Goal: Task Accomplishment & Management: Complete application form

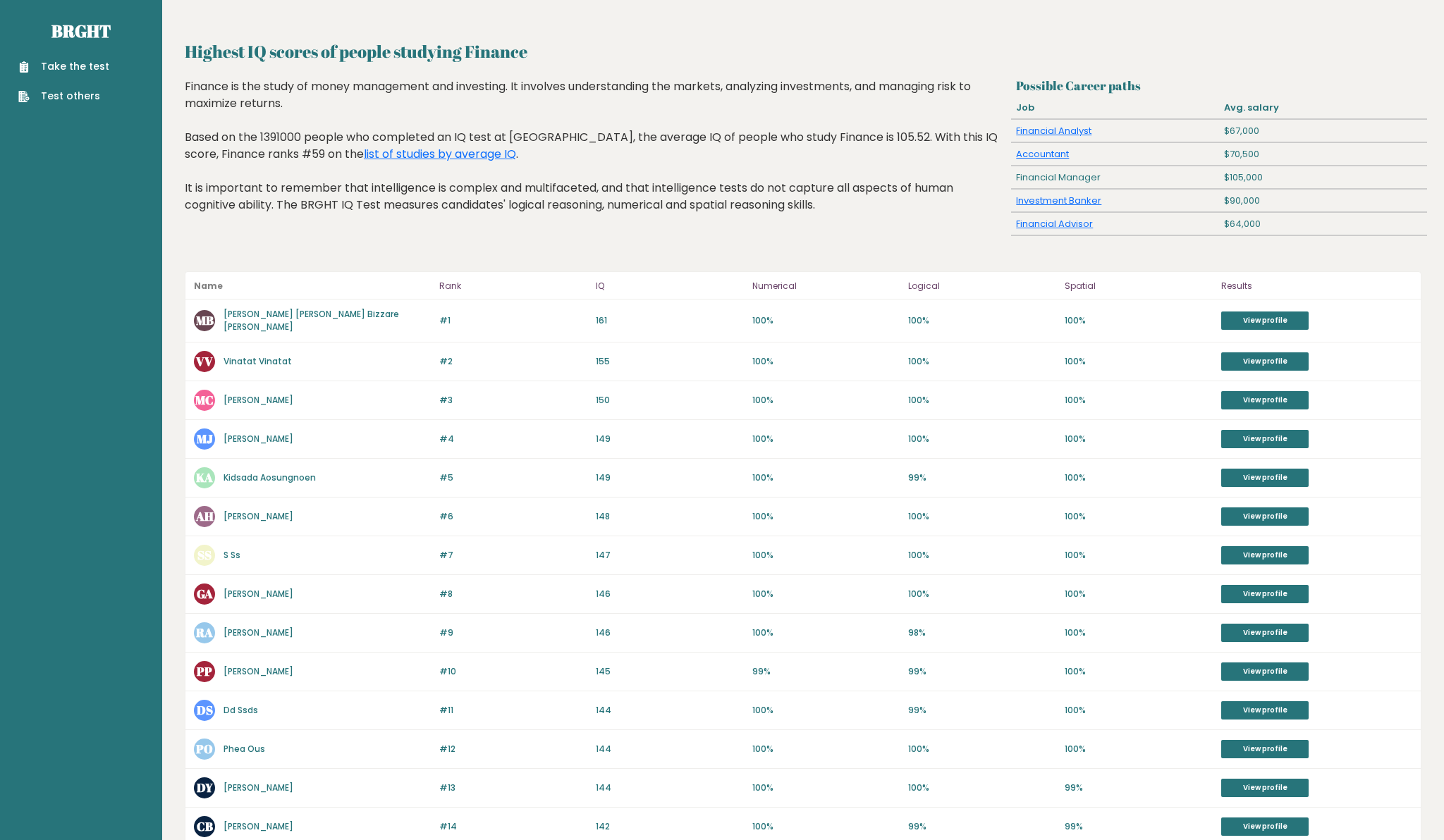
scroll to position [6, 0]
click at [376, 156] on link "list of studies by average IQ" at bounding box center [439, 154] width 152 height 17
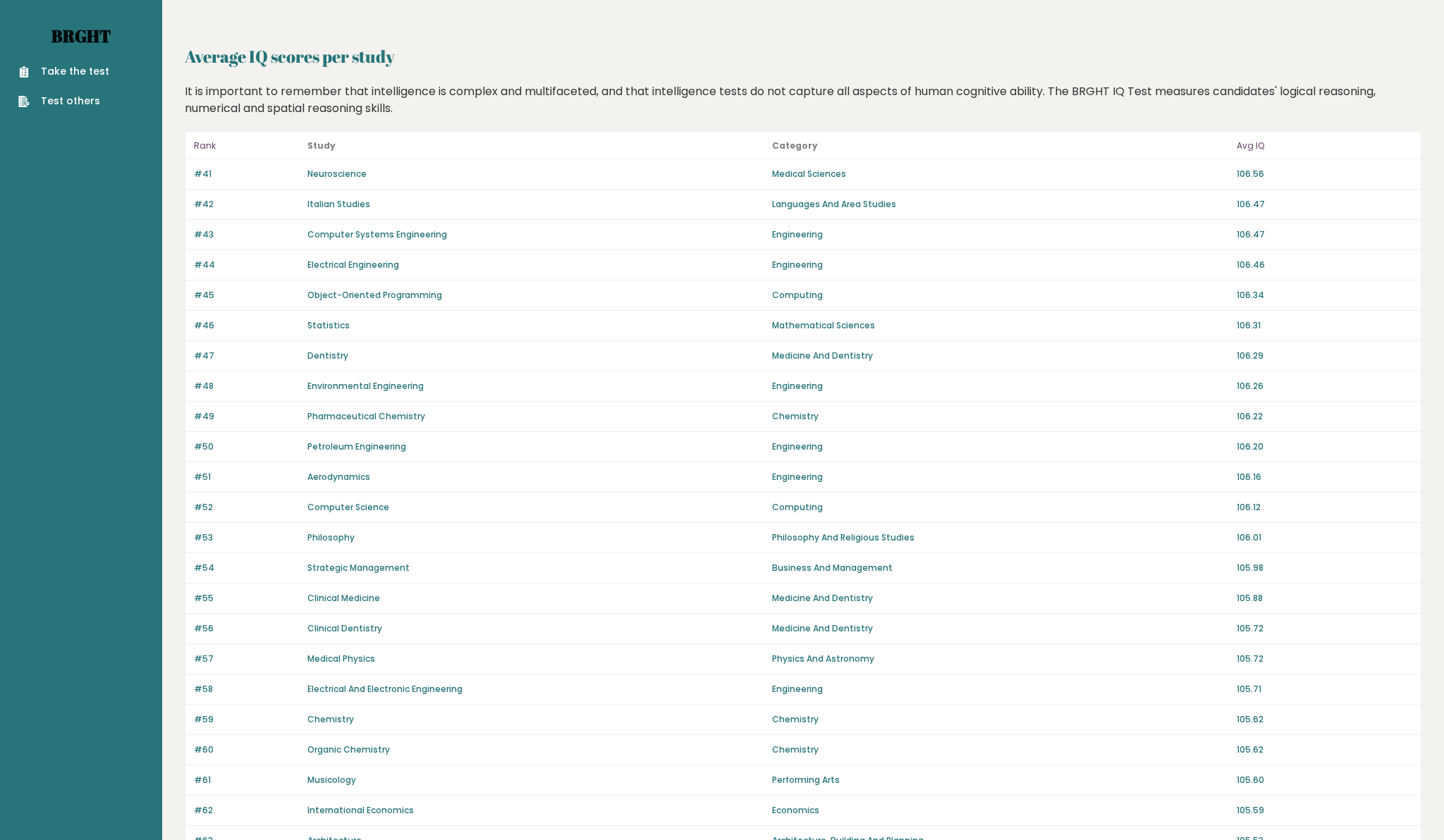
click at [91, 39] on link "Brght" at bounding box center [81, 36] width 59 height 22
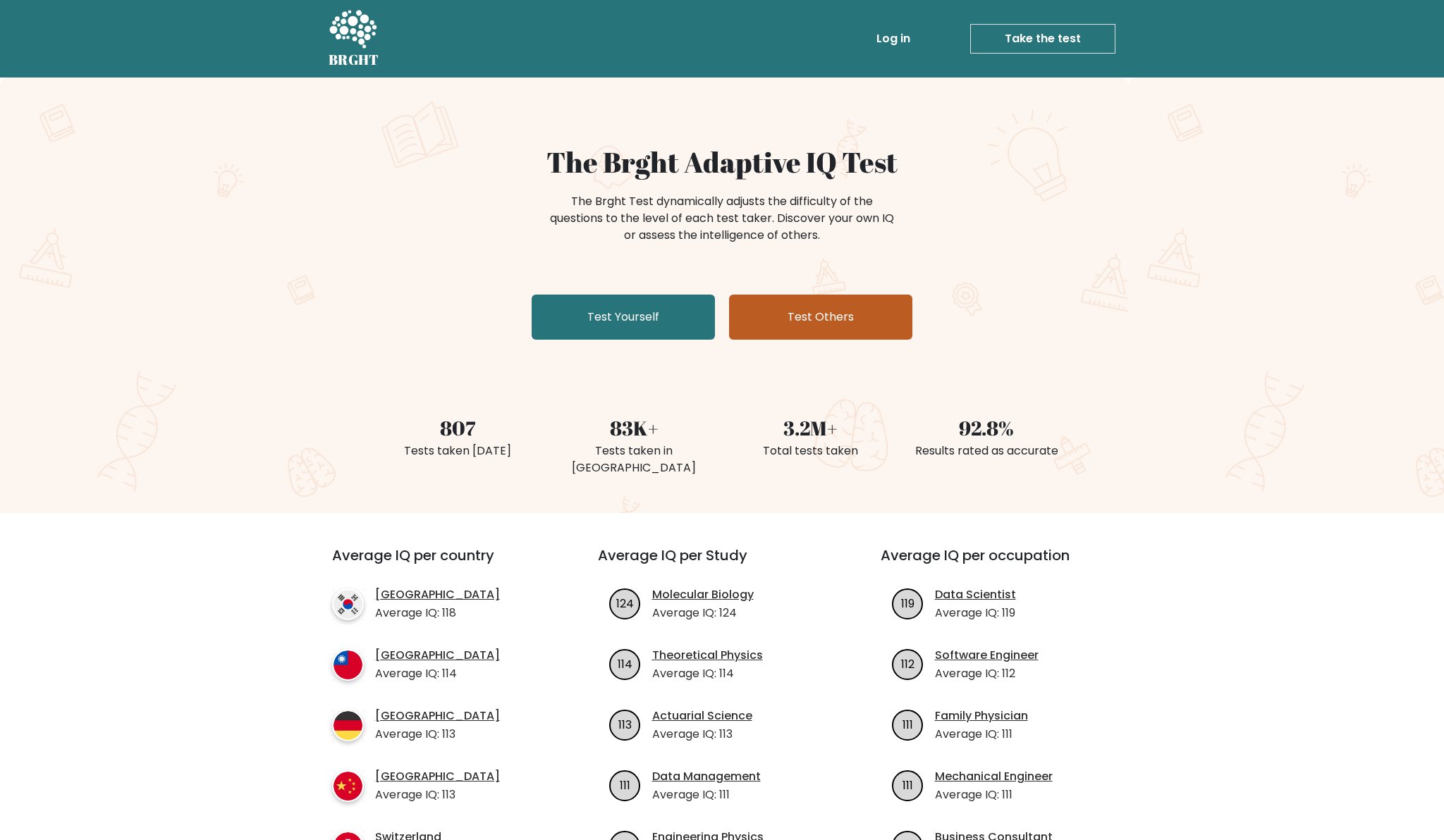
click at [775, 317] on link "Test Others" at bounding box center [820, 317] width 184 height 45
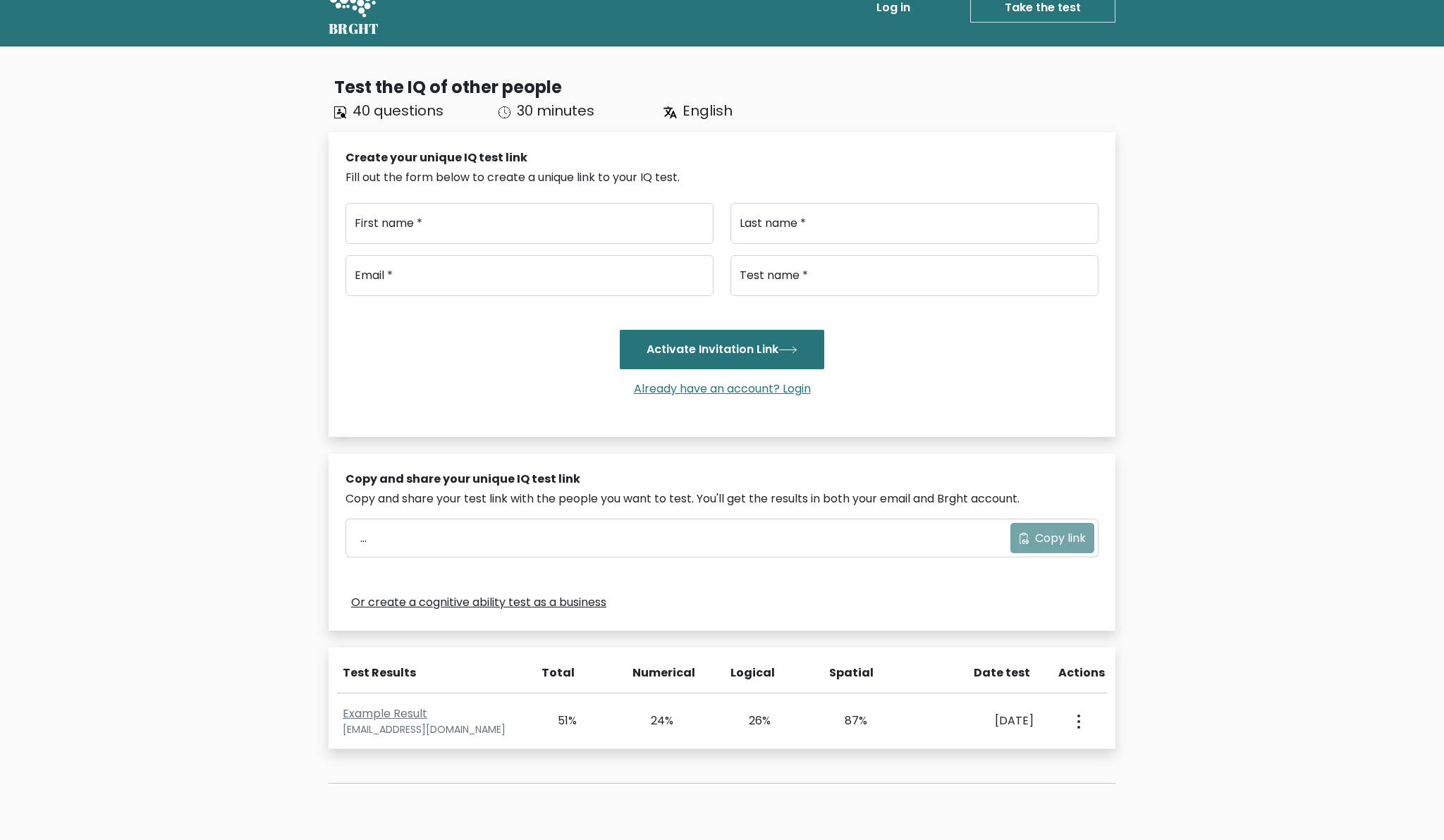
scroll to position [26, 0]
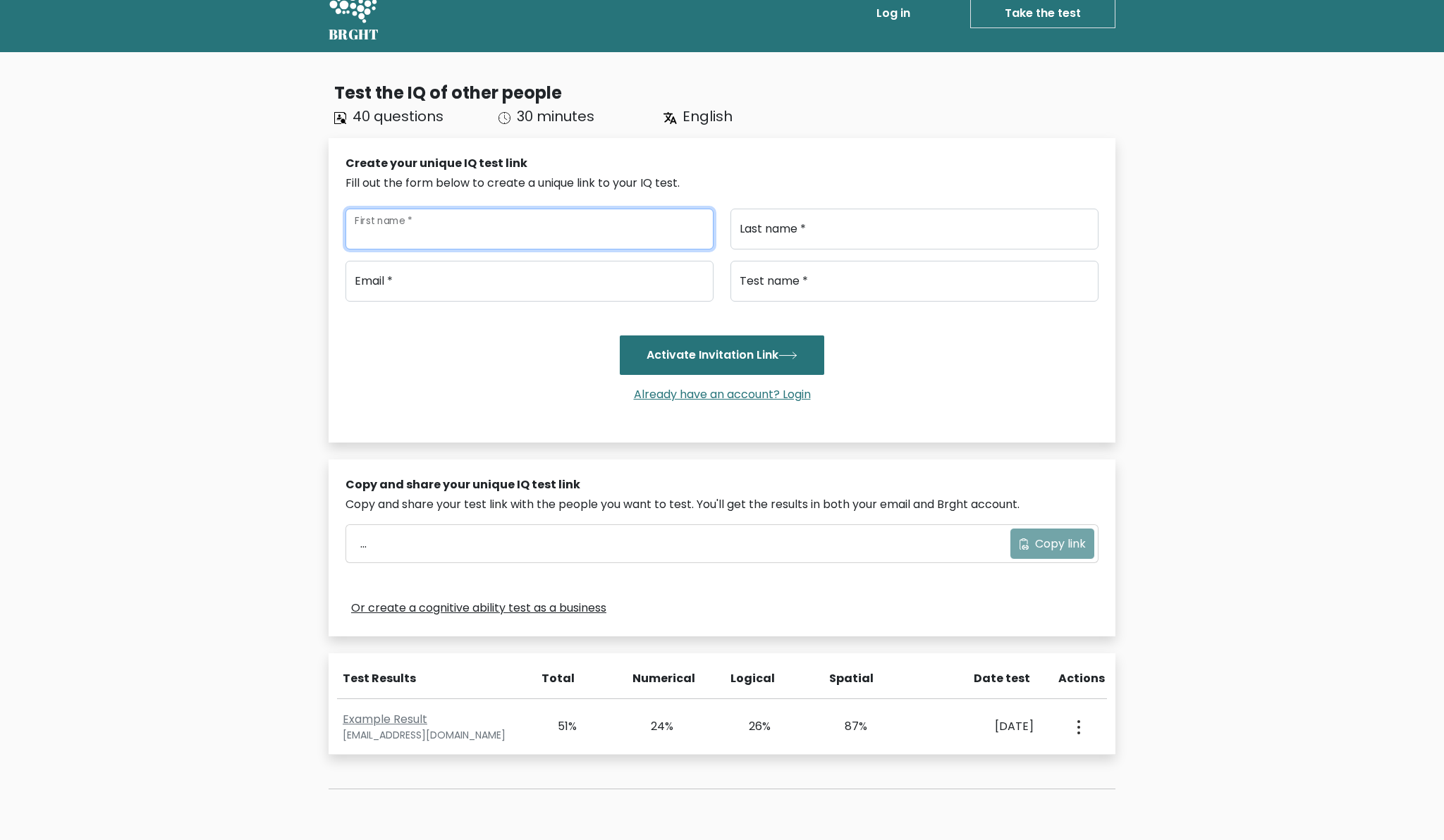
click at [541, 244] on input "First name *" at bounding box center [529, 228] width 368 height 41
type input "[PERSON_NAME]"
type input "Chapluk"
click at [533, 280] on input "email" at bounding box center [529, 281] width 368 height 41
type input "caplukvladislav0@gmail.com"
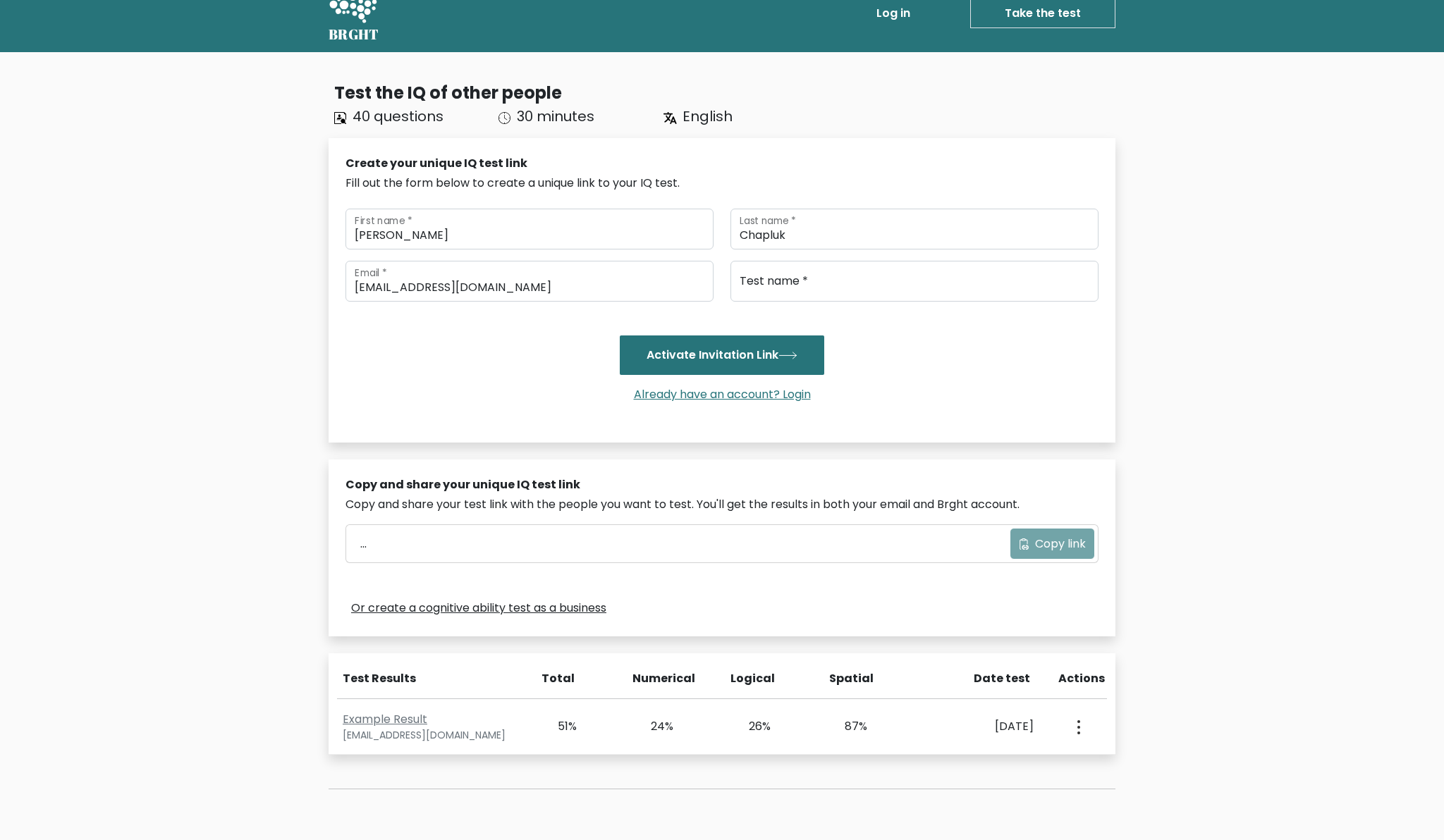
click at [786, 311] on div "caplukvladislav0@gmail.com Email * Test name * Activate Invitation Link Already…" at bounding box center [722, 337] width 753 height 154
click at [788, 296] on input "Test name *" at bounding box center [914, 281] width 368 height 41
type input "iq"
click at [619, 335] on button "Activate Invitation Link" at bounding box center [722, 355] width 204 height 40
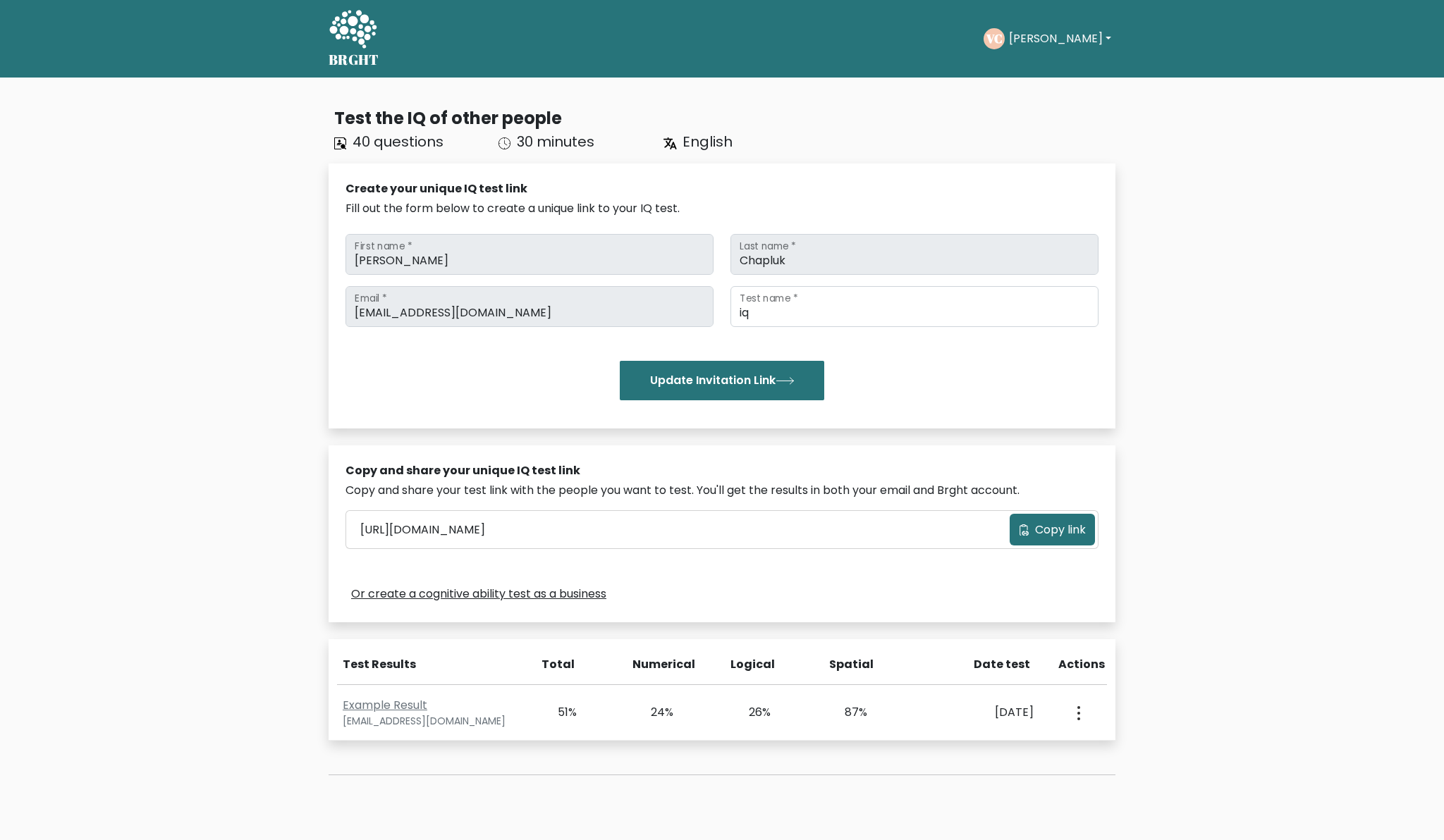
click at [1041, 523] on span "Copy link" at bounding box center [1060, 530] width 51 height 17
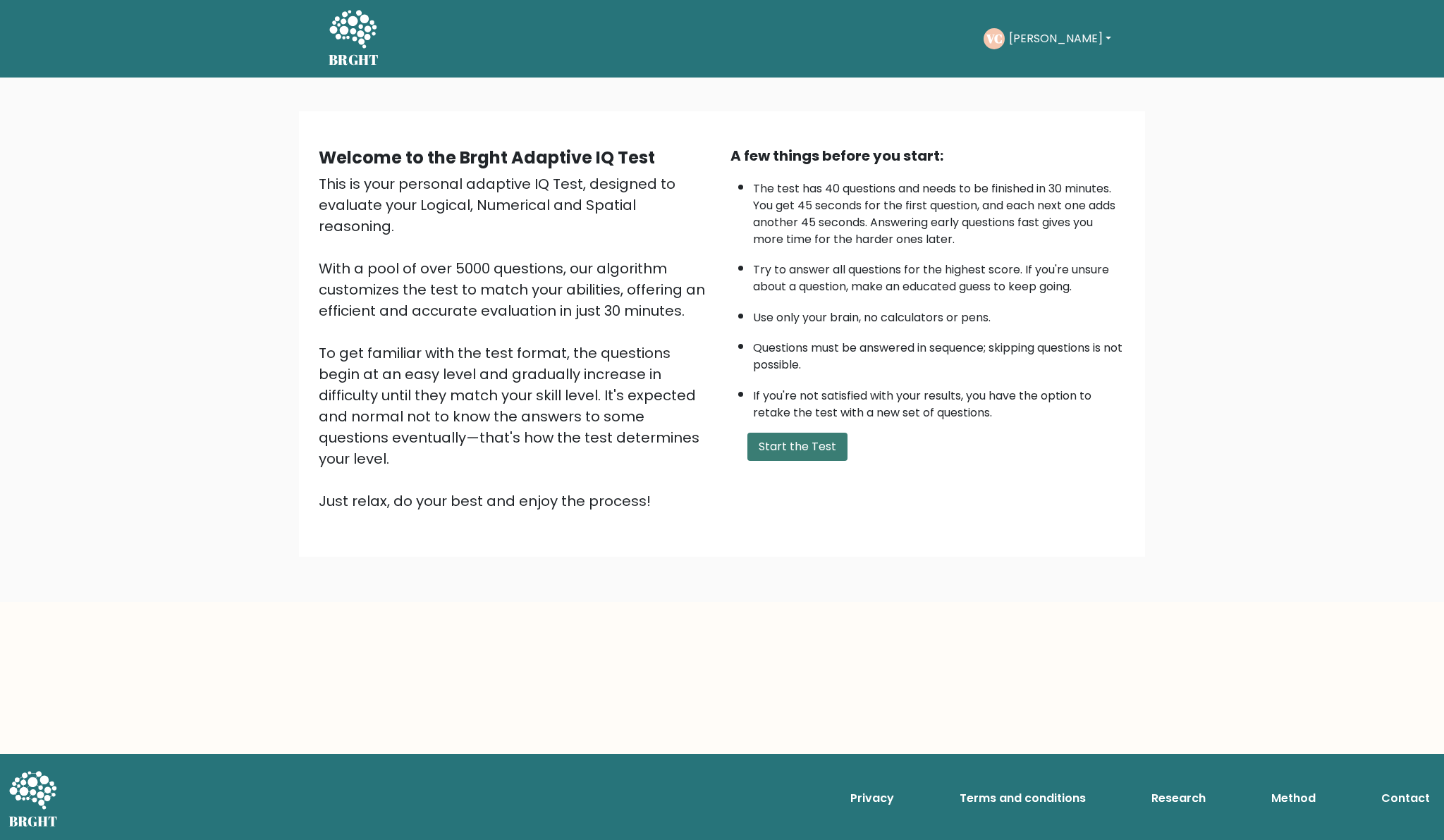
click at [835, 443] on button "Start the Test" at bounding box center [797, 447] width 100 height 28
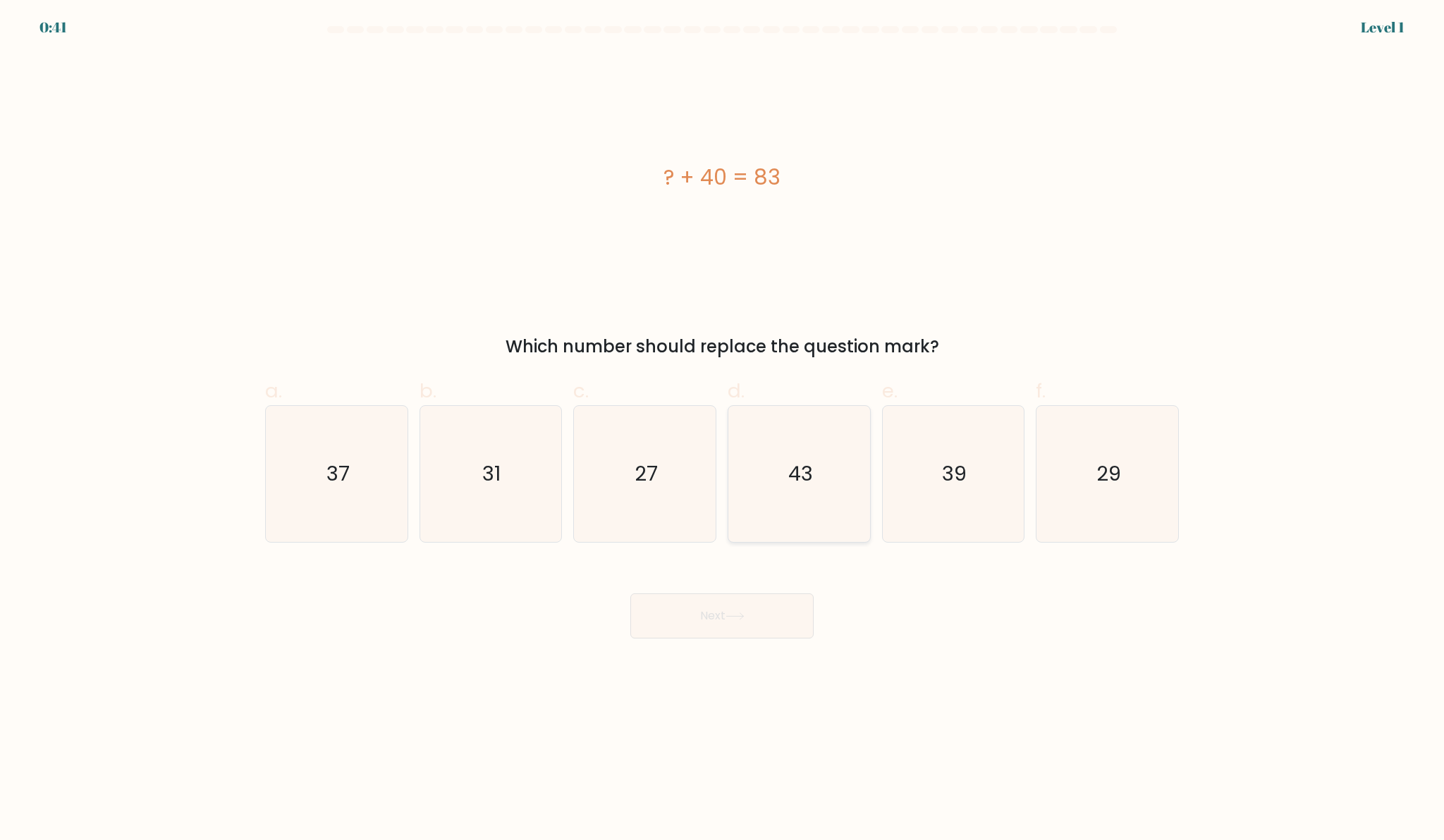
click at [841, 440] on icon "43" at bounding box center [800, 474] width 136 height 136
click at [722, 429] on input "d. 43" at bounding box center [722, 424] width 1 height 9
radio input "true"
click at [769, 620] on button "Next" at bounding box center [722, 616] width 184 height 45
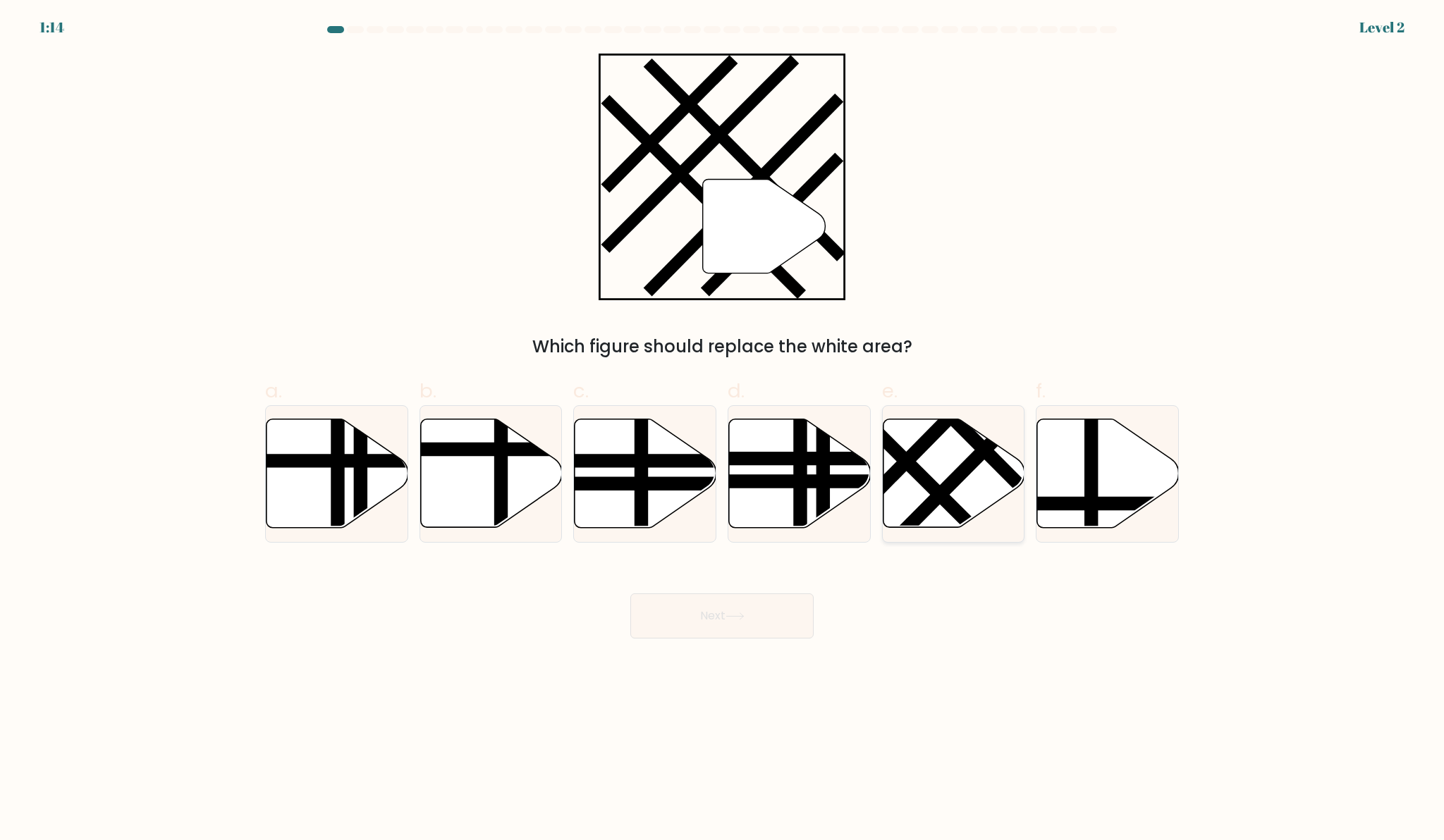
click at [968, 456] on icon at bounding box center [953, 473] width 142 height 109
click at [722, 429] on input "e." at bounding box center [722, 424] width 1 height 9
radio input "true"
click at [732, 618] on icon at bounding box center [735, 616] width 19 height 7
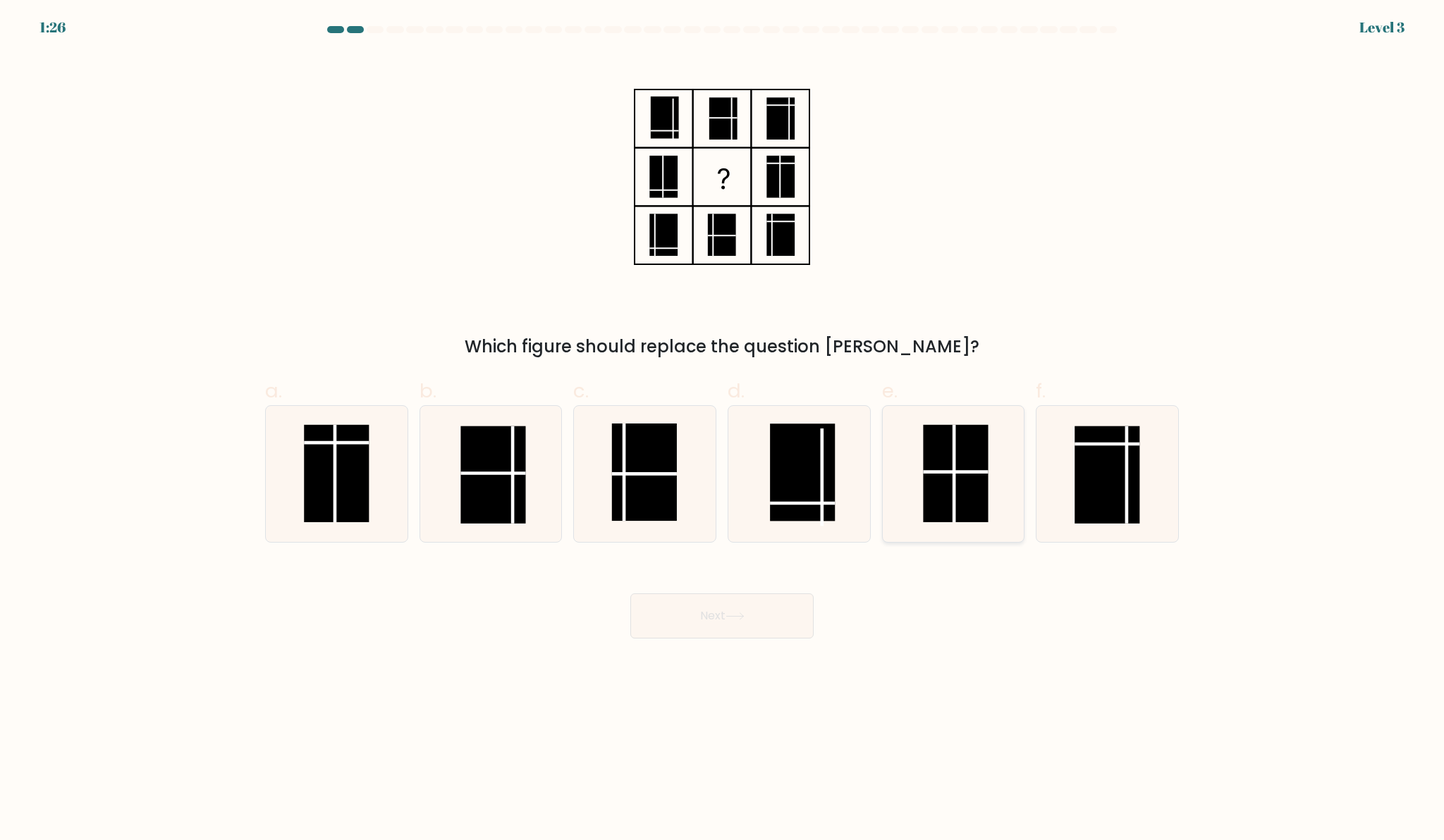
click at [944, 497] on rect at bounding box center [956, 473] width 65 height 97
click at [722, 429] on input "e." at bounding box center [722, 424] width 1 height 9
radio input "true"
click at [784, 594] on button "Next" at bounding box center [722, 616] width 184 height 45
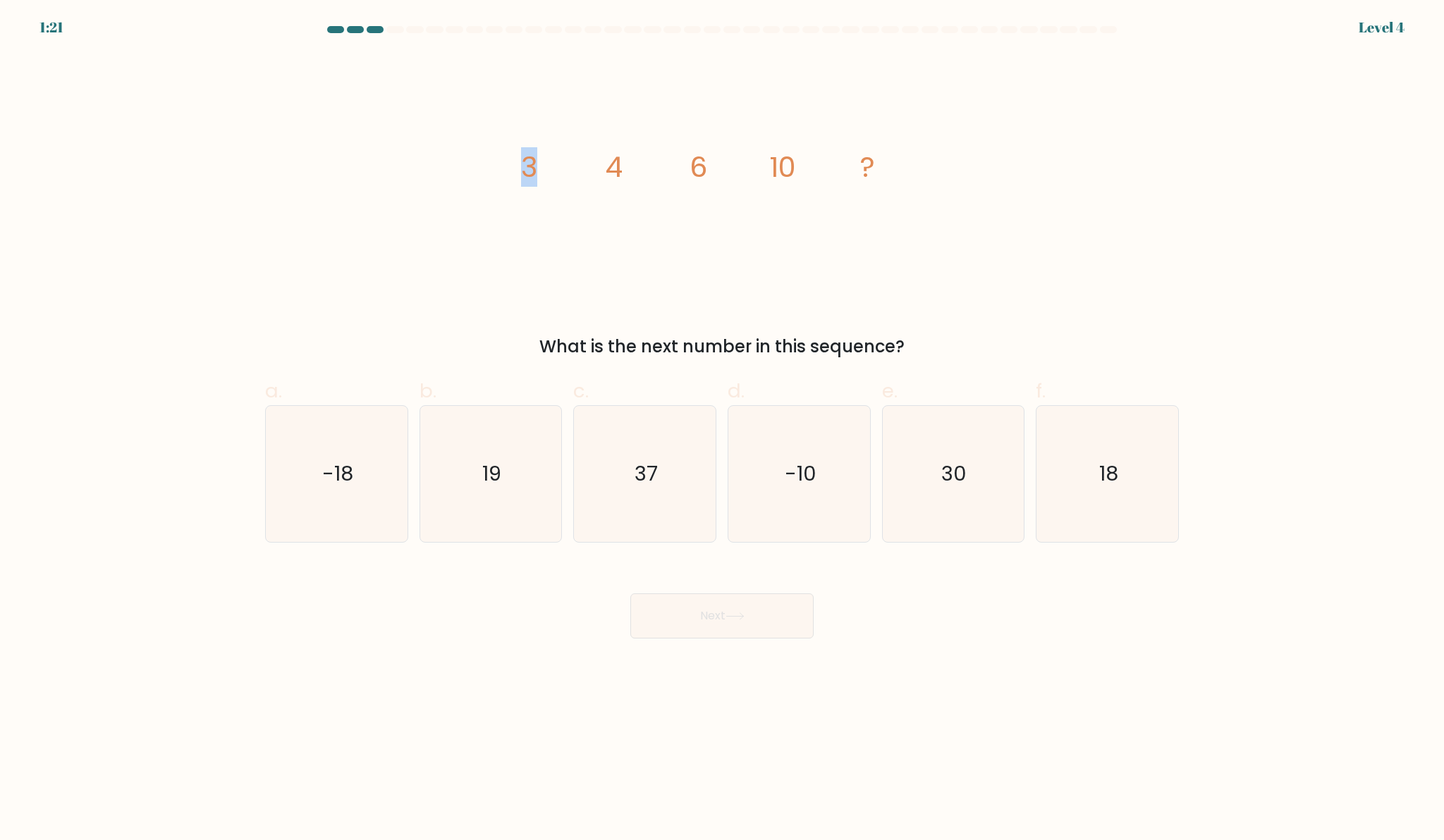
drag, startPoint x: 509, startPoint y: 154, endPoint x: 566, endPoint y: 171, distance: 59.5
click at [566, 171] on div "image/svg+xml 3 4 6 10 ? What is the next number in this sequence?" at bounding box center [722, 207] width 931 height 306
click at [566, 171] on icon "image/svg+xml 3 4 6 10 ?" at bounding box center [722, 177] width 423 height 247
click at [1039, 466] on div "18" at bounding box center [1107, 474] width 143 height 138
click at [722, 429] on input "f. 18" at bounding box center [722, 424] width 1 height 9
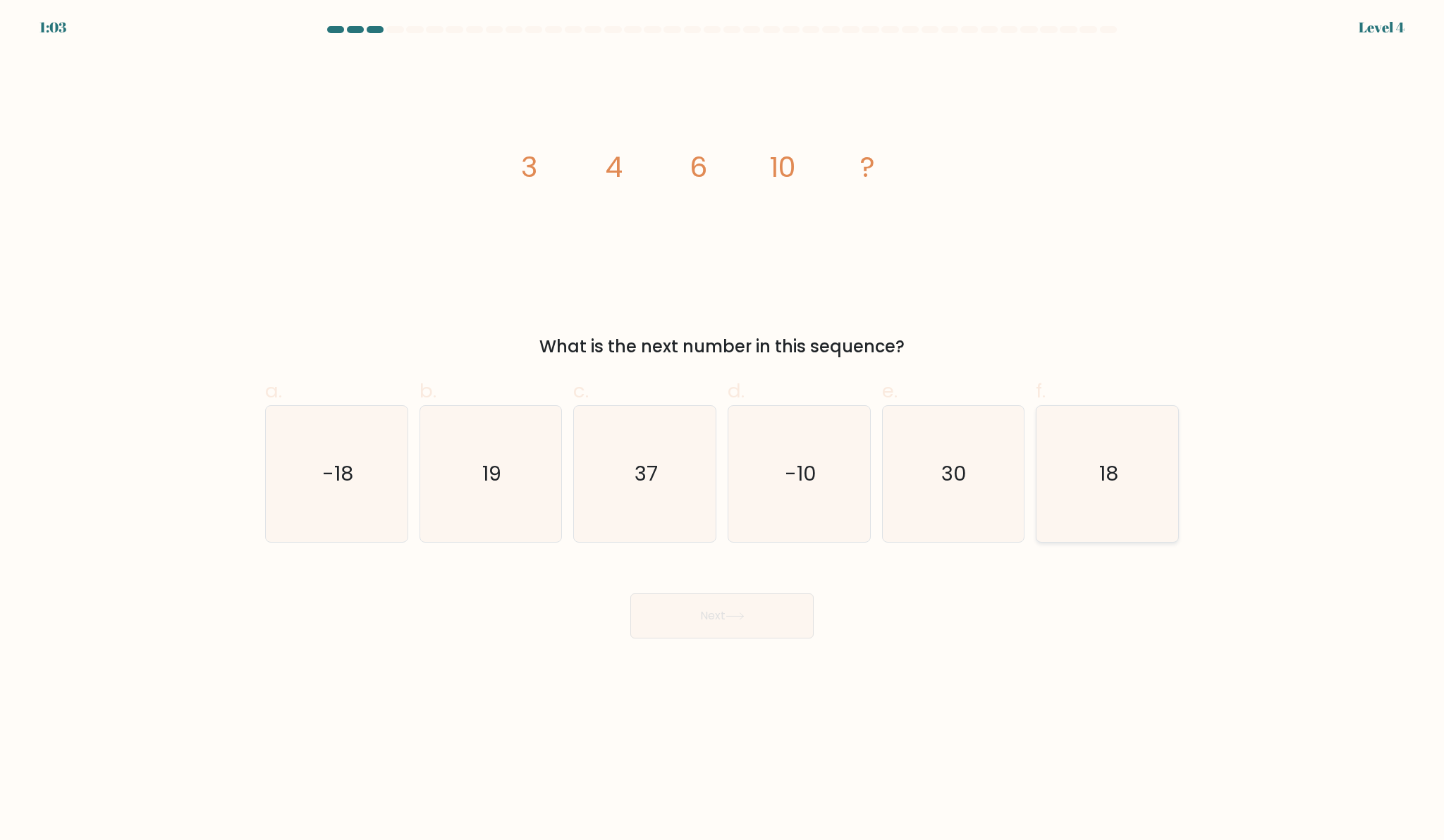
radio input "true"
click at [757, 604] on button "Next" at bounding box center [722, 616] width 184 height 45
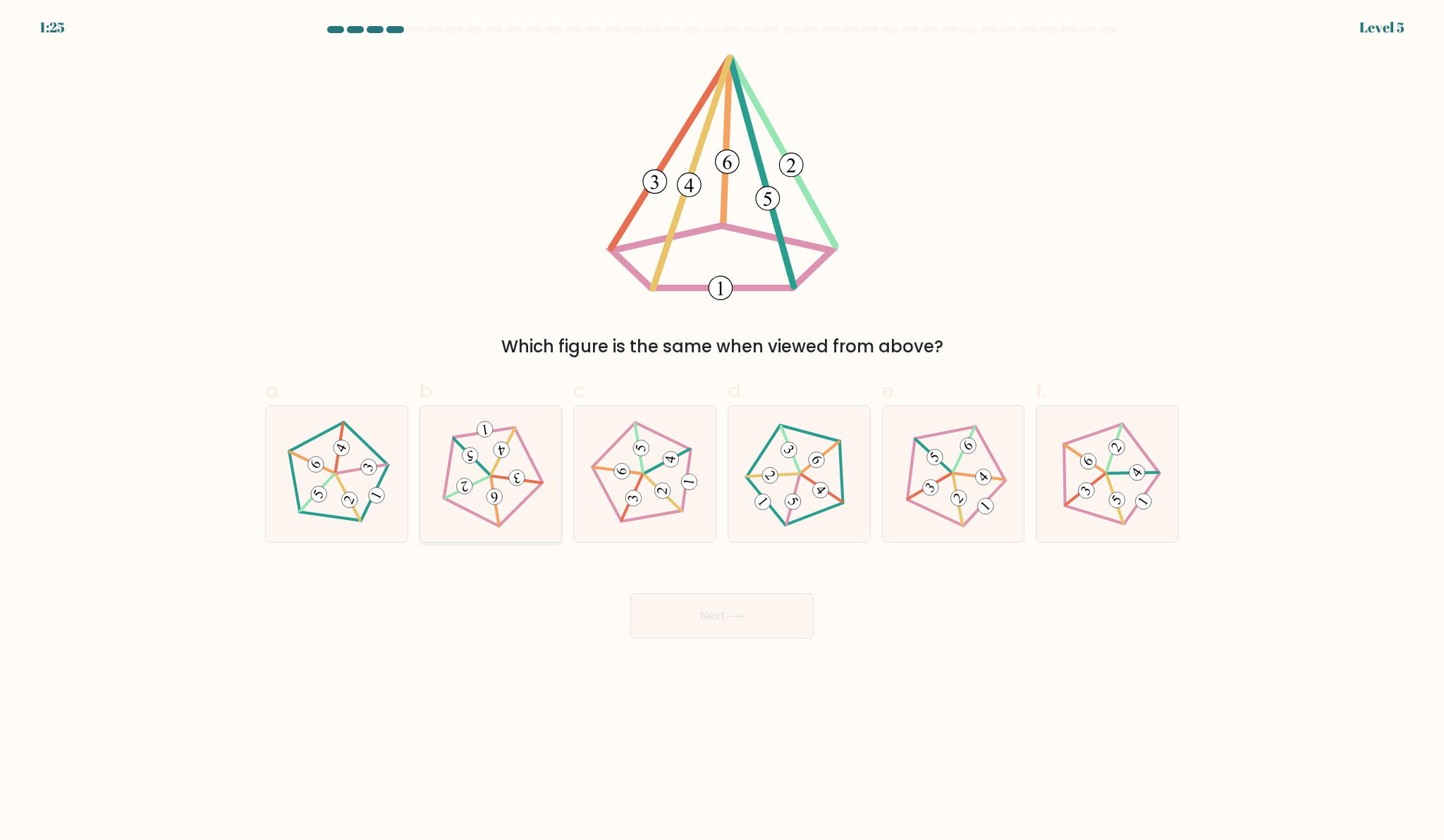
click at [504, 513] on icon at bounding box center [491, 474] width 109 height 109
click at [722, 429] on input "b." at bounding box center [722, 424] width 1 height 9
radio input "true"
click at [678, 608] on button "Next" at bounding box center [722, 616] width 184 height 45
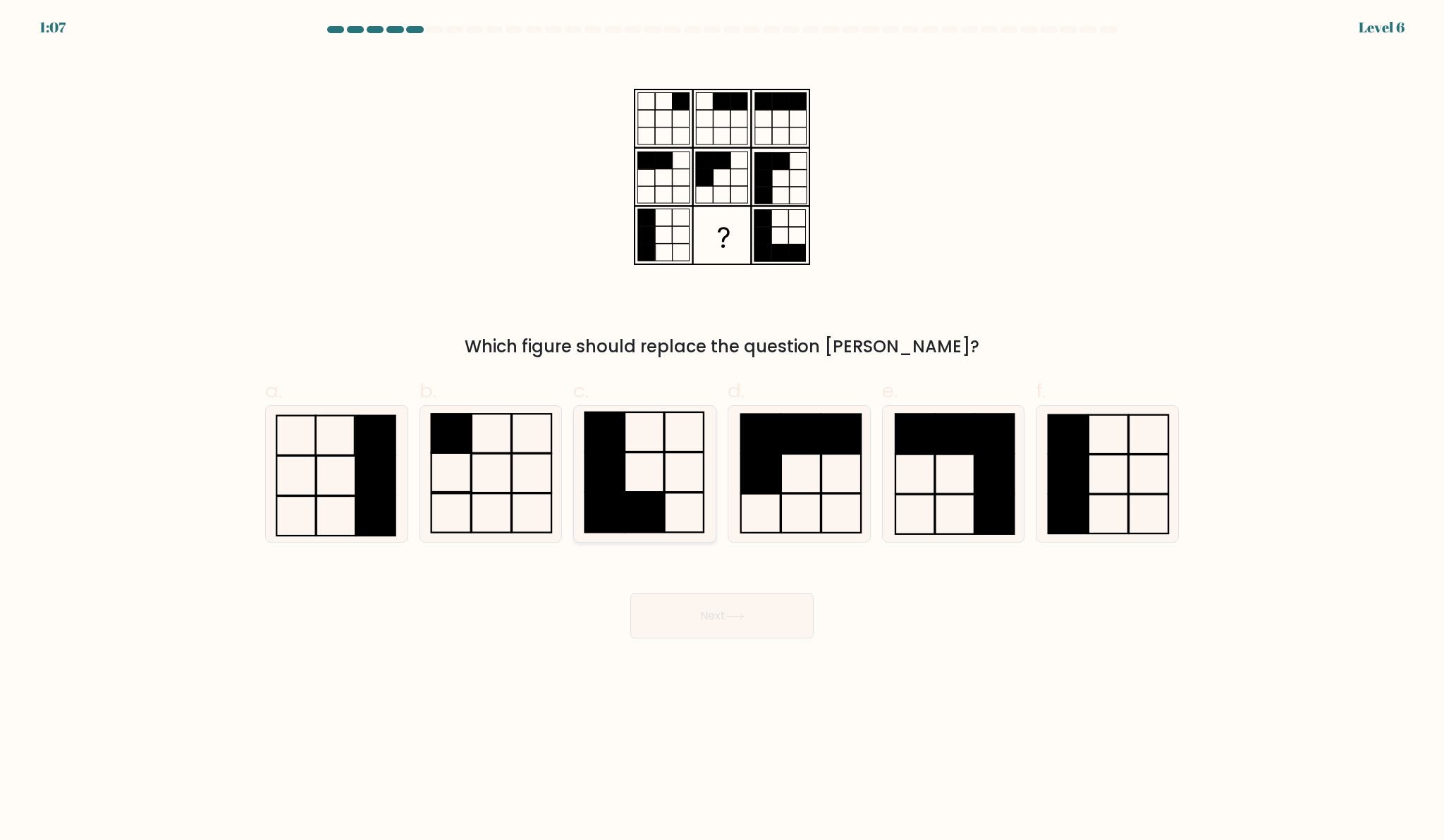
click at [635, 453] on rect at bounding box center [644, 472] width 39 height 40
click at [722, 429] on input "c." at bounding box center [722, 424] width 1 height 9
radio input "true"
click at [683, 593] on div "Next" at bounding box center [722, 598] width 931 height 79
click at [673, 617] on button "Next" at bounding box center [722, 616] width 184 height 45
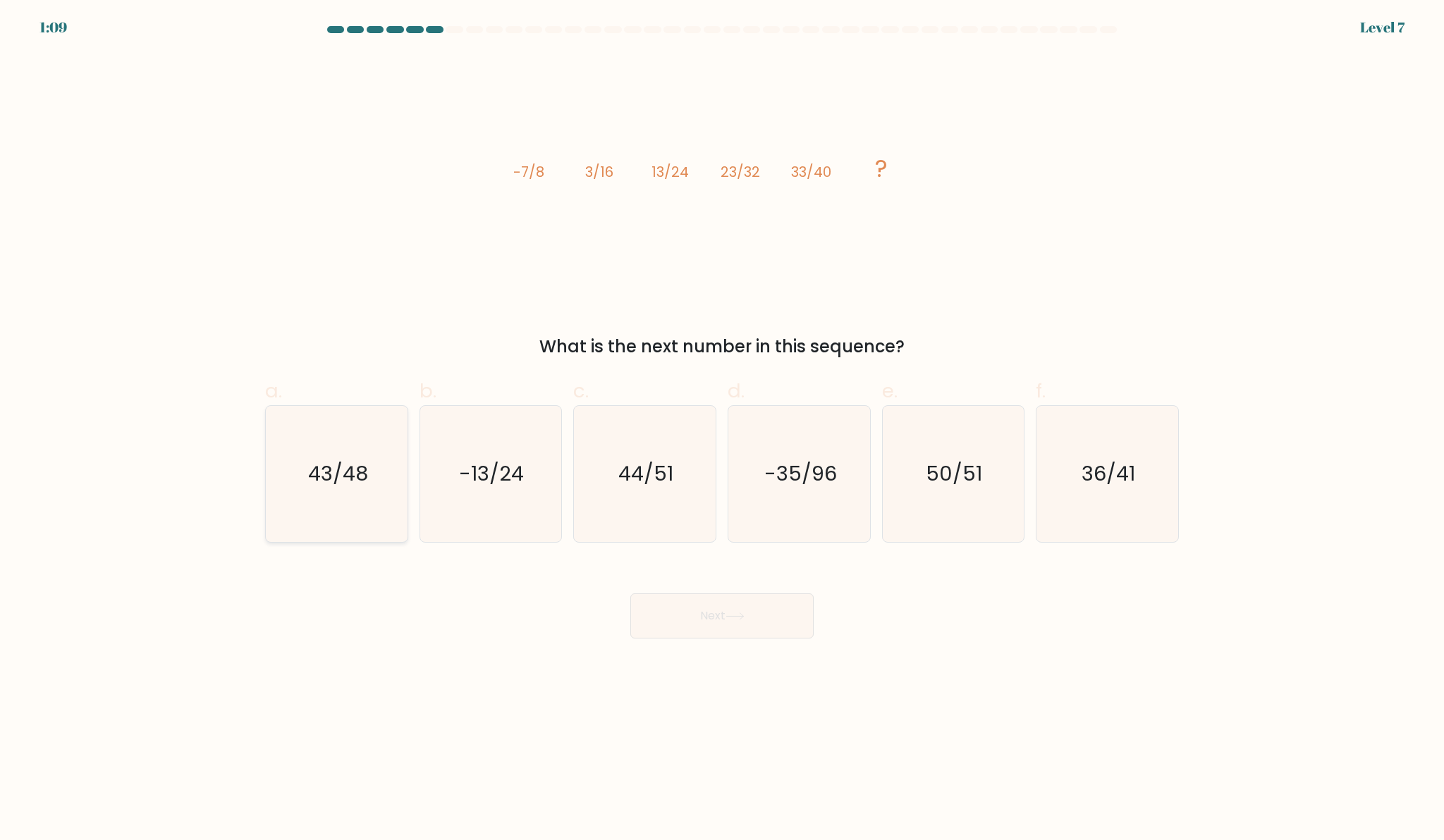
click at [360, 483] on text "43/48" at bounding box center [338, 474] width 60 height 28
click at [722, 429] on input "a. 43/48" at bounding box center [722, 424] width 1 height 9
radio input "true"
click at [726, 603] on button "Next" at bounding box center [722, 616] width 184 height 45
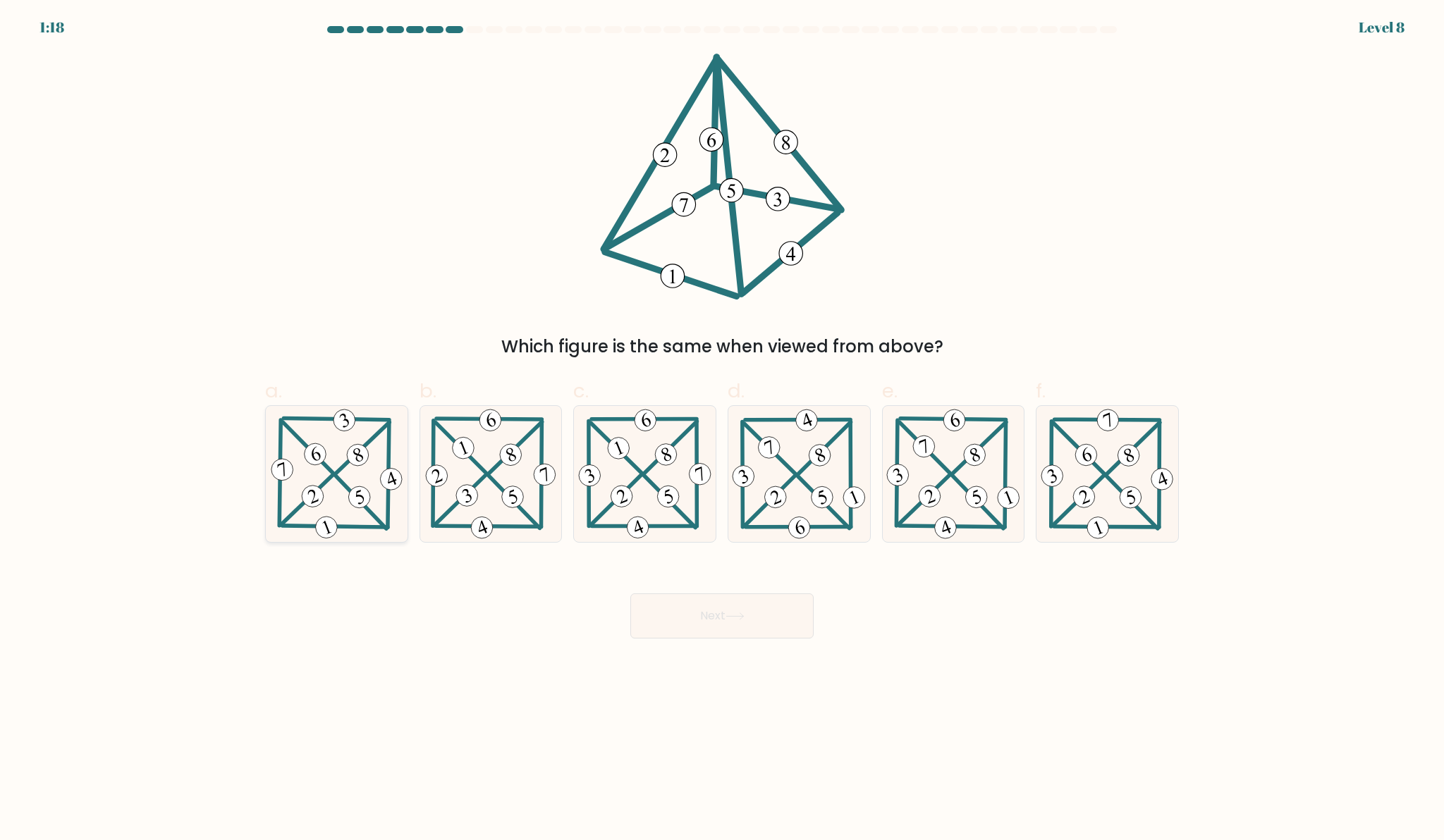
click at [345, 476] on icon at bounding box center [337, 474] width 138 height 136
click at [722, 429] on input "a." at bounding box center [722, 424] width 1 height 9
radio input "true"
click at [661, 596] on button "Next" at bounding box center [722, 616] width 184 height 45
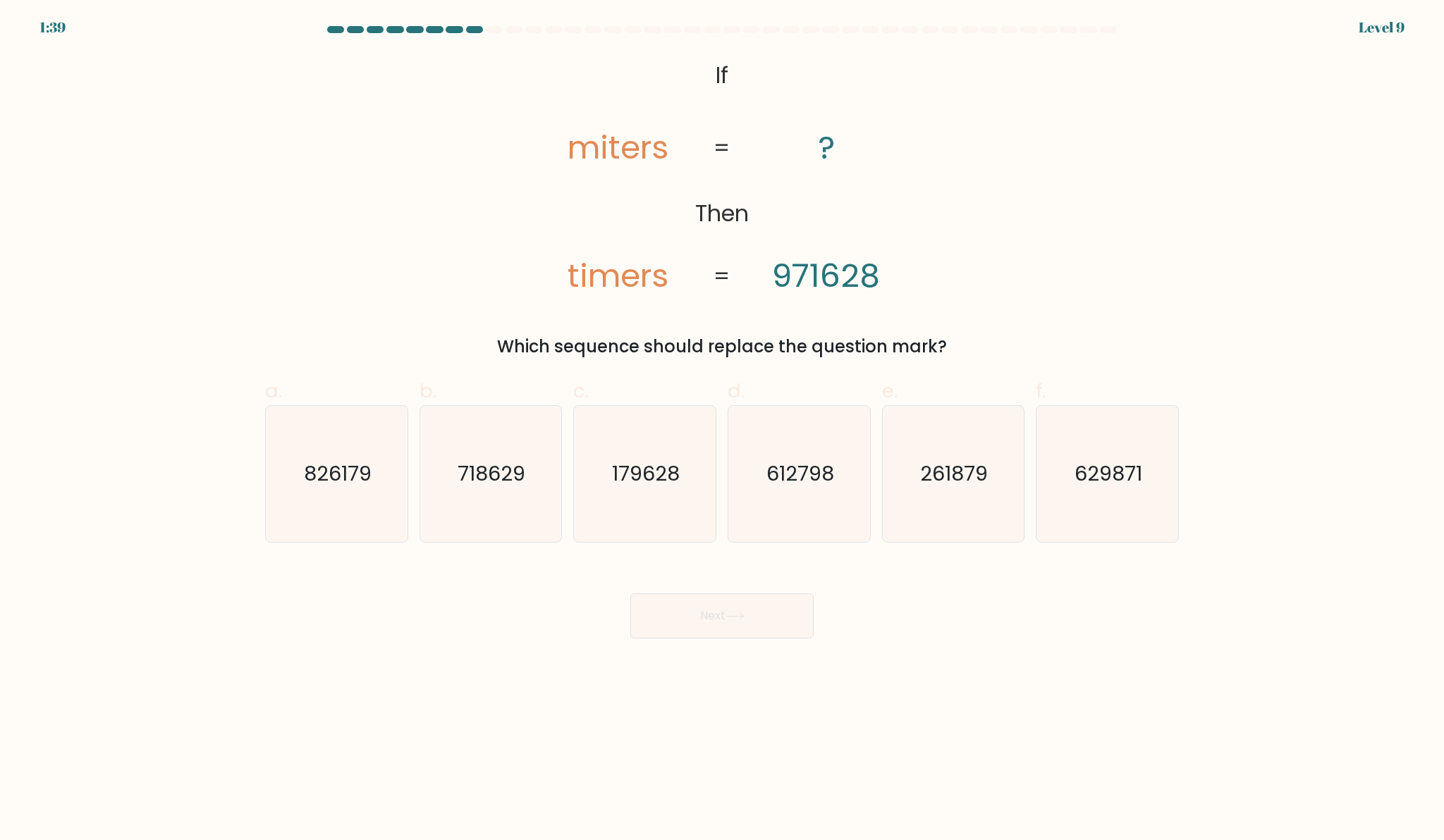
click at [666, 149] on tspan "miters" at bounding box center [618, 147] width 100 height 45
drag, startPoint x: 656, startPoint y: 148, endPoint x: 596, endPoint y: 147, distance: 60.0
click at [596, 147] on tspan "miters" at bounding box center [618, 147] width 100 height 45
drag, startPoint x: 684, startPoint y: 162, endPoint x: 575, endPoint y: 160, distance: 109.0
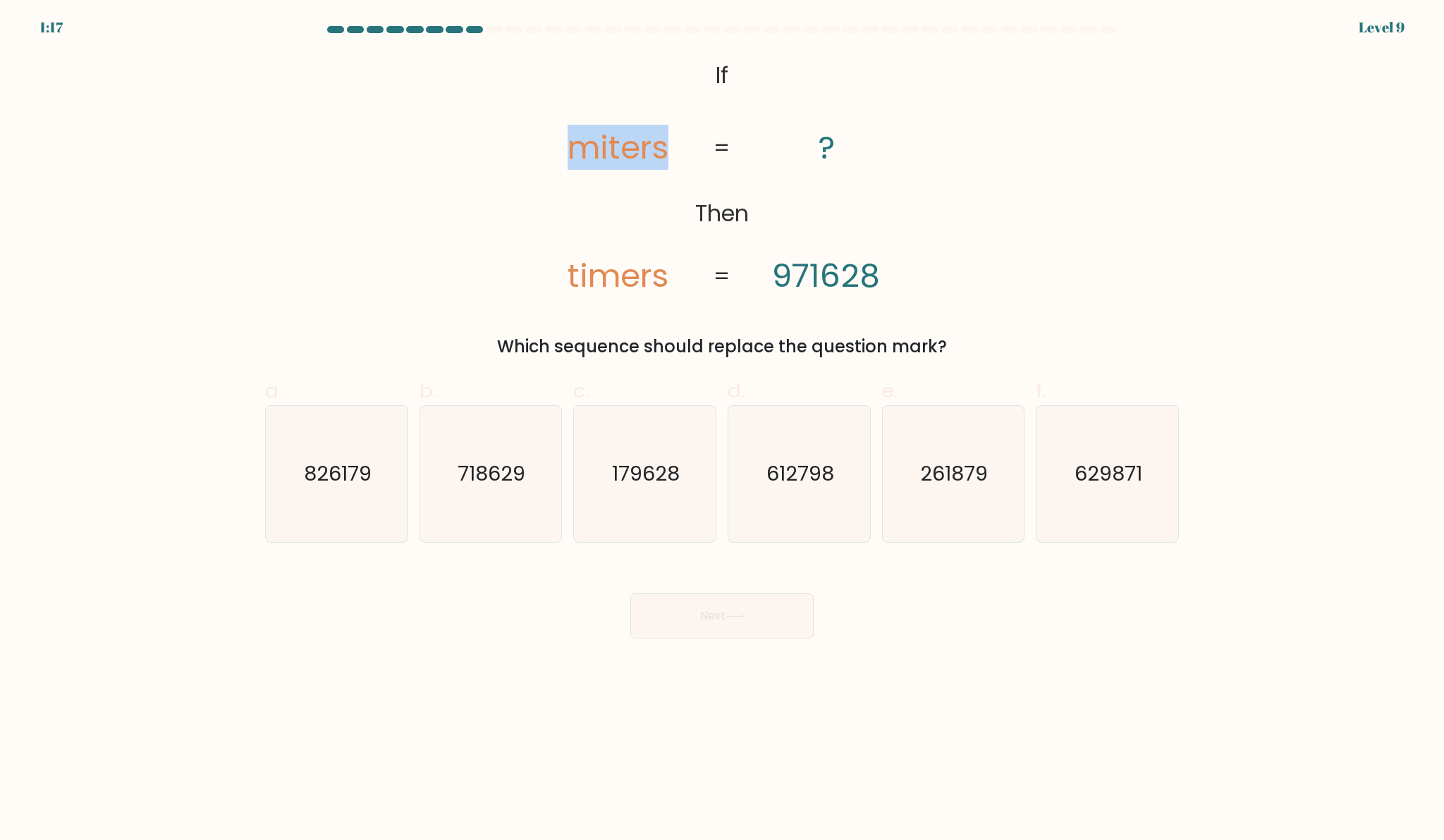
click at [575, 160] on icon "@import url('https://fonts.googleapis.com/css?family=Abril+Fatface:400,100,100i…" at bounding box center [722, 177] width 400 height 247
click at [575, 160] on tspan "miters" at bounding box center [618, 147] width 100 height 45
drag, startPoint x: 622, startPoint y: 286, endPoint x: 604, endPoint y: 282, distance: 18.4
click at [604, 282] on tspan "timers" at bounding box center [618, 276] width 100 height 45
click at [615, 475] on text "179628" at bounding box center [647, 474] width 68 height 28
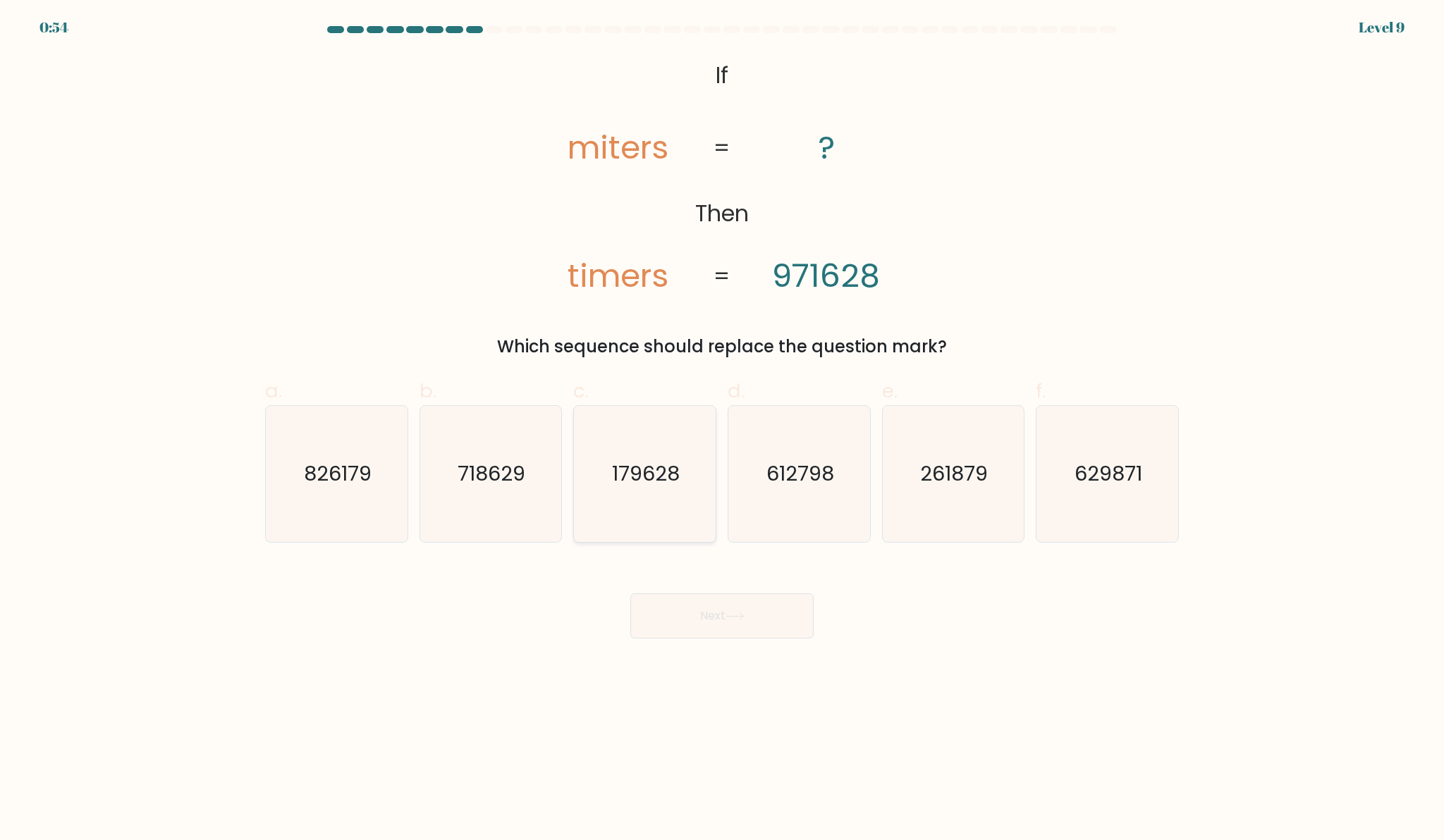
click at [722, 429] on input "c. 179628" at bounding box center [722, 424] width 1 height 9
radio input "true"
click at [647, 604] on button "Next" at bounding box center [722, 616] width 184 height 45
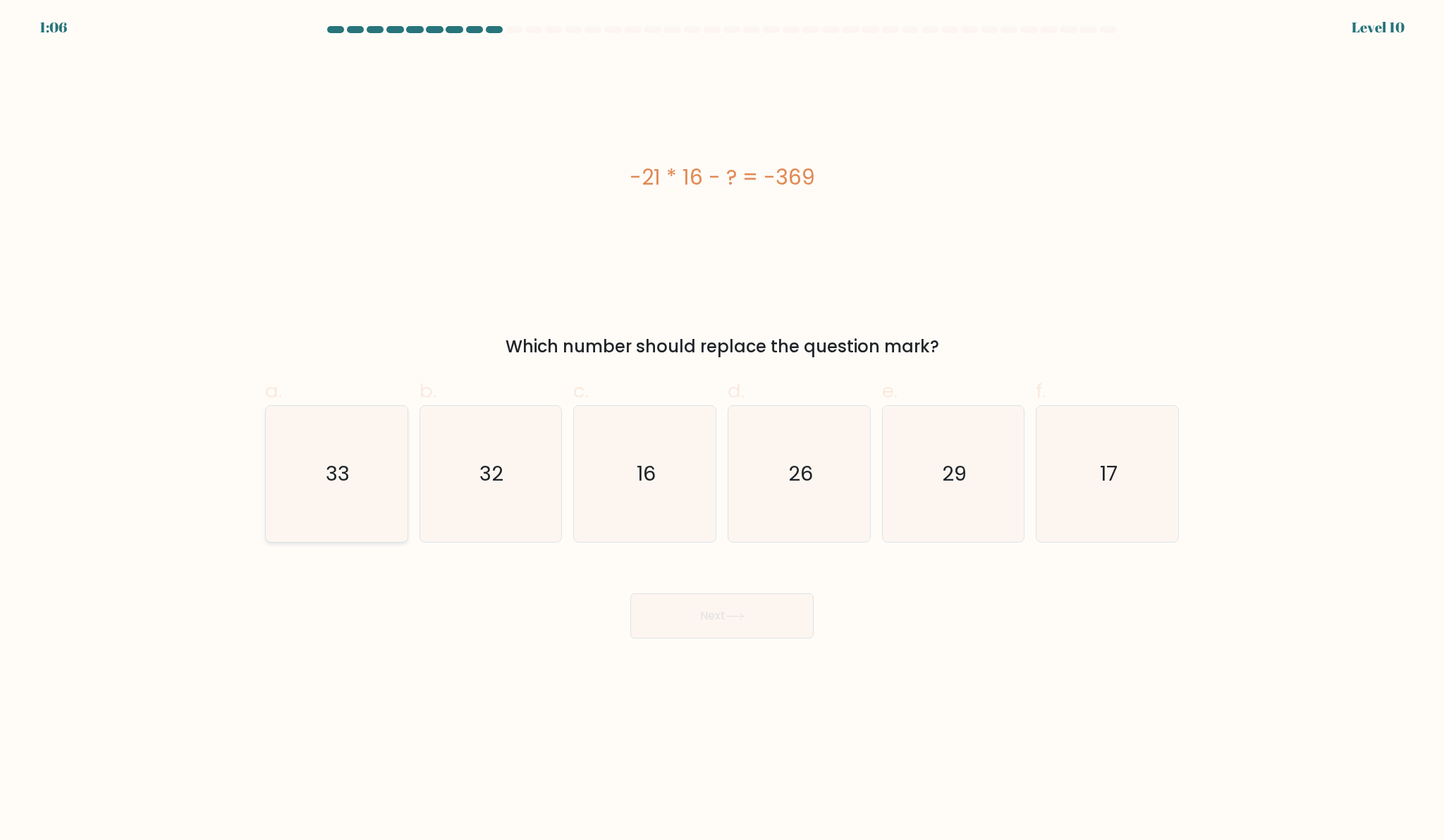
click at [389, 432] on icon "33" at bounding box center [337, 474] width 136 height 136
click at [722, 429] on input "a. 33" at bounding box center [722, 424] width 1 height 9
radio input "true"
click at [748, 602] on button "Next" at bounding box center [722, 616] width 184 height 45
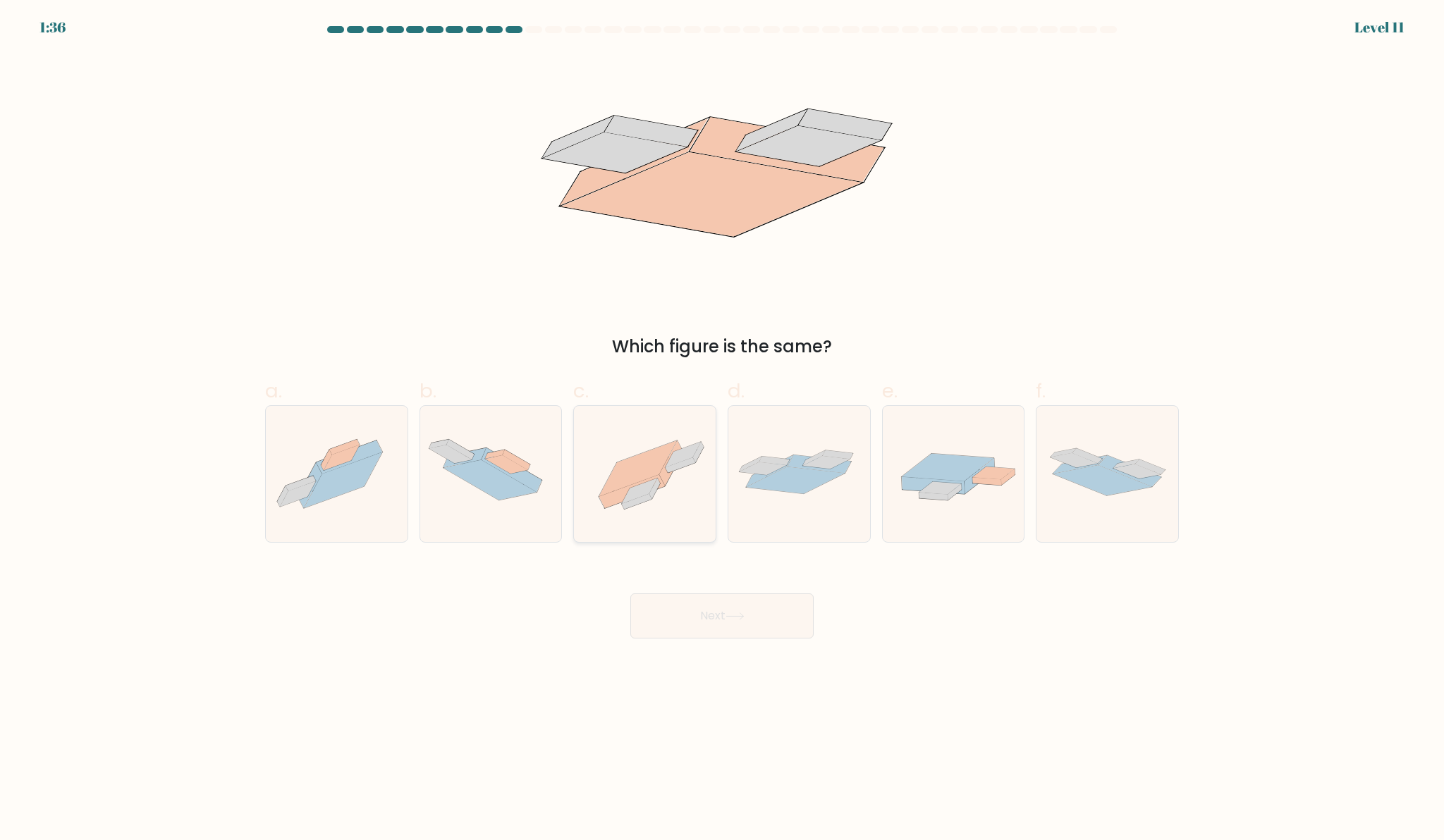
click at [684, 437] on icon at bounding box center [644, 474] width 142 height 105
click at [722, 429] on input "c." at bounding box center [722, 424] width 1 height 9
radio input "true"
click at [727, 624] on button "Next" at bounding box center [722, 616] width 184 height 45
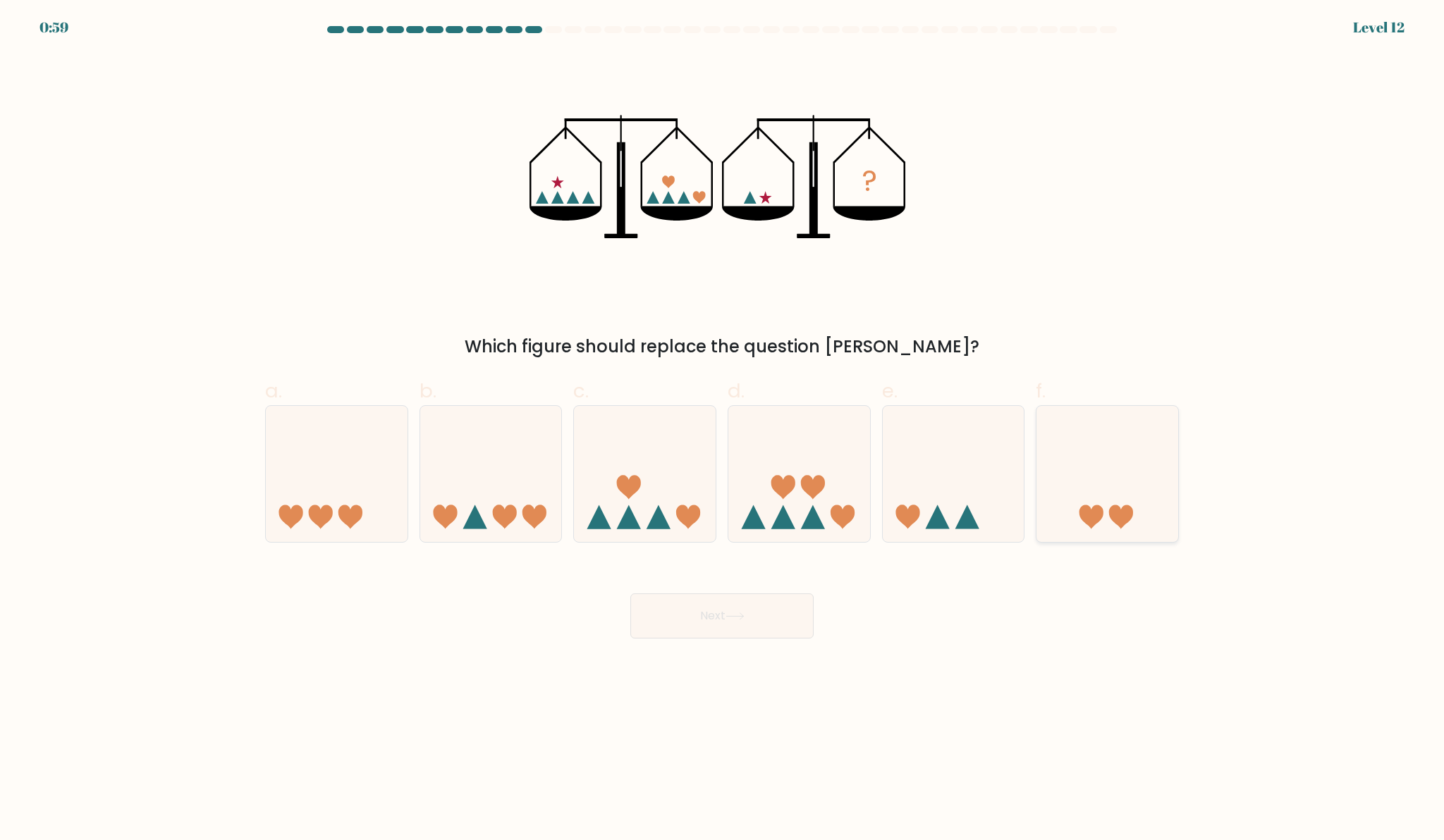
click at [1087, 474] on icon at bounding box center [1107, 474] width 142 height 117
click at [722, 429] on input "f." at bounding box center [722, 424] width 1 height 9
radio input "true"
click at [741, 619] on icon at bounding box center [735, 616] width 19 height 7
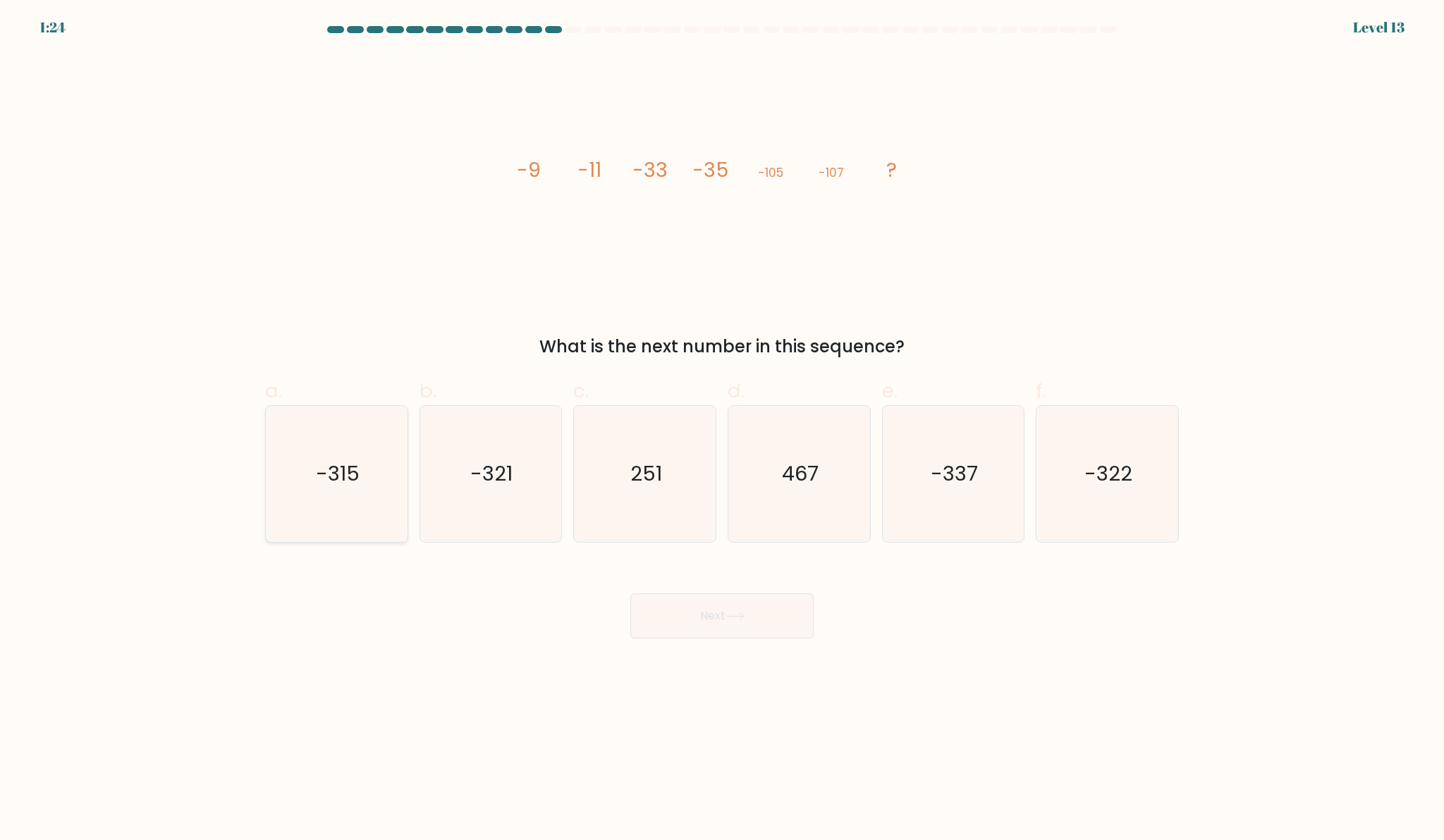
click at [357, 460] on text "-315" at bounding box center [337, 474] width 44 height 28
click at [722, 429] on input "a. -315" at bounding box center [722, 424] width 1 height 9
radio input "true"
drag, startPoint x: 696, startPoint y: 168, endPoint x: 720, endPoint y: 170, distance: 24.1
click at [720, 170] on tspan "-35" at bounding box center [710, 170] width 36 height 28
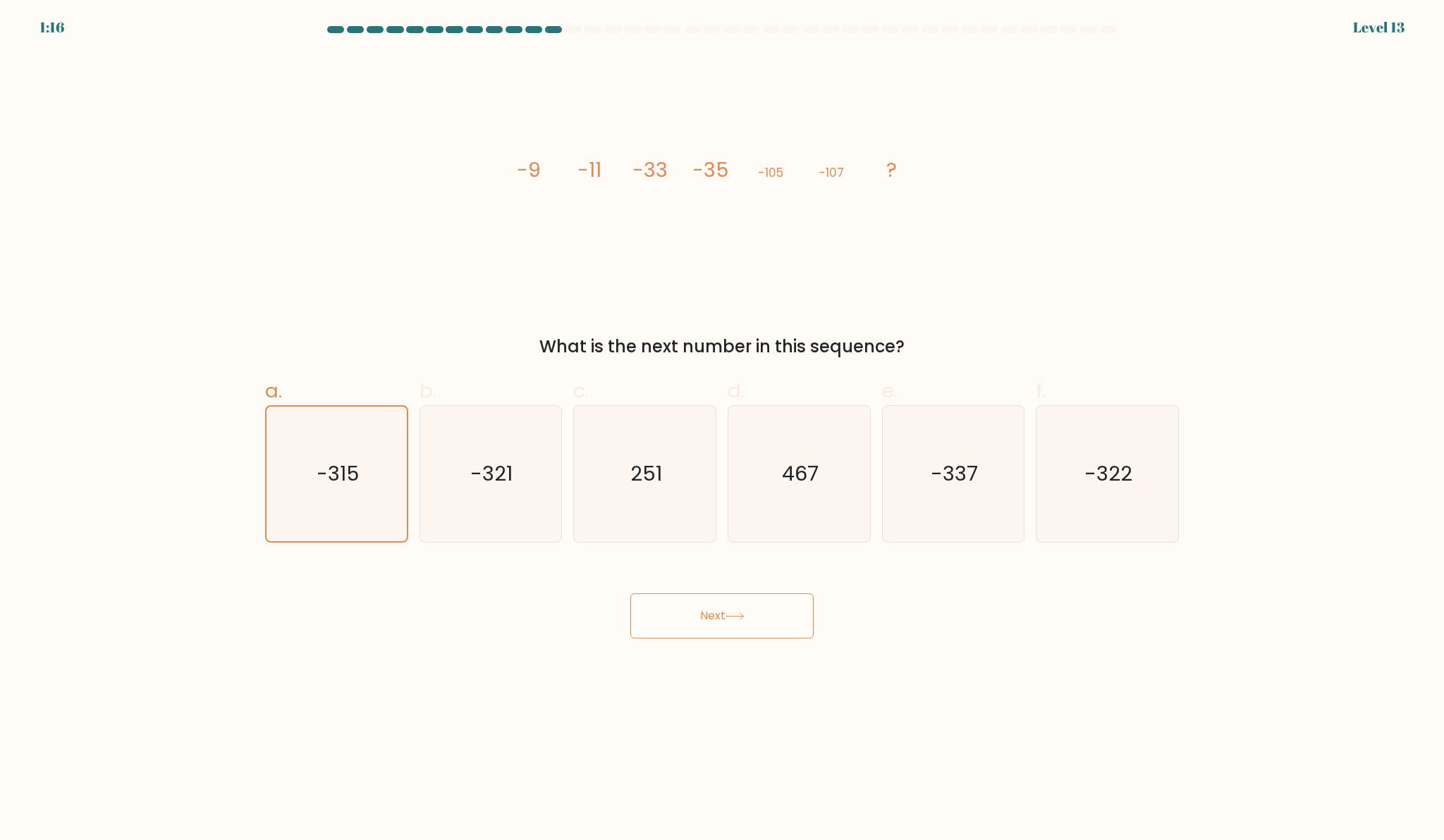
click at [653, 175] on tspan "-33" at bounding box center [650, 170] width 35 height 28
drag, startPoint x: 632, startPoint y: 168, endPoint x: 660, endPoint y: 170, distance: 28.1
click at [660, 170] on icon "image/svg+xml -9 -11 -33 -35 -105 -107 ?" at bounding box center [722, 177] width 423 height 247
click at [660, 170] on tspan "-33" at bounding box center [650, 170] width 35 height 28
drag, startPoint x: 679, startPoint y: 171, endPoint x: 641, endPoint y: 171, distance: 38.0
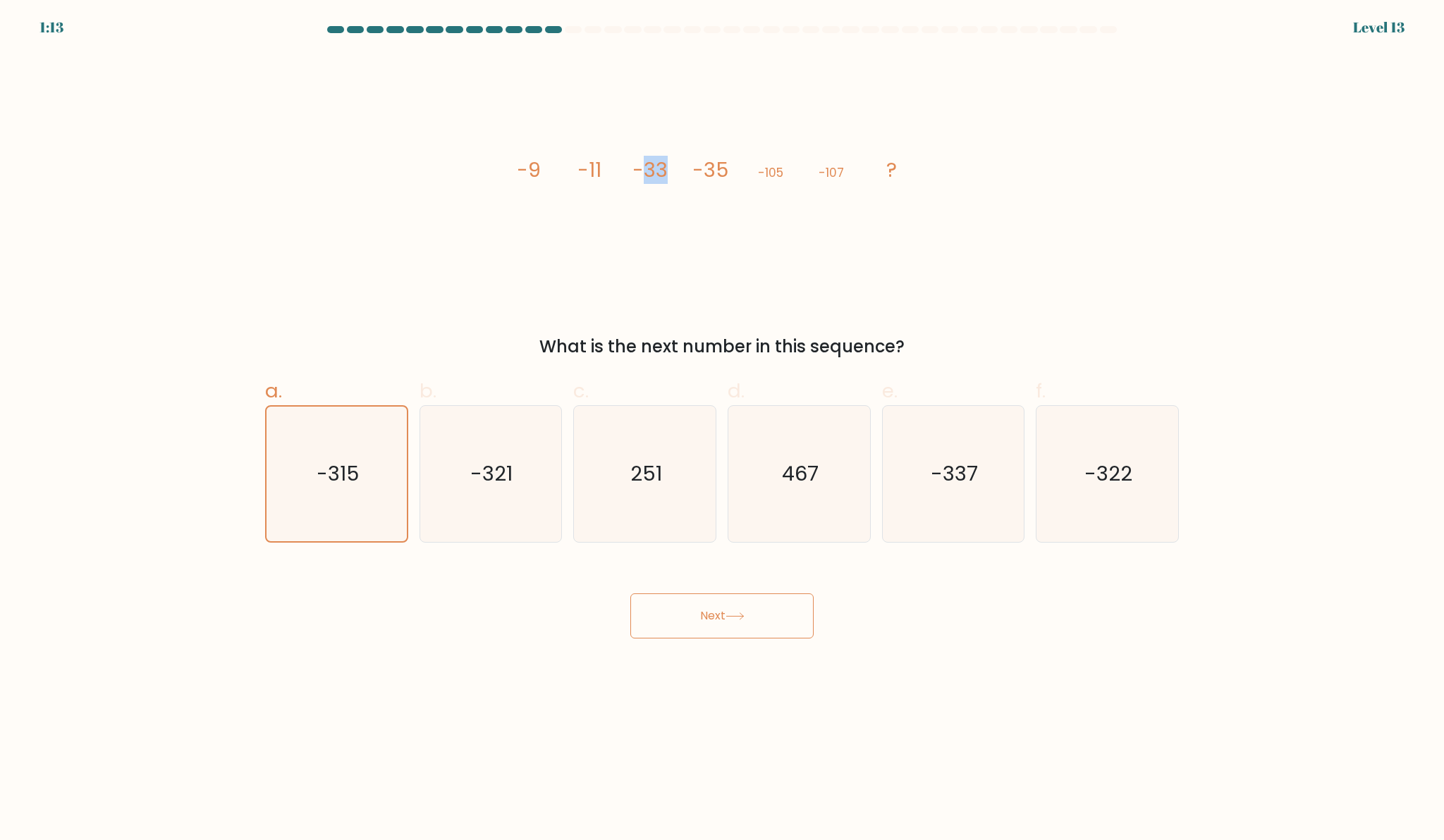
click at [641, 171] on icon "image/svg+xml -9 -11 -33 -35 -105 -107 ?" at bounding box center [722, 177] width 423 height 247
click at [641, 171] on tspan "-33" at bounding box center [650, 170] width 35 height 28
drag, startPoint x: 699, startPoint y: 175, endPoint x: 724, endPoint y: 173, distance: 25.1
click at [724, 173] on tspan "-35" at bounding box center [710, 170] width 36 height 28
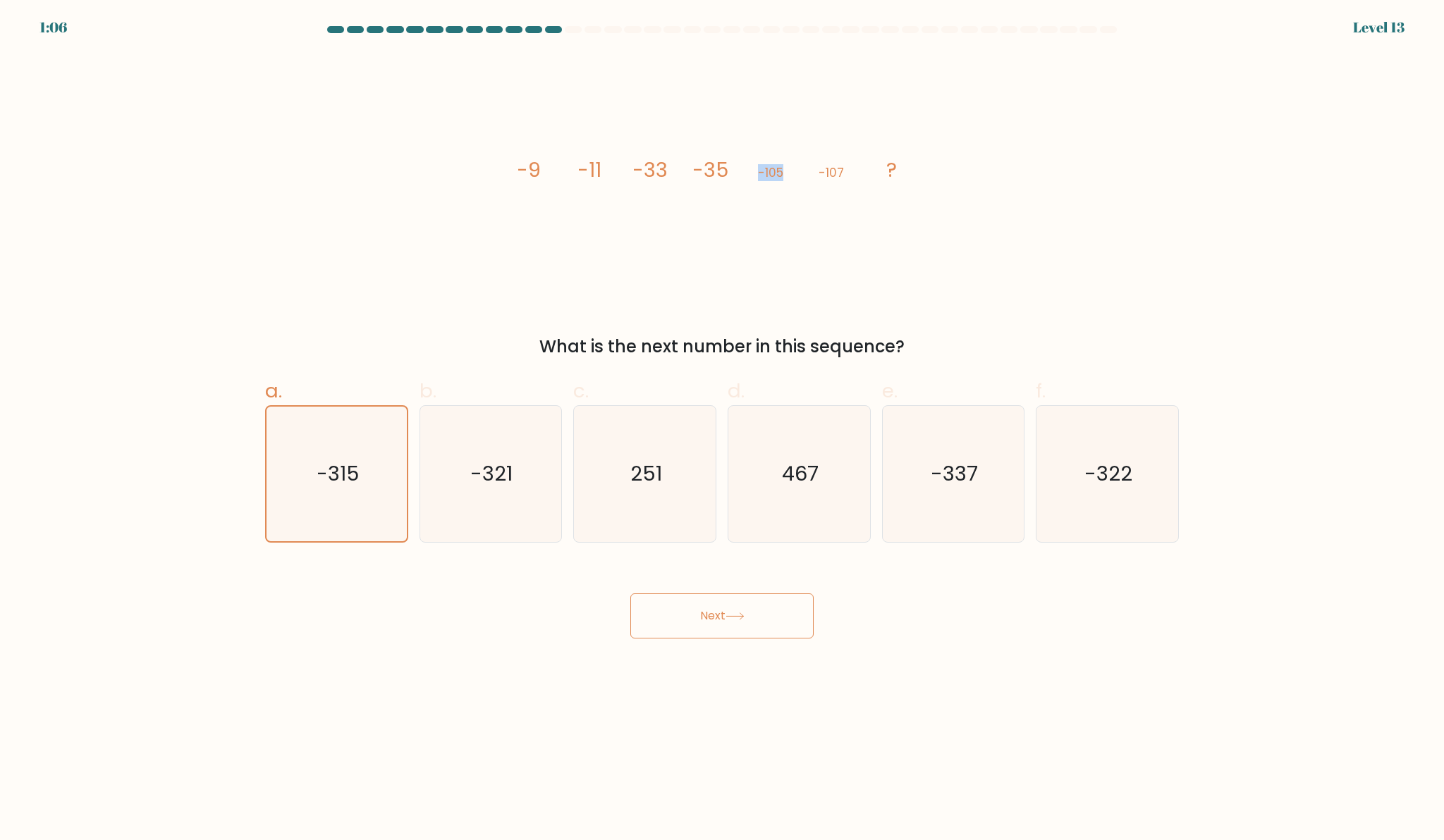
drag, startPoint x: 751, startPoint y: 170, endPoint x: 783, endPoint y: 171, distance: 32.0
click at [783, 171] on icon "image/svg+xml -9 -11 -33 -35 -105 -107 ?" at bounding box center [722, 177] width 423 height 247
drag, startPoint x: 783, startPoint y: 171, endPoint x: 766, endPoint y: 172, distance: 17.0
click at [766, 172] on tspan "-105" at bounding box center [771, 173] width 26 height 17
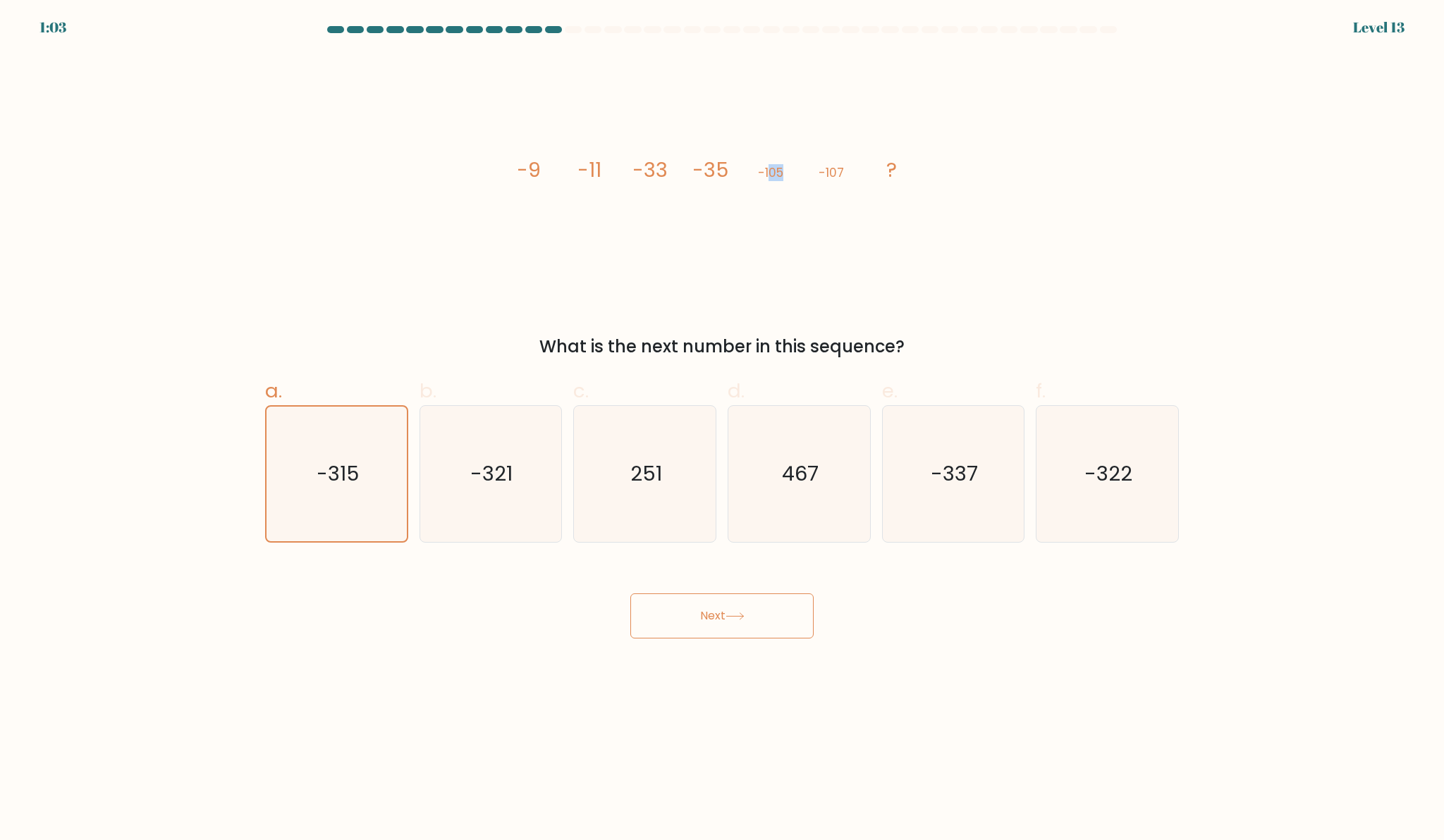
click at [766, 172] on tspan "-105" at bounding box center [771, 173] width 26 height 17
drag, startPoint x: 695, startPoint y: 167, endPoint x: 722, endPoint y: 168, distance: 27.0
click at [722, 168] on tspan "-35" at bounding box center [710, 170] width 36 height 28
drag, startPoint x: 820, startPoint y: 170, endPoint x: 841, endPoint y: 173, distance: 21.2
click at [841, 173] on tspan "-107" at bounding box center [831, 173] width 26 height 17
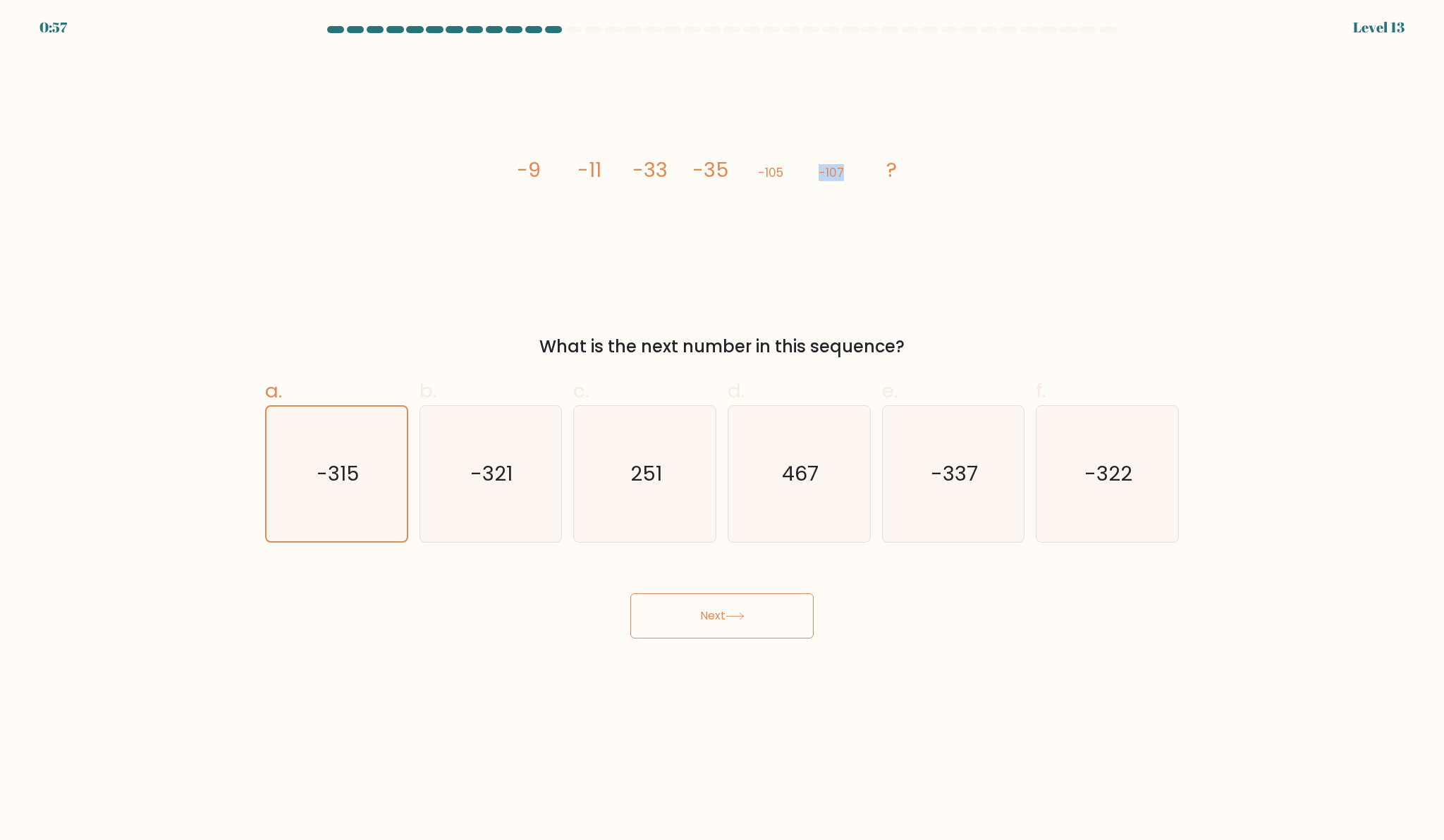
click at [841, 173] on tspan "-107" at bounding box center [831, 173] width 26 height 17
click at [535, 452] on icon "-321" at bounding box center [491, 474] width 136 height 136
click at [722, 429] on input "b. -321" at bounding box center [722, 424] width 1 height 9
radio input "true"
click at [689, 618] on button "Next" at bounding box center [722, 616] width 184 height 45
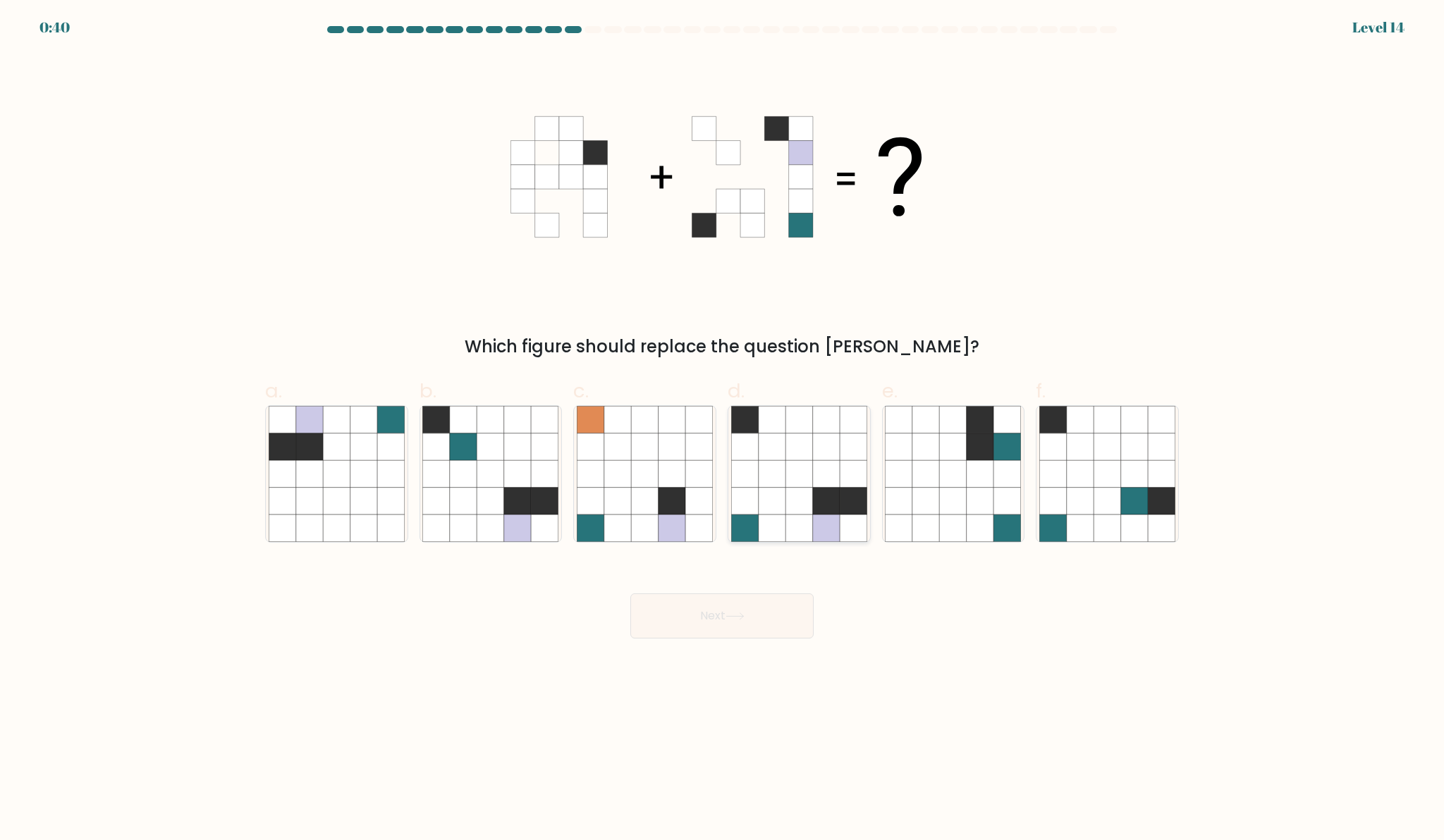
click at [776, 486] on icon at bounding box center [772, 474] width 27 height 27
click at [722, 429] on input "d." at bounding box center [722, 424] width 1 height 9
radio input "true"
click at [783, 614] on button "Next" at bounding box center [722, 616] width 184 height 45
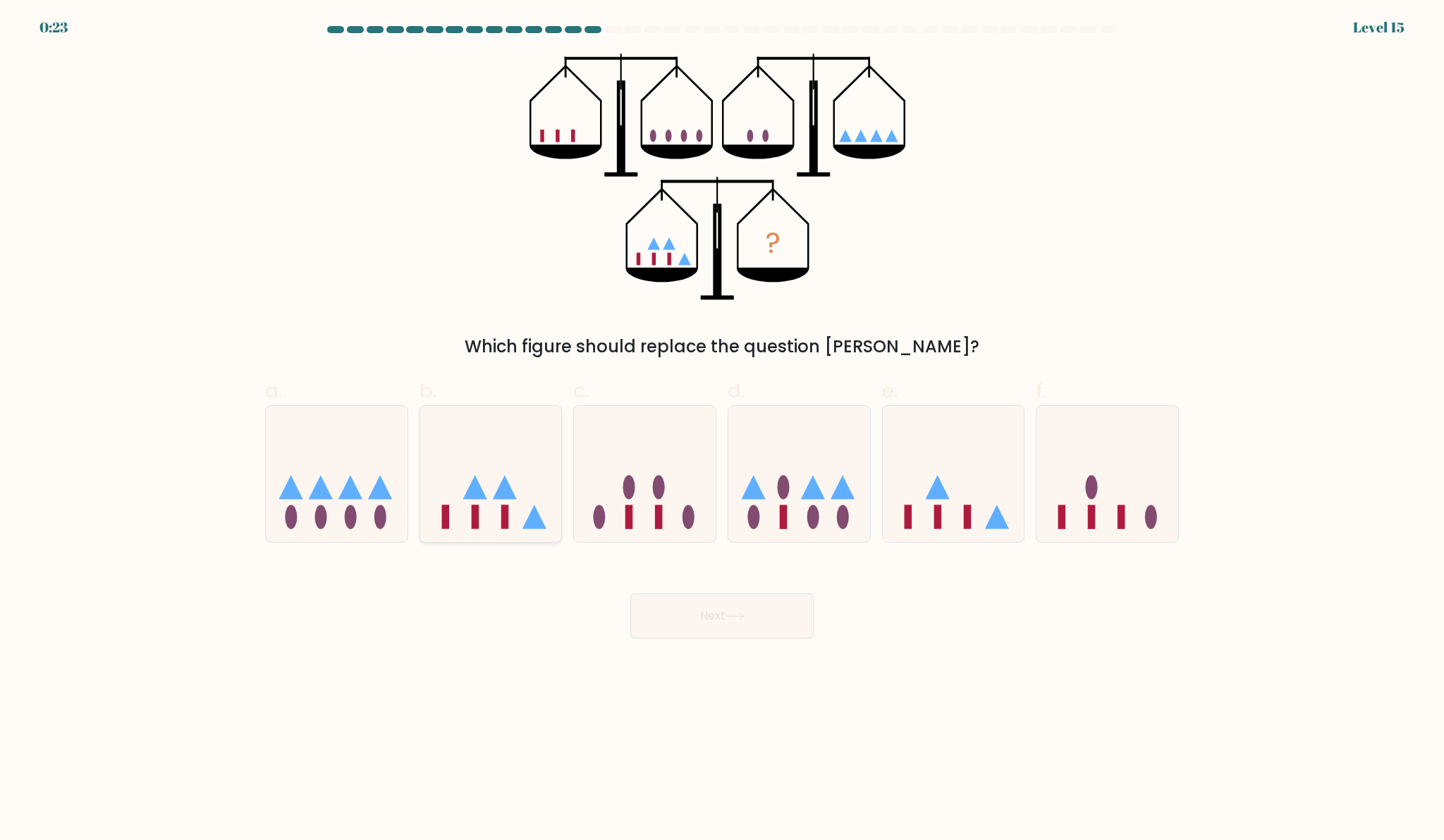
click at [538, 474] on icon at bounding box center [491, 474] width 142 height 117
click at [722, 429] on input "b." at bounding box center [722, 424] width 1 height 9
radio input "true"
click at [693, 611] on button "Next" at bounding box center [722, 616] width 184 height 45
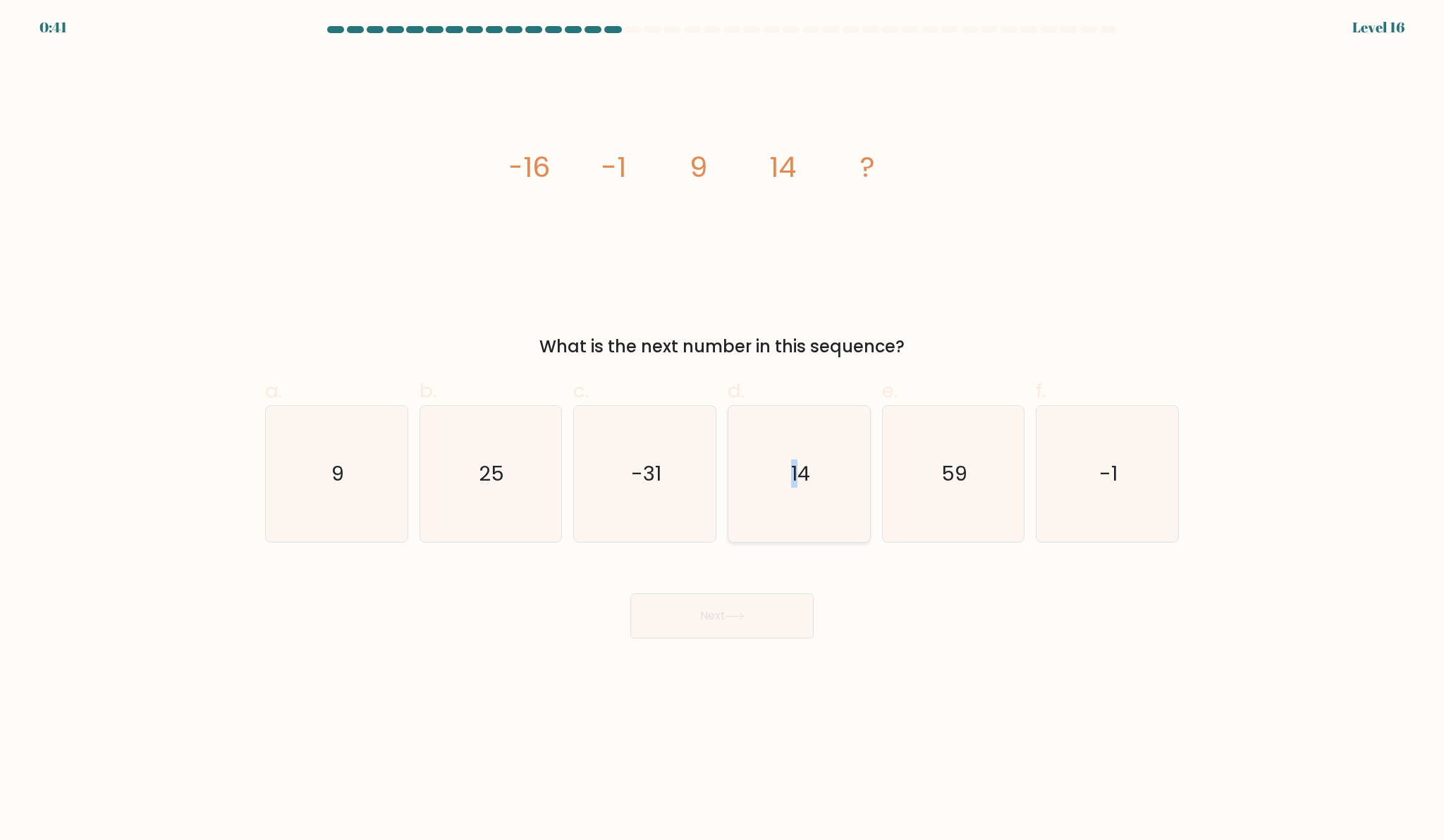
drag, startPoint x: 786, startPoint y: 500, endPoint x: 800, endPoint y: 447, distance: 54.8
click at [800, 447] on icon "14" at bounding box center [800, 474] width 136 height 136
click at [722, 429] on input "d. 14" at bounding box center [722, 424] width 1 height 9
radio input "true"
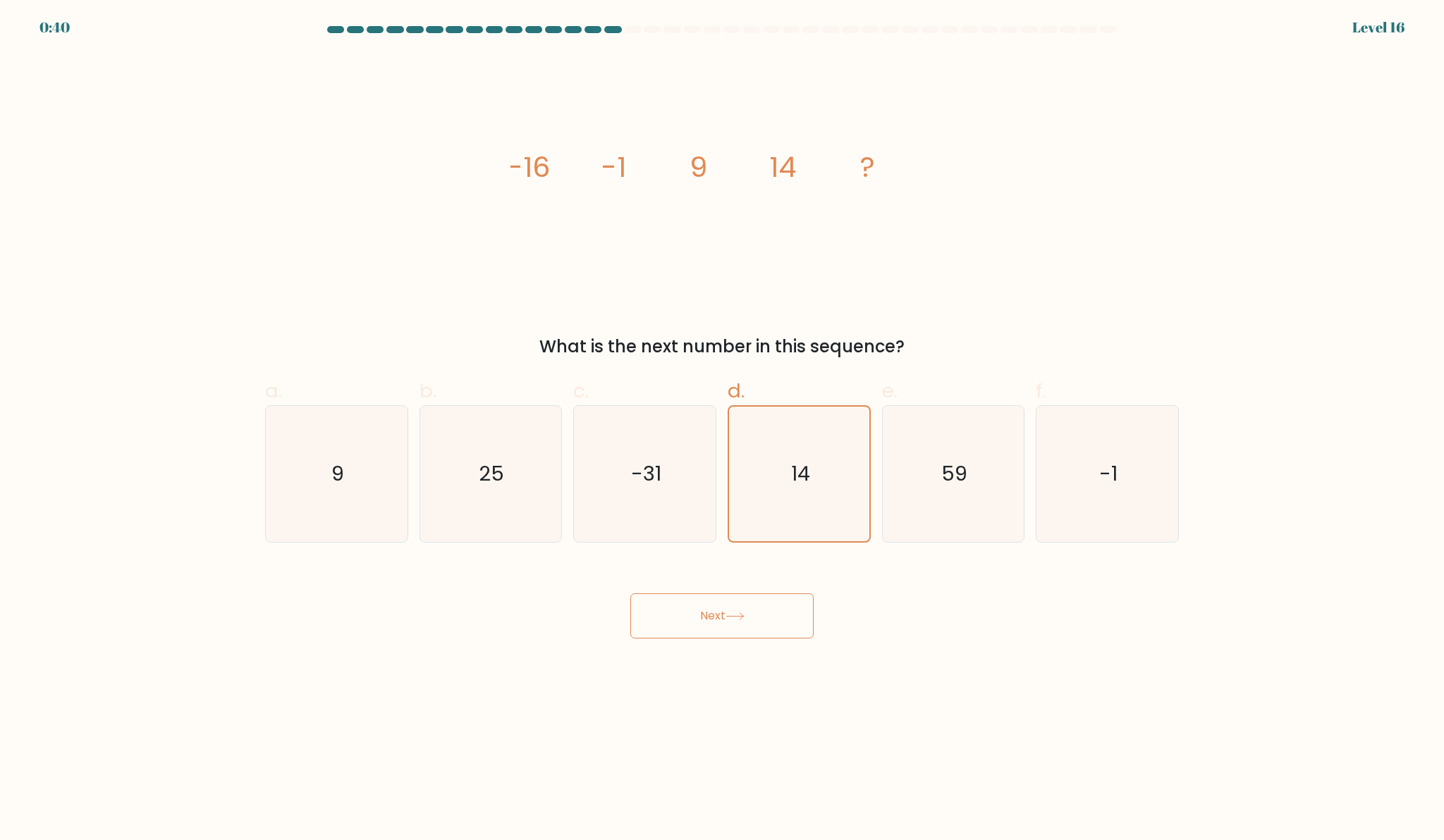
click at [908, 647] on body "0:40 Level 16" at bounding box center [722, 420] width 1444 height 840
click at [782, 615] on button "Next" at bounding box center [722, 616] width 184 height 45
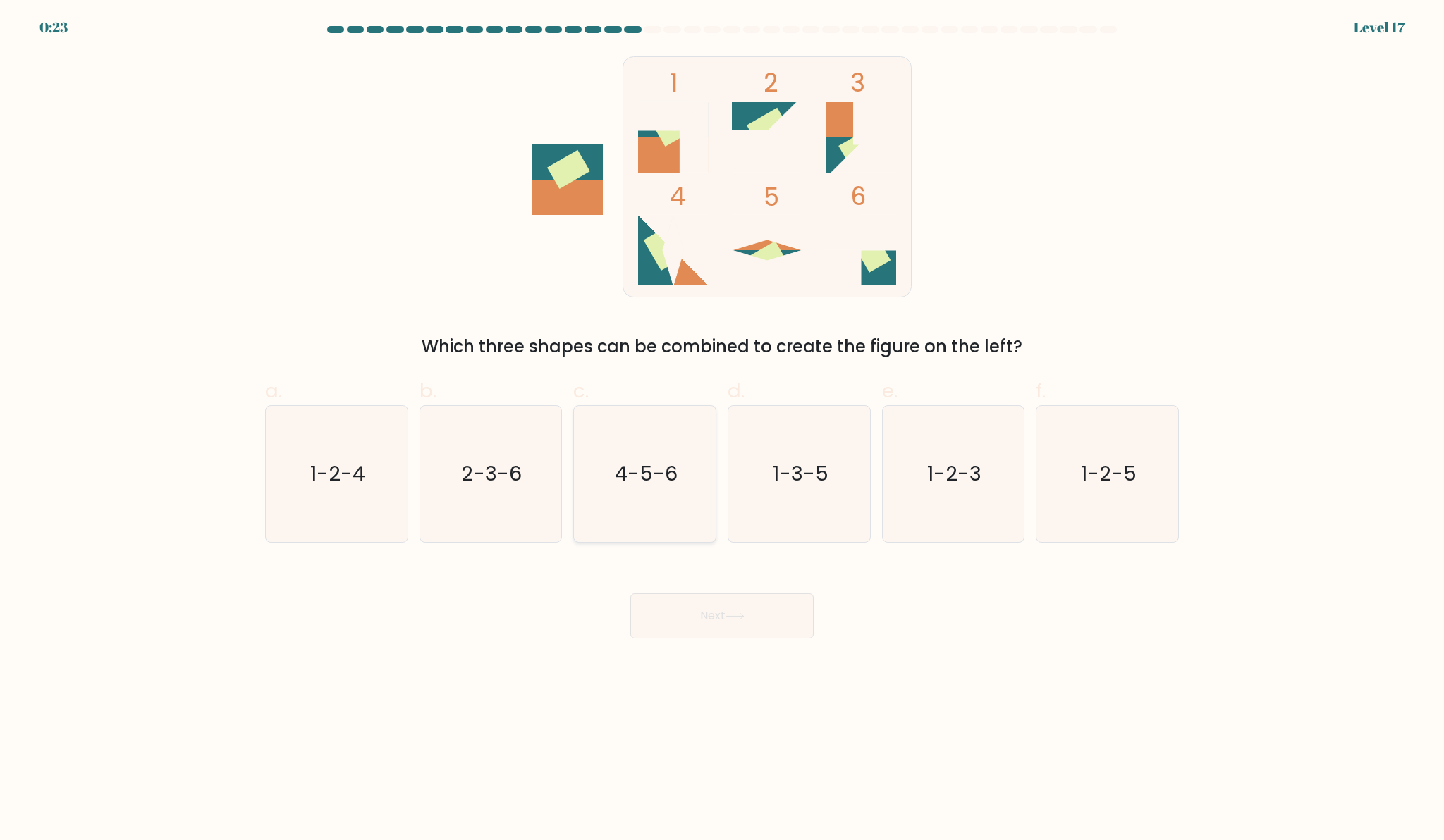
click at [692, 456] on icon "4-5-6" at bounding box center [645, 474] width 136 height 136
click at [722, 429] on input "c. 4-5-6" at bounding box center [722, 424] width 1 height 9
radio input "true"
click at [710, 621] on button "Next" at bounding box center [722, 616] width 184 height 45
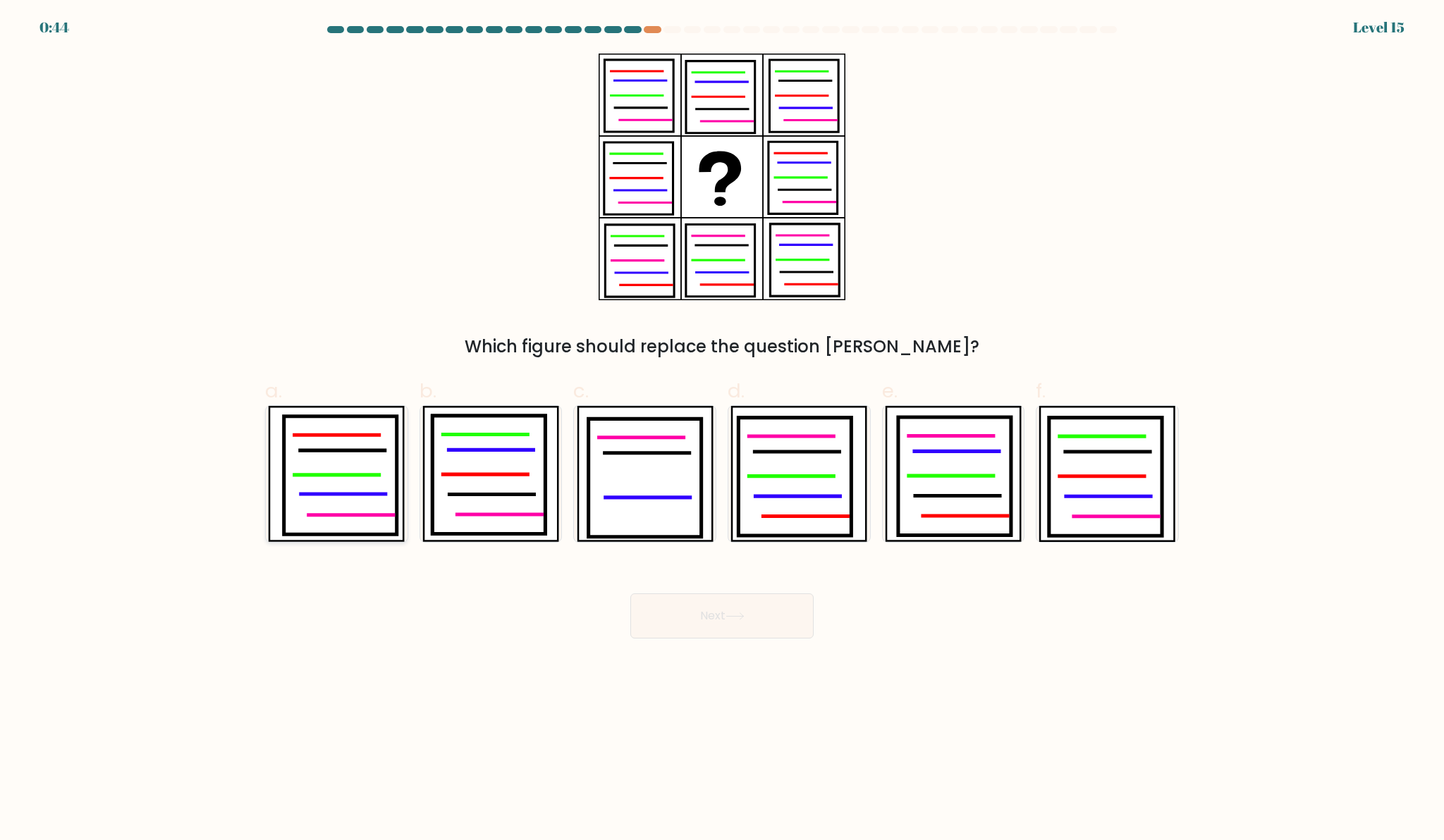
click at [384, 448] on icon at bounding box center [340, 476] width 113 height 119
click at [722, 429] on input "a." at bounding box center [722, 424] width 1 height 9
radio input "true"
click at [709, 611] on button "Next" at bounding box center [722, 616] width 184 height 45
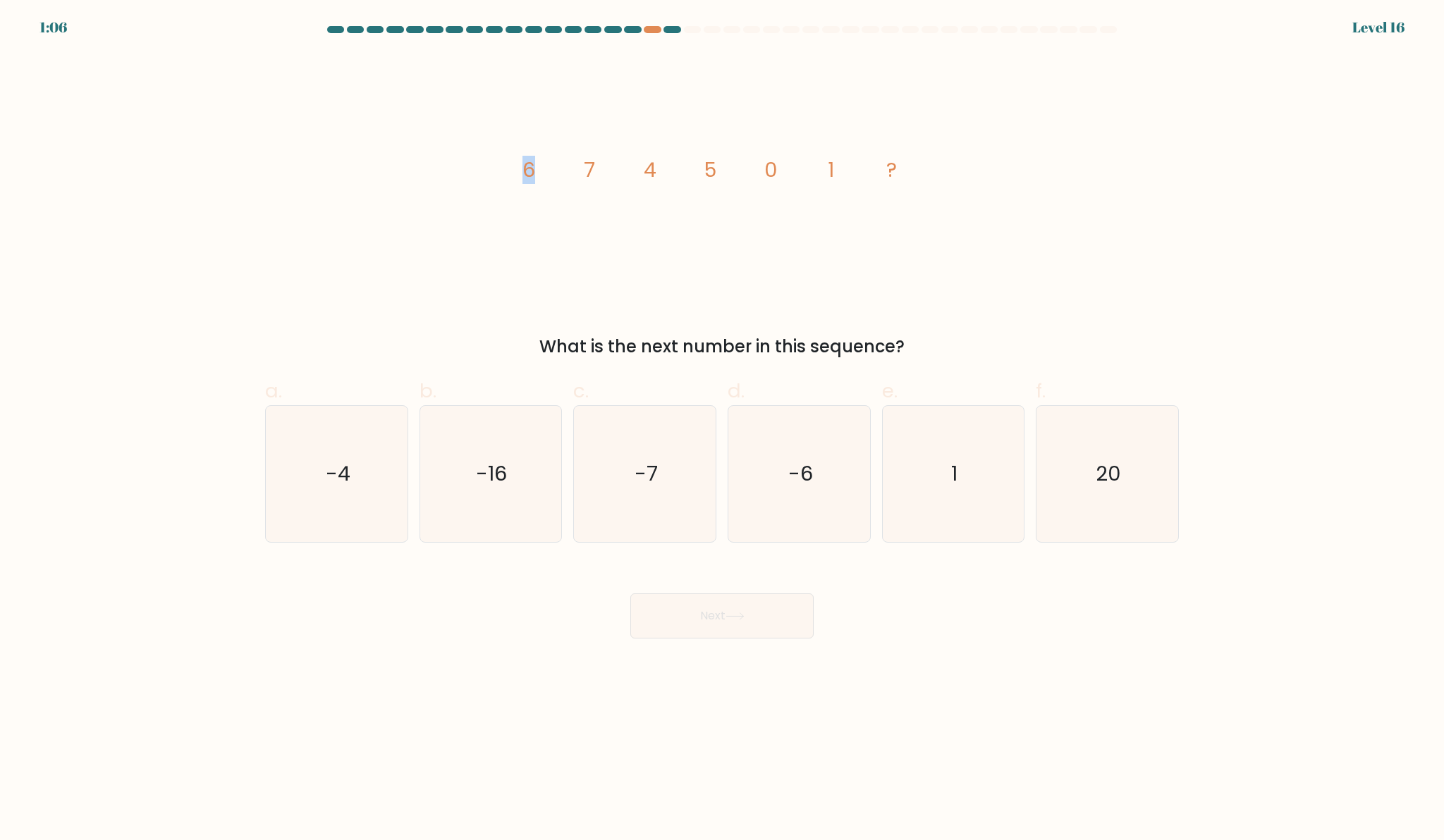
drag, startPoint x: 517, startPoint y: 169, endPoint x: 539, endPoint y: 169, distance: 22.0
click at [539, 169] on icon "image/svg+xml 6 7 4 5 0 1 ?" at bounding box center [722, 177] width 423 height 247
drag, startPoint x: 558, startPoint y: 170, endPoint x: 593, endPoint y: 169, distance: 35.0
click at [593, 169] on icon "image/svg+xml 6 7 4 5 0 1 ?" at bounding box center [722, 177] width 423 height 247
click at [593, 169] on tspan "7" at bounding box center [590, 170] width 12 height 28
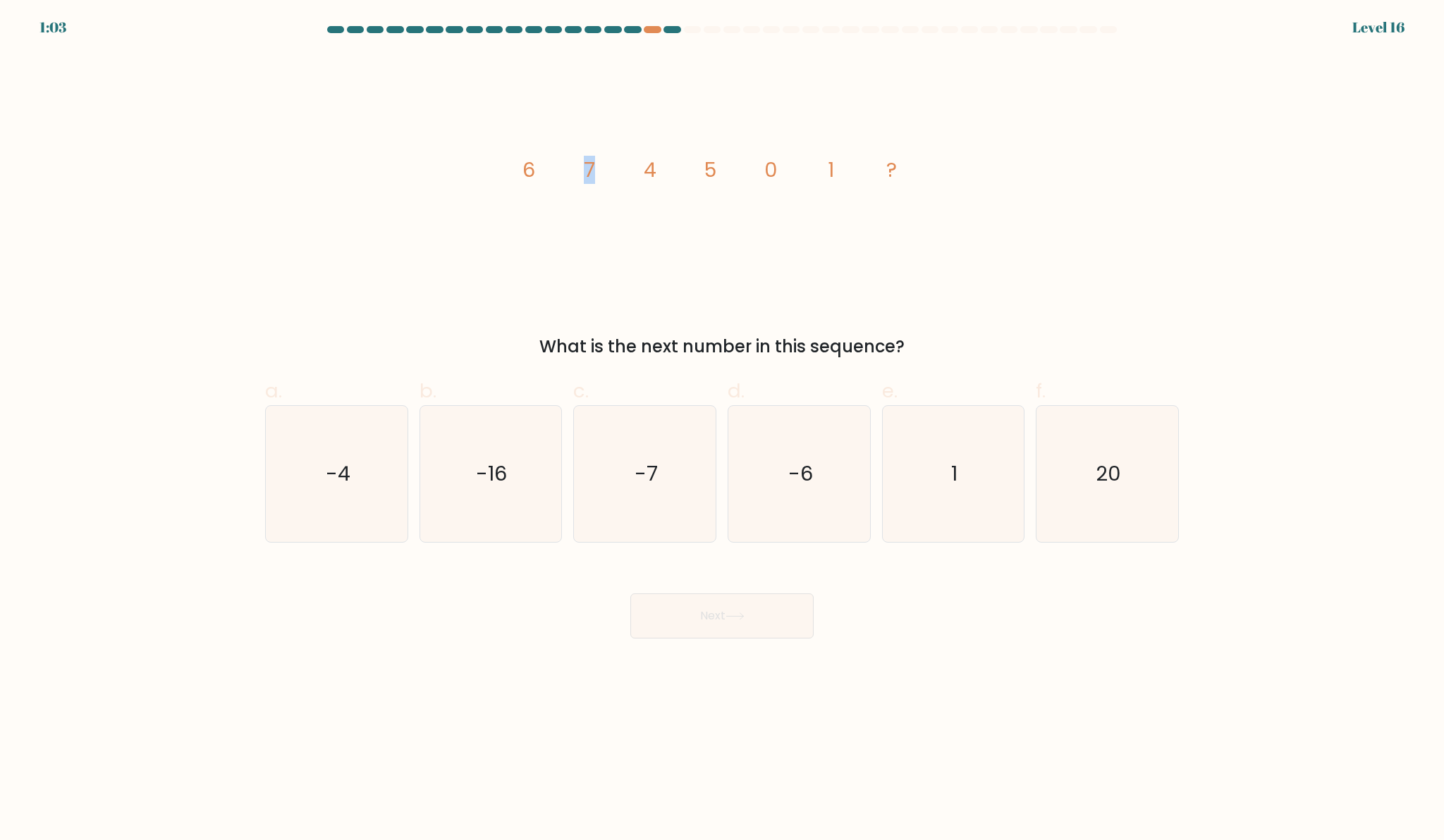
drag, startPoint x: 571, startPoint y: 176, endPoint x: 594, endPoint y: 175, distance: 23.0
click at [594, 175] on icon "image/svg+xml 6 7 4 5 0 1 ?" at bounding box center [722, 177] width 423 height 247
click at [594, 175] on tspan "7" at bounding box center [590, 170] width 12 height 28
drag, startPoint x: 521, startPoint y: 173, endPoint x: 536, endPoint y: 173, distance: 15.0
click at [536, 173] on icon "image/svg+xml 6 7 4 5 0 1 ?" at bounding box center [722, 177] width 423 height 247
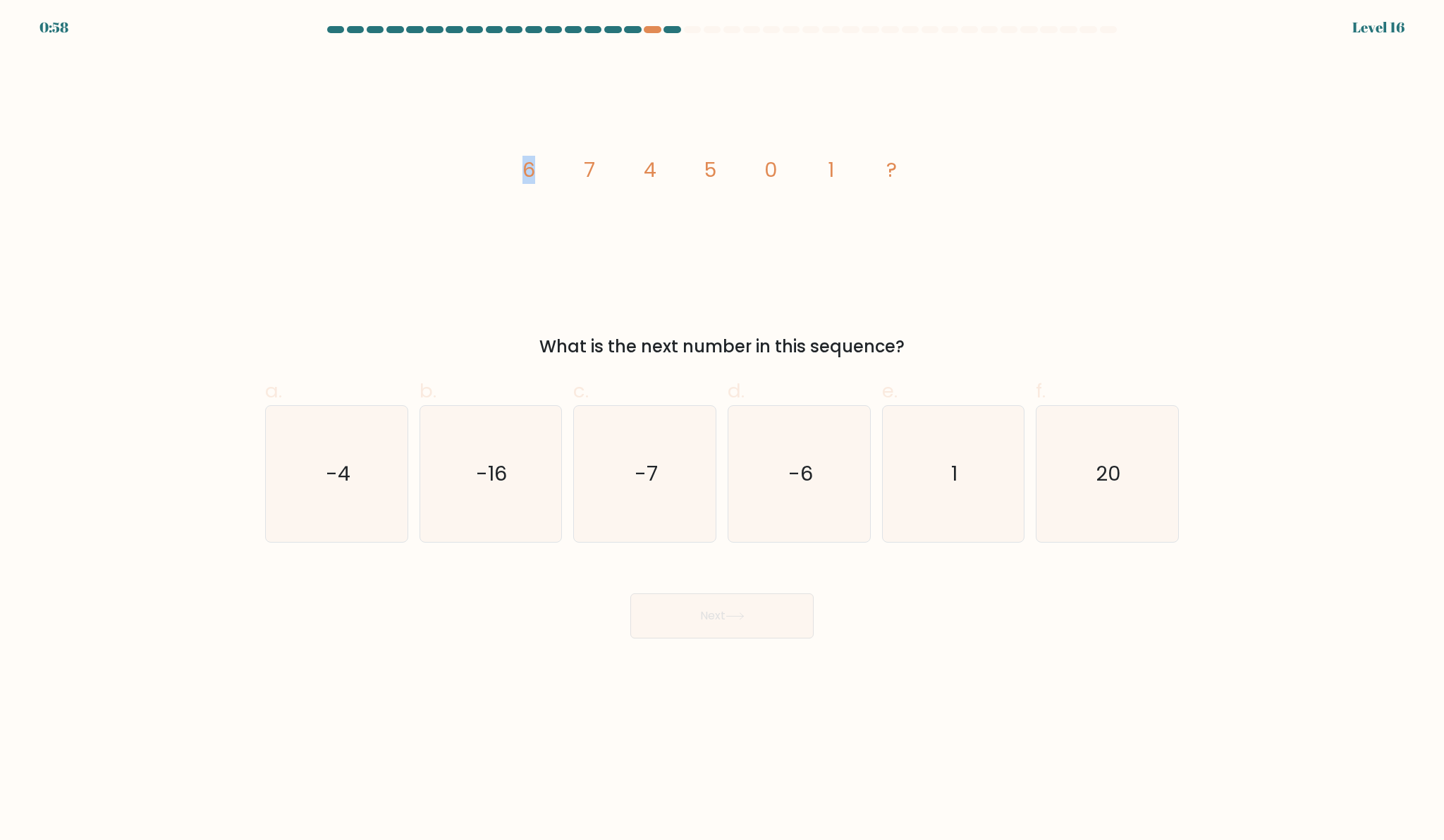
click at [536, 173] on icon "image/svg+xml 6 7 4 5 0 1 ?" at bounding box center [722, 177] width 423 height 247
drag, startPoint x: 647, startPoint y: 178, endPoint x: 661, endPoint y: 178, distance: 14.0
click at [661, 178] on icon "image/svg+xml 6 7 4 5 0 1 ?" at bounding box center [722, 177] width 423 height 247
drag, startPoint x: 682, startPoint y: 172, endPoint x: 708, endPoint y: 174, distance: 26.1
click at [708, 174] on icon "image/svg+xml 6 7 4 5 0 1 ?" at bounding box center [722, 177] width 423 height 247
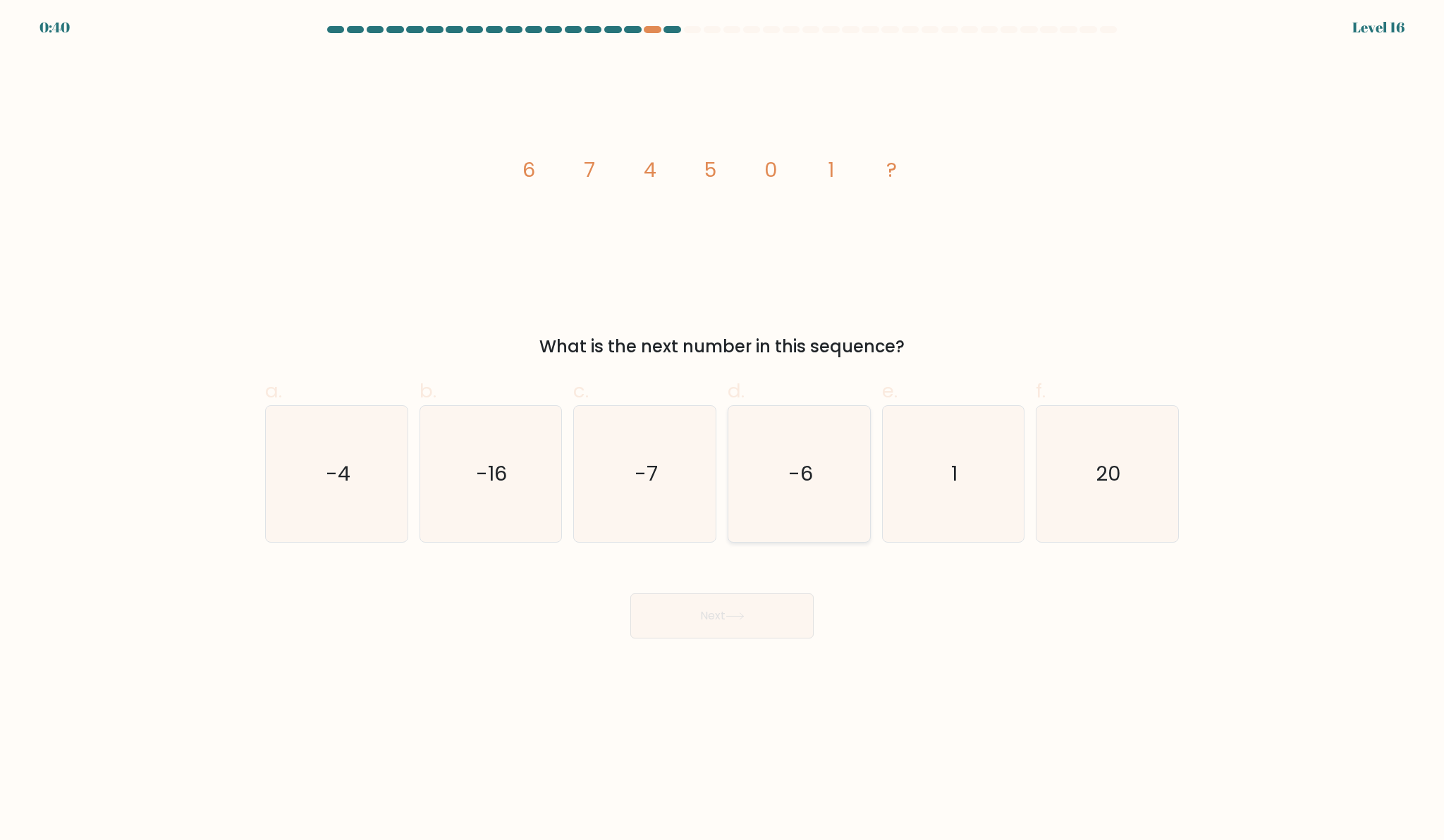
click at [754, 474] on icon "-6" at bounding box center [800, 474] width 136 height 136
click at [722, 429] on input "d. -6" at bounding box center [722, 424] width 1 height 9
radio input "true"
drag, startPoint x: 544, startPoint y: 175, endPoint x: 524, endPoint y: 175, distance: 20.0
click at [524, 175] on icon "image/svg+xml 6 7 4 5 0 1 ?" at bounding box center [722, 177] width 423 height 247
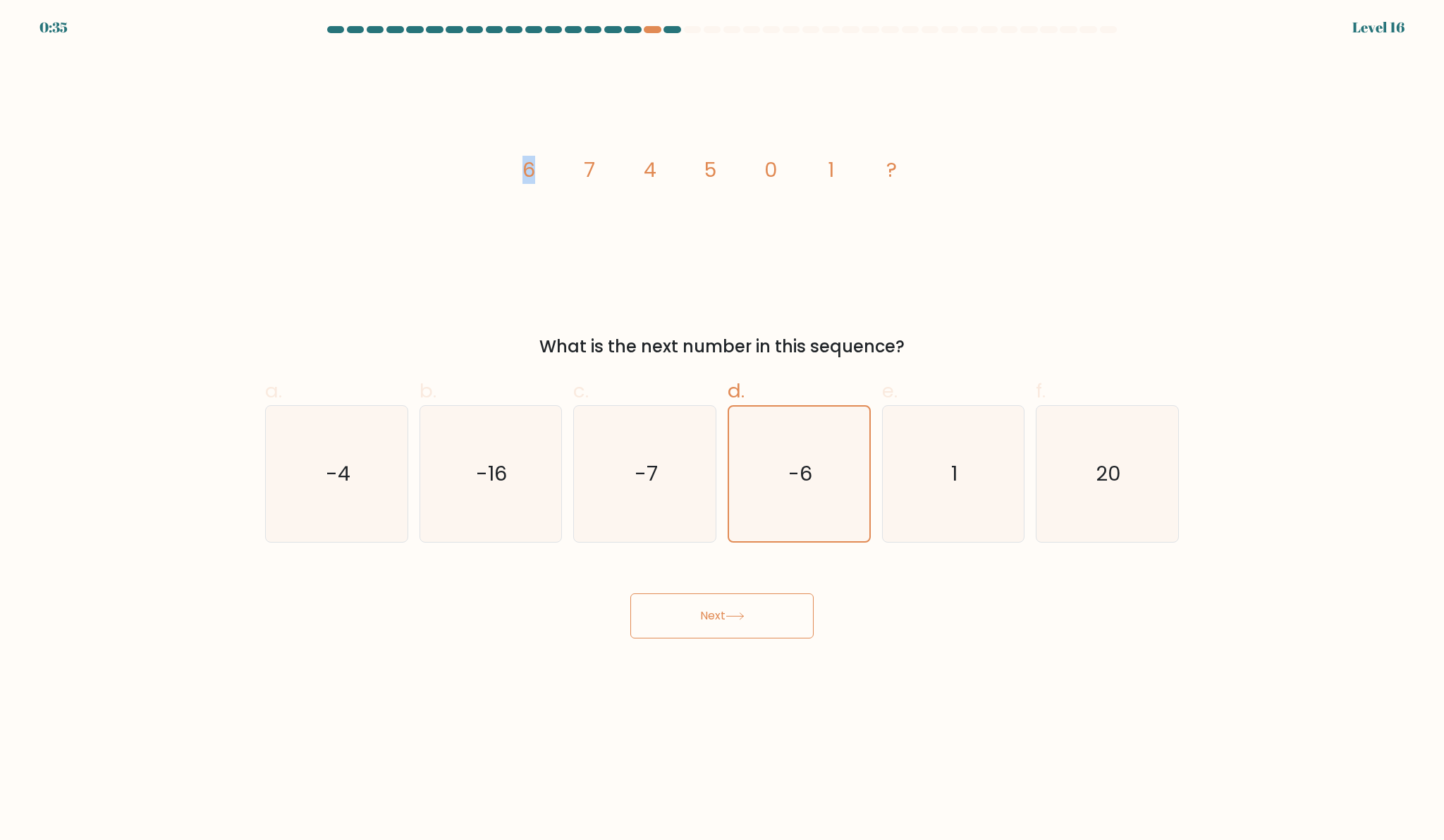
click at [524, 175] on tspan "6" at bounding box center [528, 170] width 12 height 28
click at [732, 591] on div "Next" at bounding box center [722, 598] width 931 height 79
click at [730, 603] on button "Next" at bounding box center [722, 616] width 184 height 45
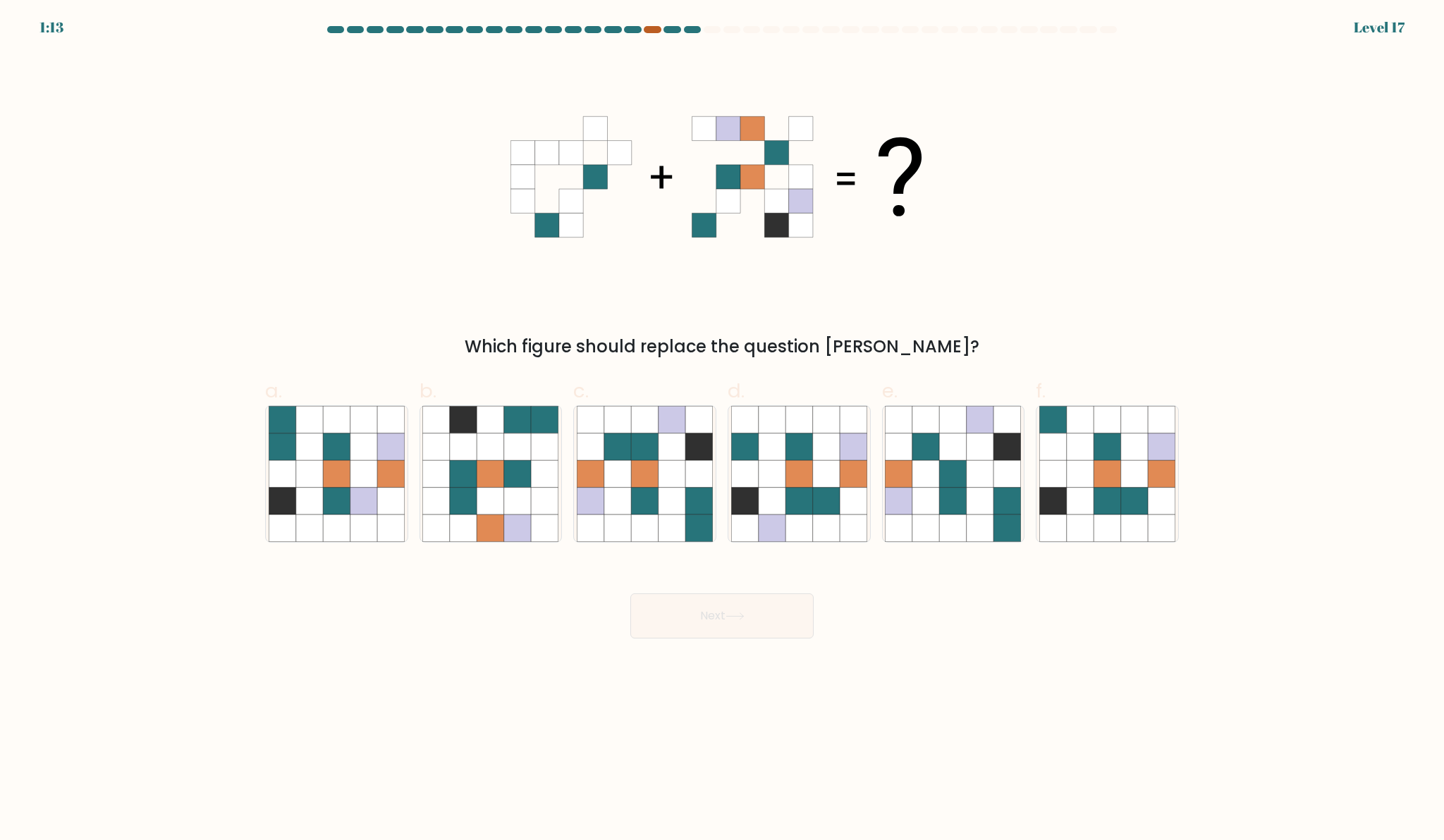
click at [653, 32] on div at bounding box center [652, 29] width 17 height 7
drag, startPoint x: 776, startPoint y: 197, endPoint x: 698, endPoint y: 217, distance: 80.5
click at [698, 217] on g at bounding box center [751, 176] width 120 height 120
click at [638, 512] on icon at bounding box center [644, 501] width 27 height 27
click at [722, 429] on input "c." at bounding box center [722, 424] width 1 height 9
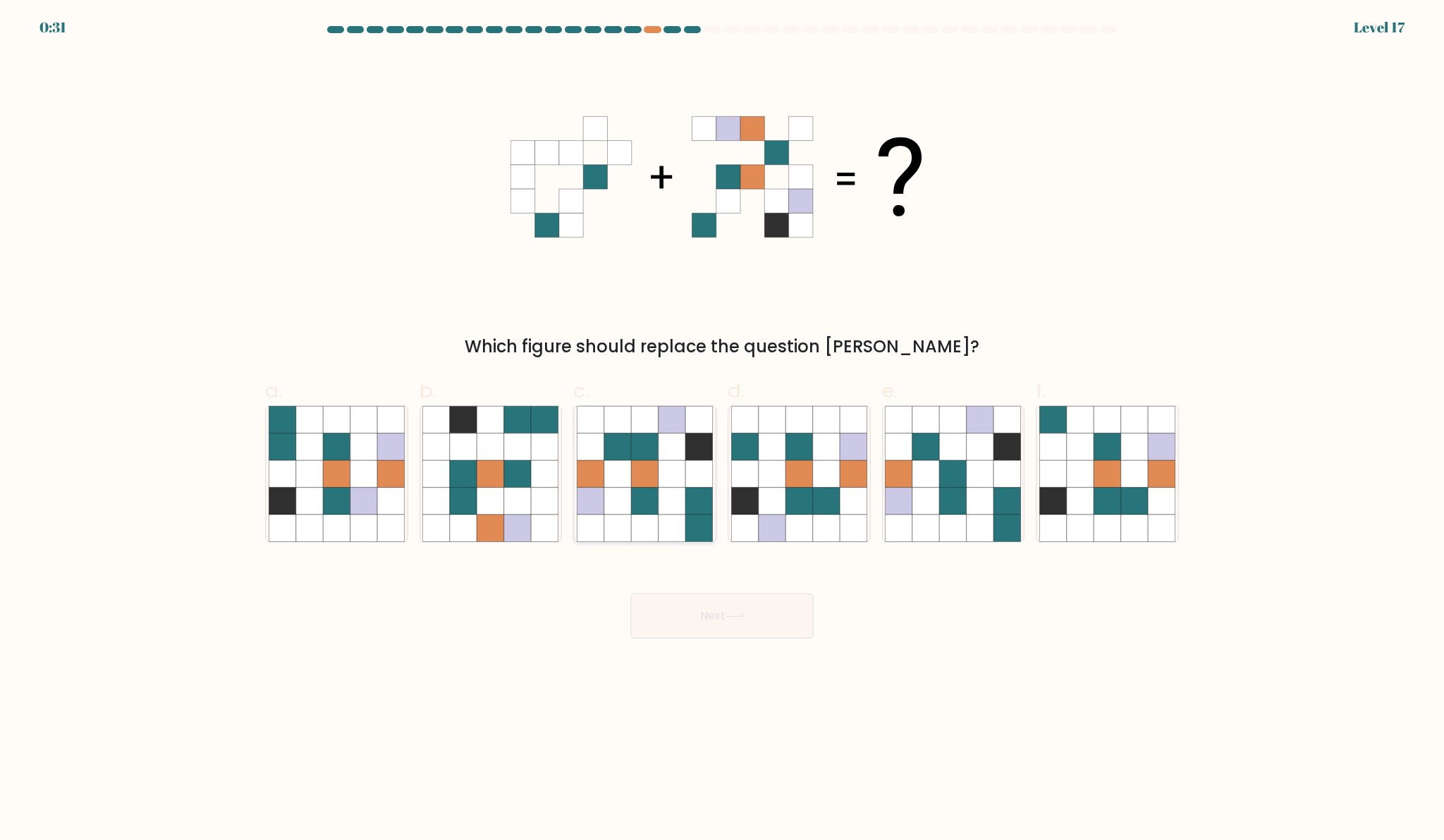
radio input "true"
click at [724, 622] on button "Next" at bounding box center [722, 616] width 184 height 45
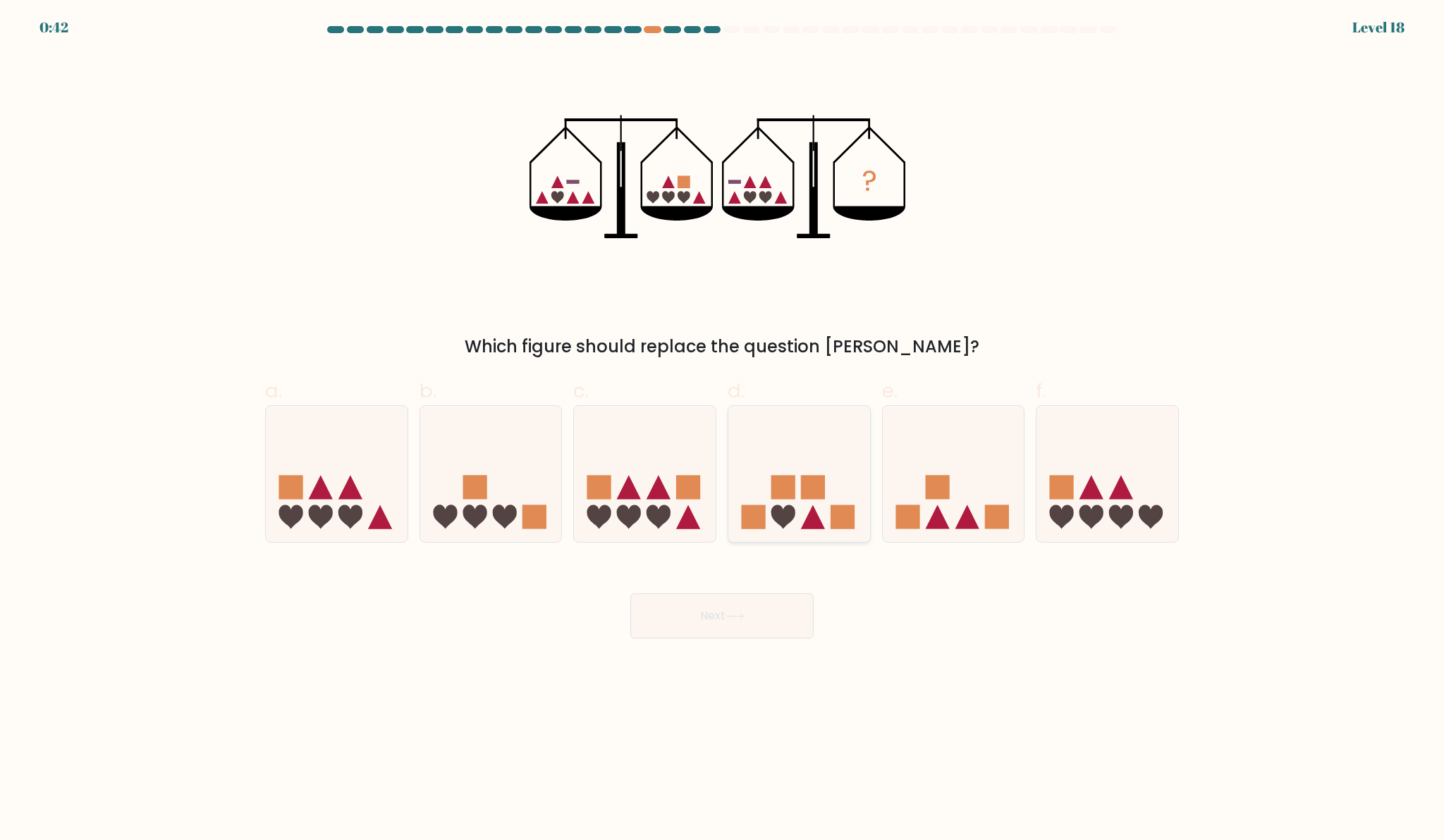
click at [783, 479] on rect at bounding box center [783, 486] width 24 height 24
click at [722, 429] on input "d." at bounding box center [722, 424] width 1 height 9
radio input "true"
click at [1070, 497] on rect at bounding box center [1061, 486] width 24 height 24
click at [722, 429] on input "f." at bounding box center [722, 424] width 1 height 9
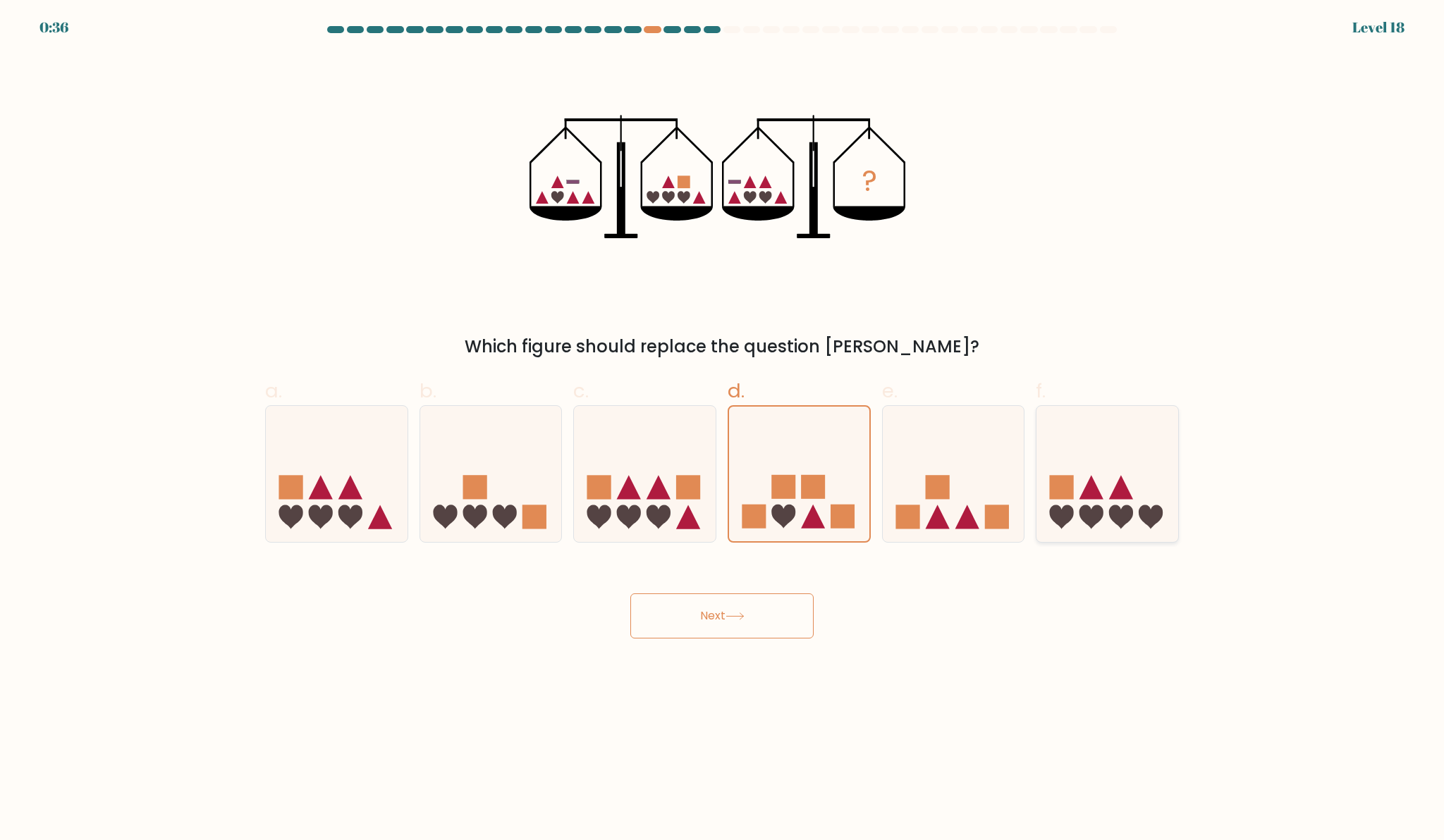
radio input "true"
drag, startPoint x: 732, startPoint y: 604, endPoint x: 600, endPoint y: 656, distance: 141.9
click at [600, 656] on body "0:31 Level 18" at bounding box center [722, 420] width 1444 height 840
click at [682, 611] on button "Next" at bounding box center [722, 616] width 184 height 45
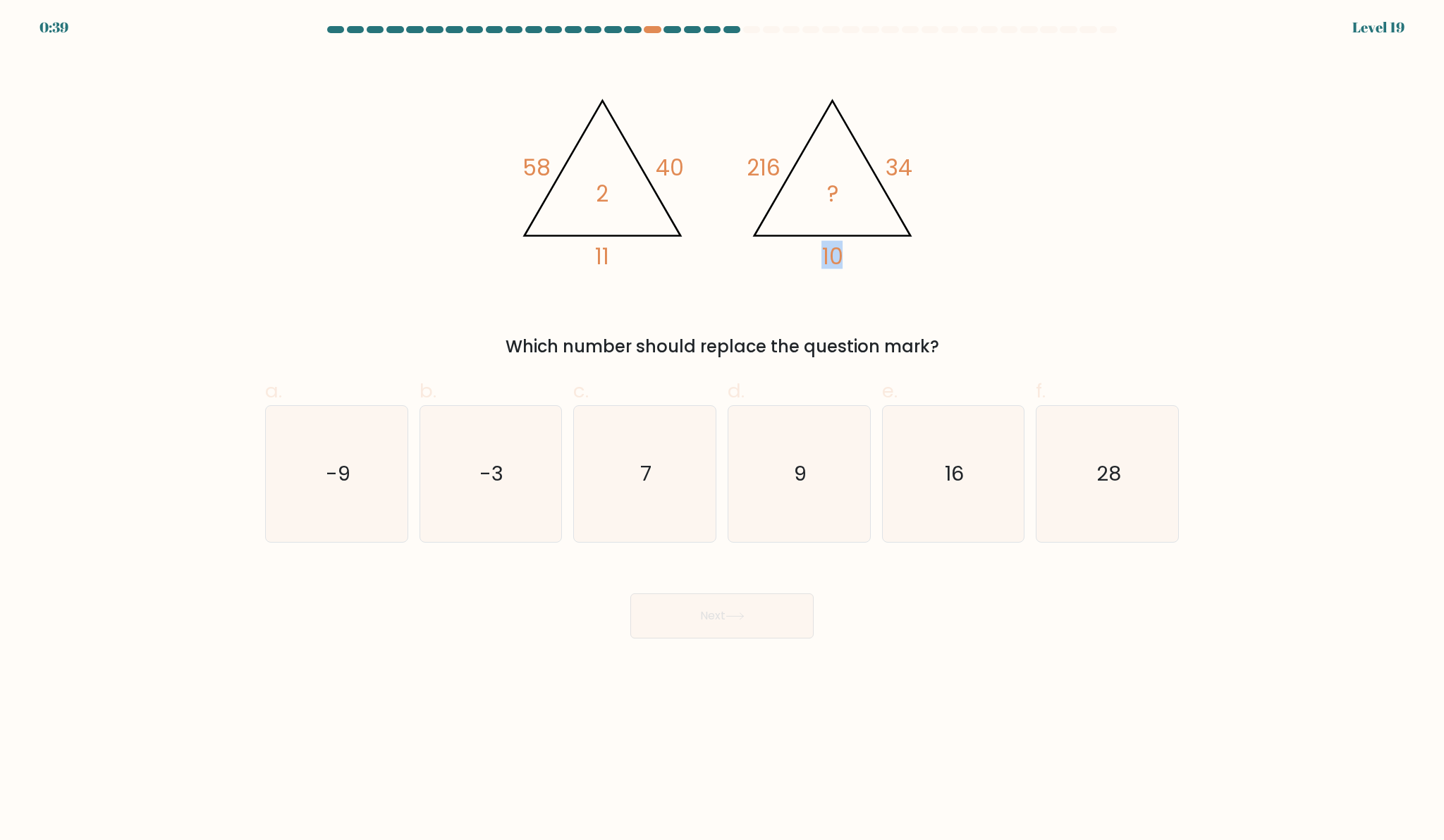
drag, startPoint x: 848, startPoint y: 256, endPoint x: 815, endPoint y: 255, distance: 33.0
click at [815, 255] on icon "@import url('https://fonts.googleapis.com/css?family=Abril+Fatface:400,100,100i…" at bounding box center [722, 177] width 423 height 247
click at [694, 477] on icon "7" at bounding box center [645, 474] width 136 height 136
click at [722, 429] on input "c. 7" at bounding box center [722, 424] width 1 height 9
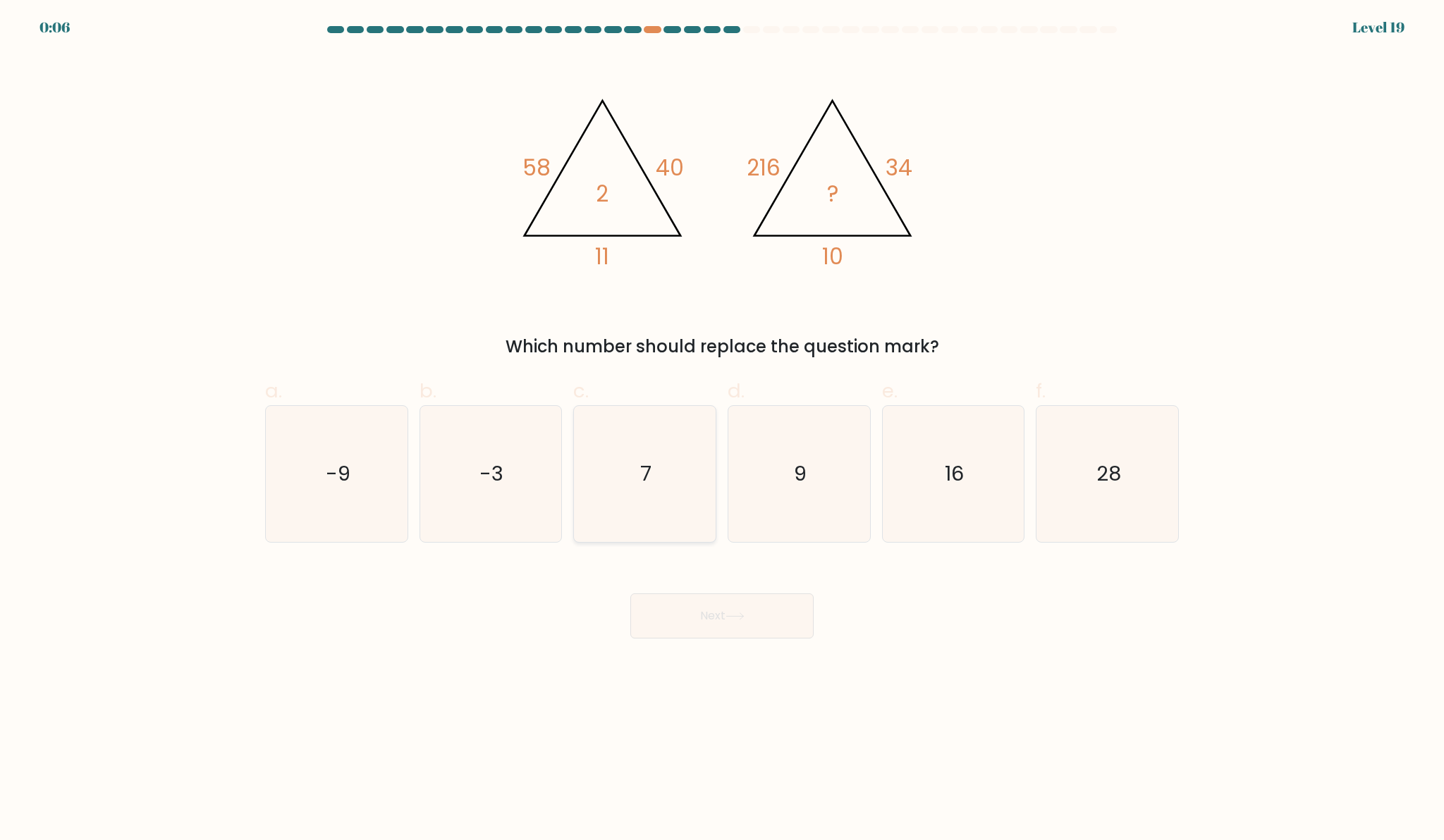
radio input "true"
click at [732, 623] on button "Next" at bounding box center [722, 616] width 184 height 45
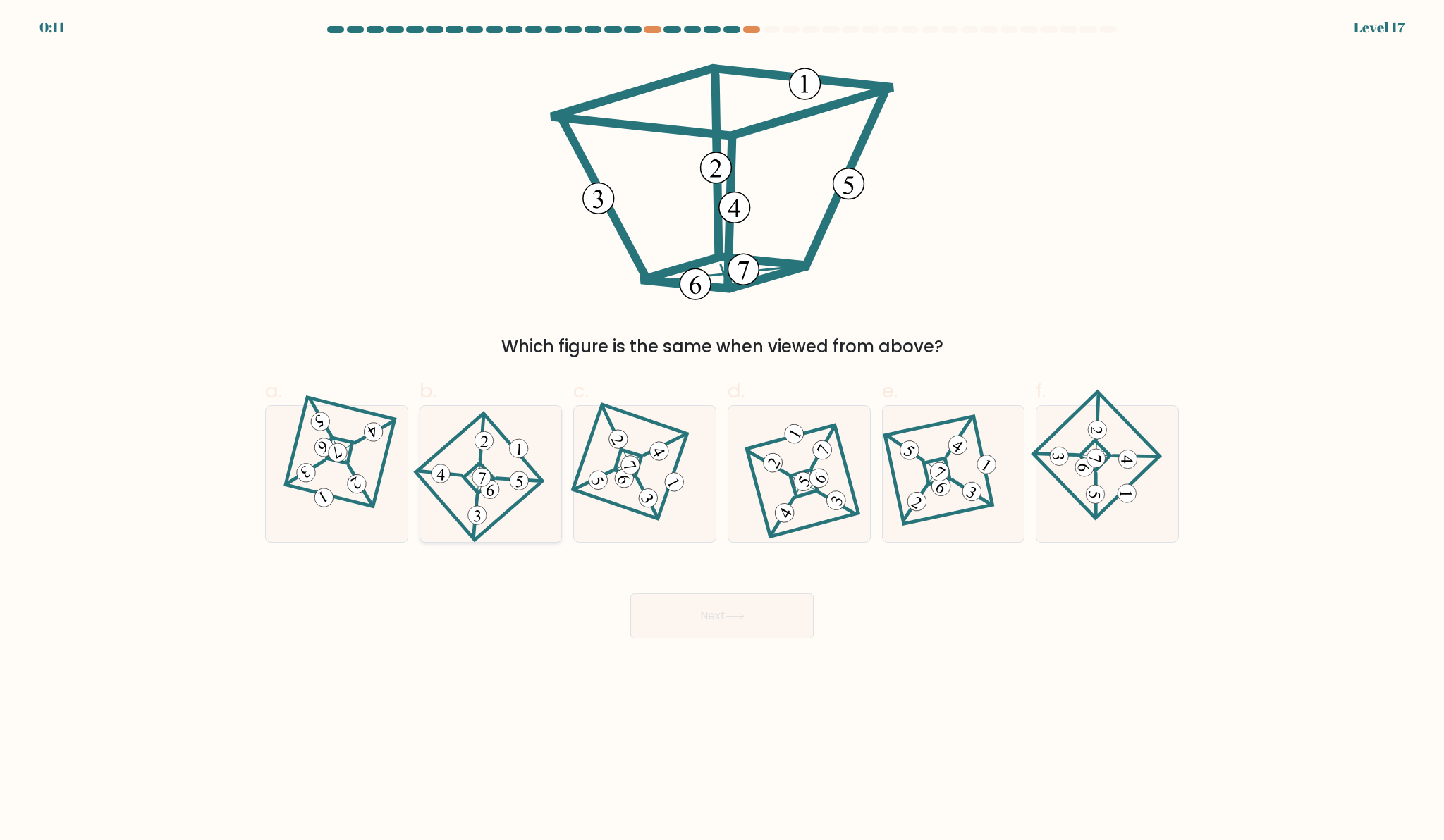
click at [532, 484] on icon at bounding box center [491, 474] width 93 height 109
click at [722, 429] on input "b." at bounding box center [722, 424] width 1 height 9
radio input "true"
click at [707, 636] on button "Next" at bounding box center [722, 616] width 184 height 45
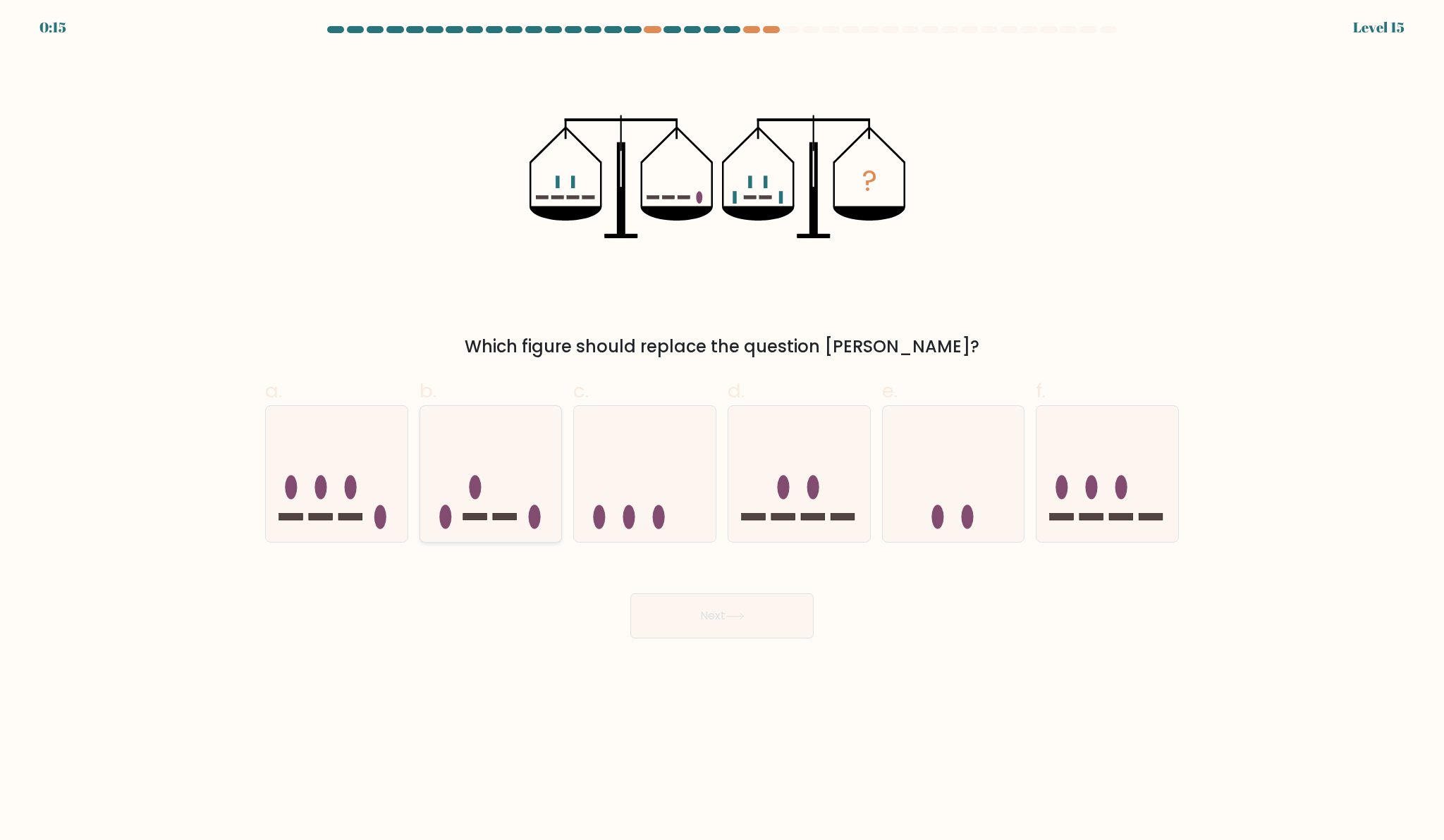
click at [521, 497] on icon at bounding box center [491, 474] width 142 height 117
click at [722, 429] on input "b." at bounding box center [722, 424] width 1 height 9
radio input "true"
drag, startPoint x: 685, startPoint y: 618, endPoint x: 521, endPoint y: 664, distance: 170.3
click at [521, 664] on body "0:10 Level 15" at bounding box center [722, 420] width 1444 height 840
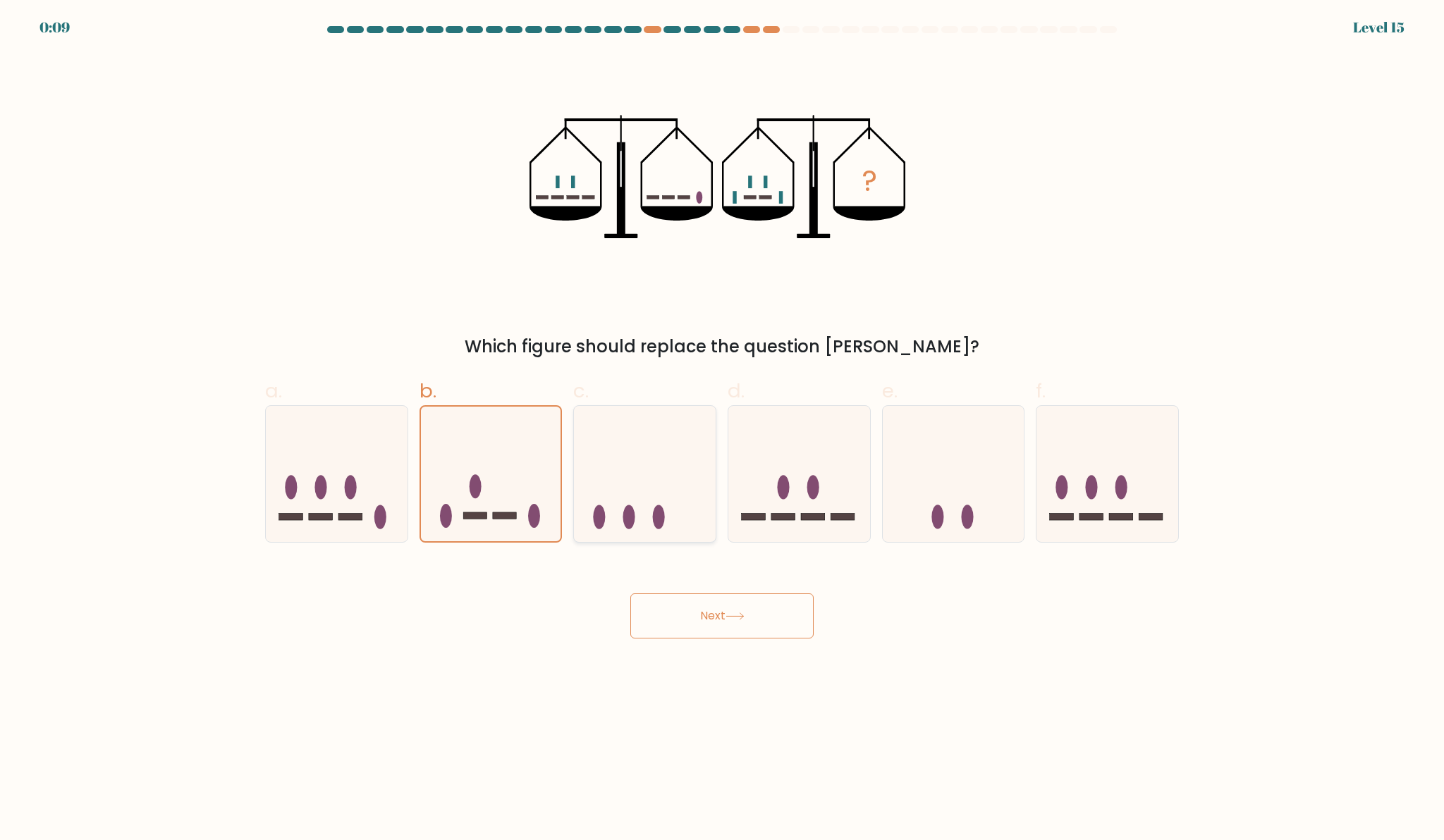
click at [614, 505] on icon at bounding box center [644, 474] width 142 height 117
click at [722, 429] on input "c." at bounding box center [722, 424] width 1 height 9
radio input "true"
click at [673, 613] on button "Next" at bounding box center [722, 616] width 184 height 45
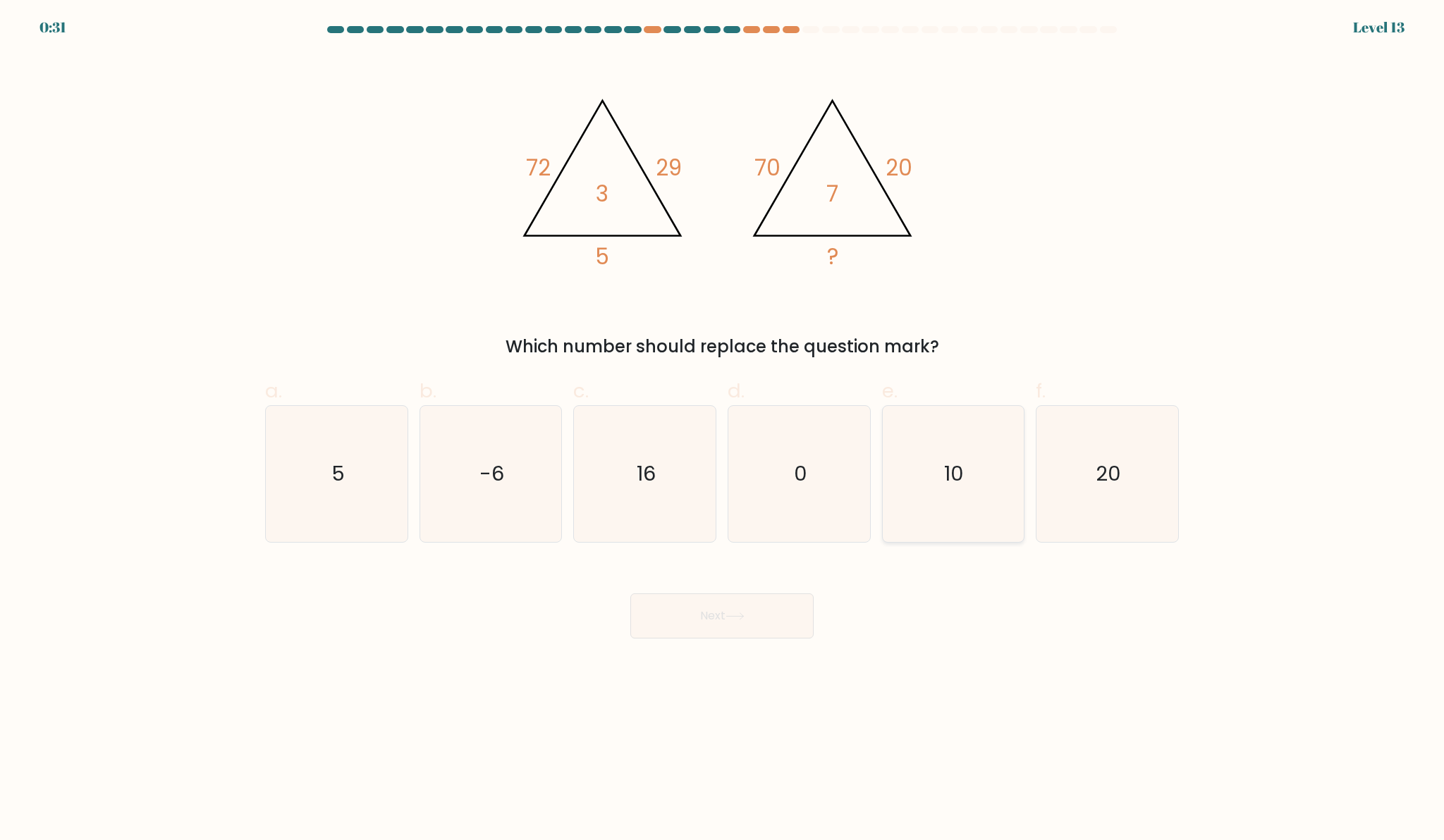
click at [955, 491] on icon "10" at bounding box center [953, 474] width 136 height 136
click at [722, 429] on input "e. 10" at bounding box center [722, 424] width 1 height 9
radio input "true"
click at [741, 604] on button "Next" at bounding box center [722, 616] width 184 height 45
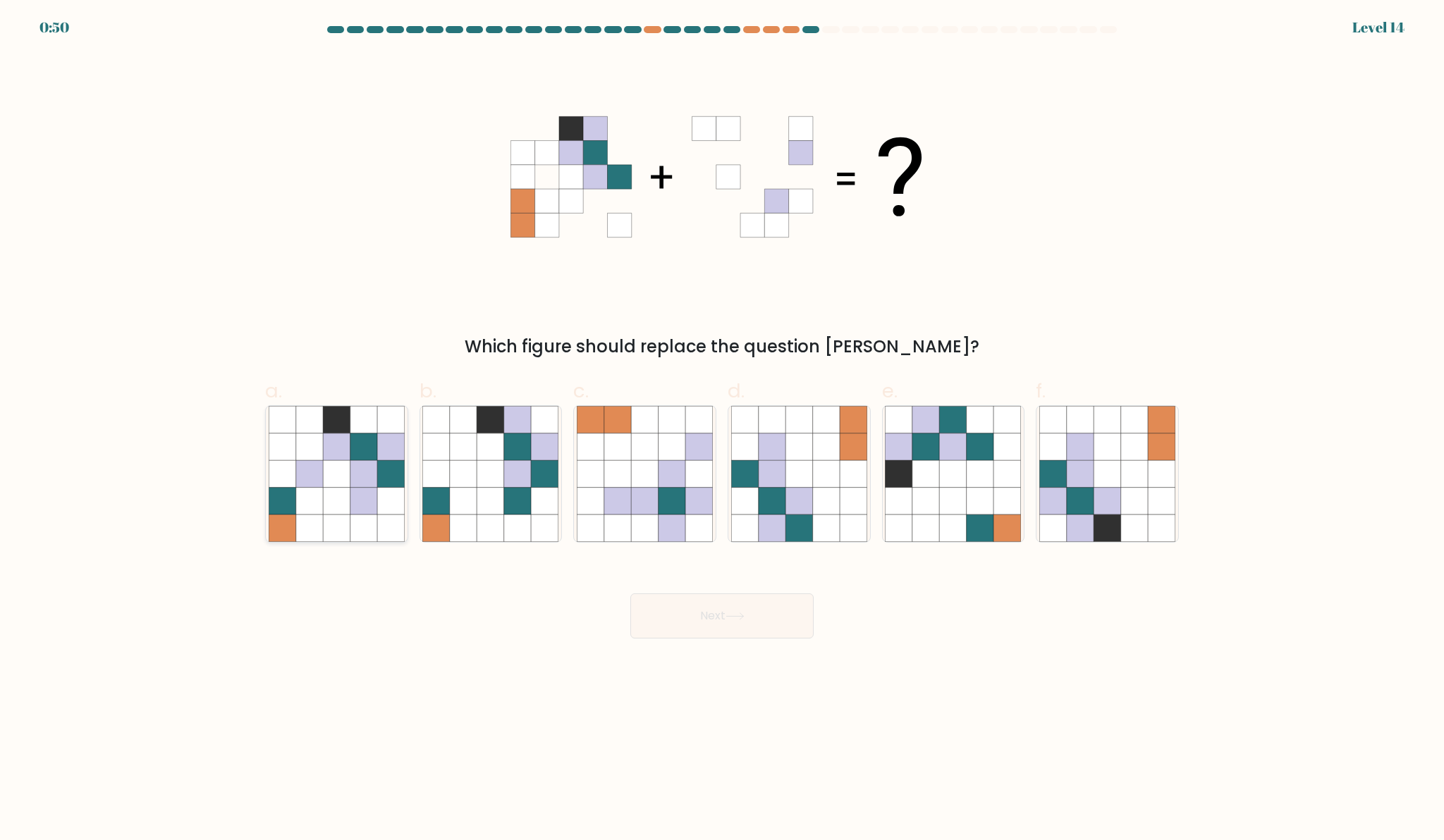
click at [398, 483] on icon at bounding box center [390, 474] width 27 height 27
click at [722, 429] on input "a." at bounding box center [722, 424] width 1 height 9
radio input "true"
click at [493, 481] on icon at bounding box center [491, 474] width 27 height 27
click at [722, 429] on input "b." at bounding box center [722, 424] width 1 height 9
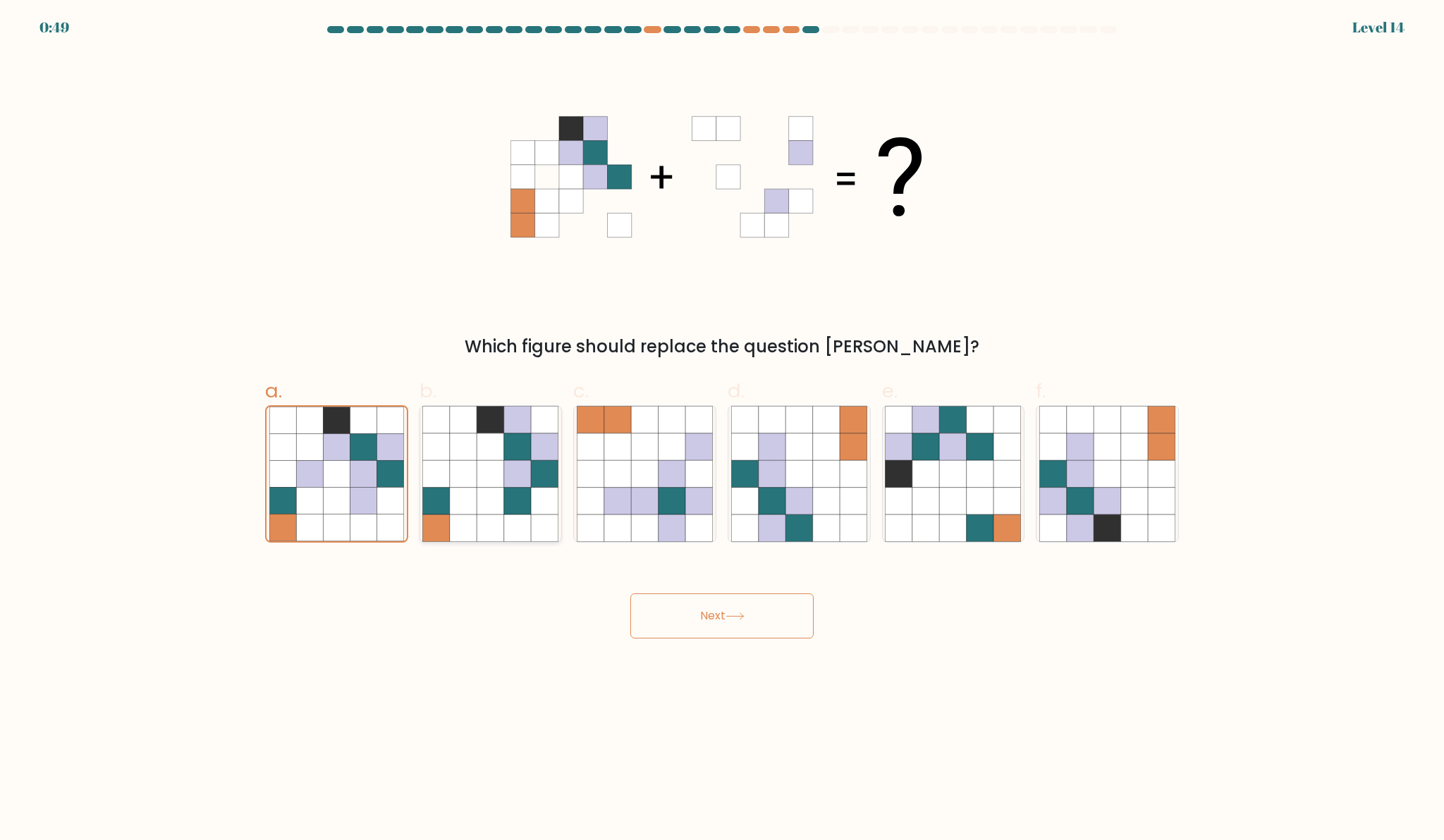
radio input "true"
click at [643, 549] on form at bounding box center [722, 332] width 1444 height 613
click at [657, 521] on icon at bounding box center [644, 528] width 27 height 27
click at [722, 429] on input "c." at bounding box center [722, 424] width 1 height 9
radio input "true"
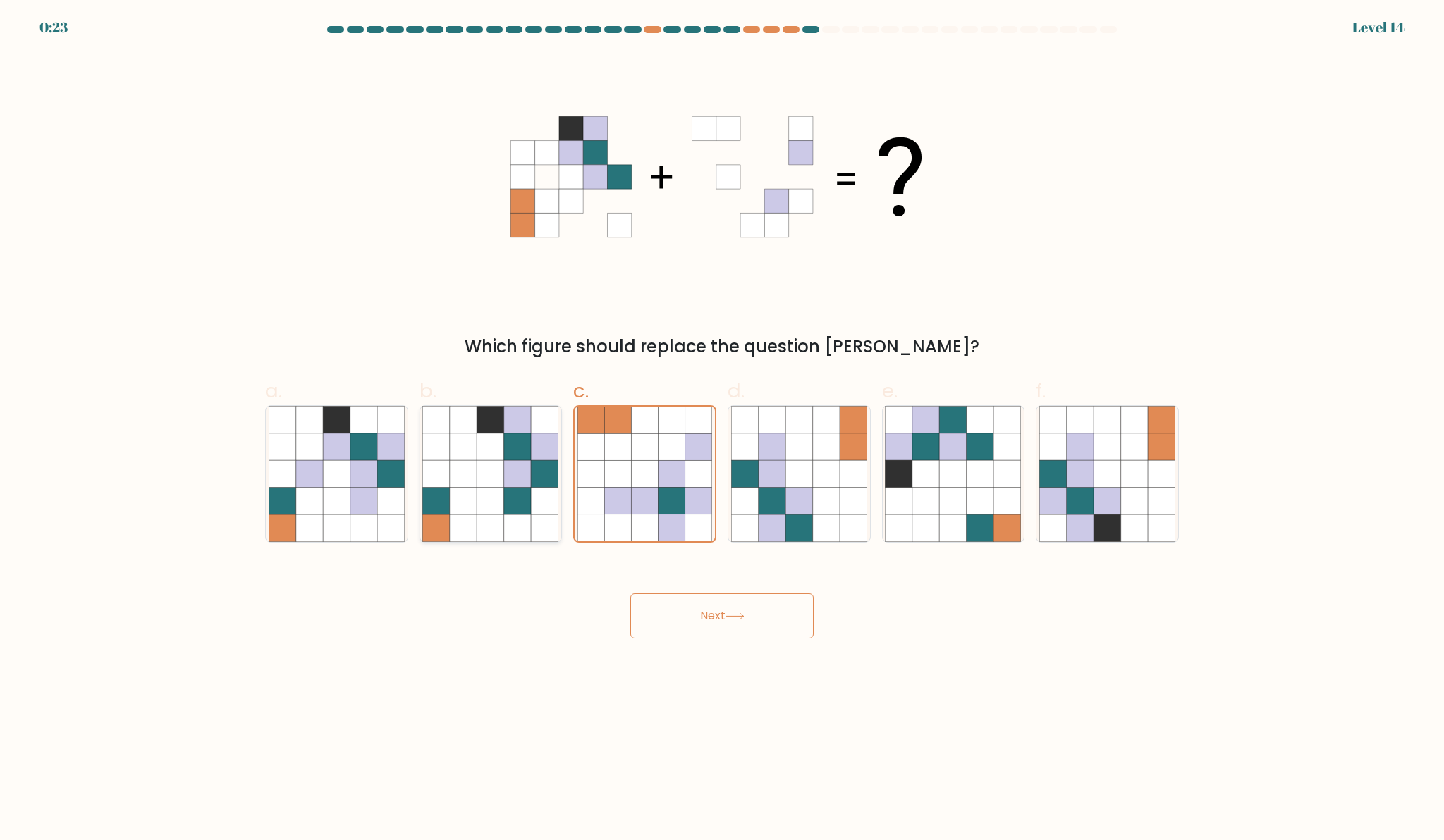
click at [521, 519] on icon at bounding box center [517, 528] width 27 height 27
click at [722, 429] on input "b." at bounding box center [722, 424] width 1 height 9
radio input "true"
click at [1074, 452] on icon at bounding box center [1080, 447] width 27 height 27
click at [722, 429] on input "f." at bounding box center [722, 424] width 1 height 9
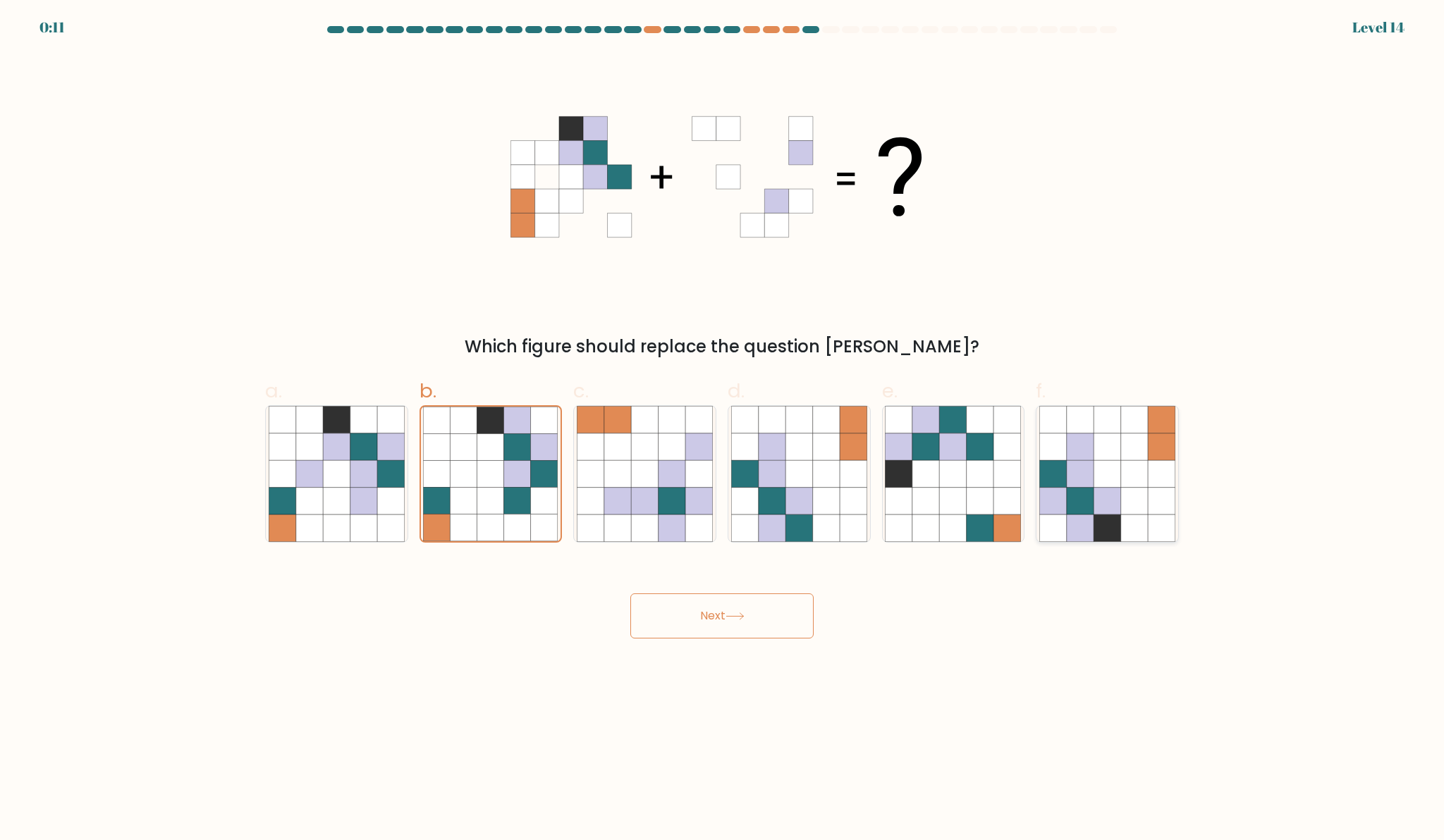
radio input "true"
click at [700, 629] on button "Next" at bounding box center [722, 616] width 184 height 45
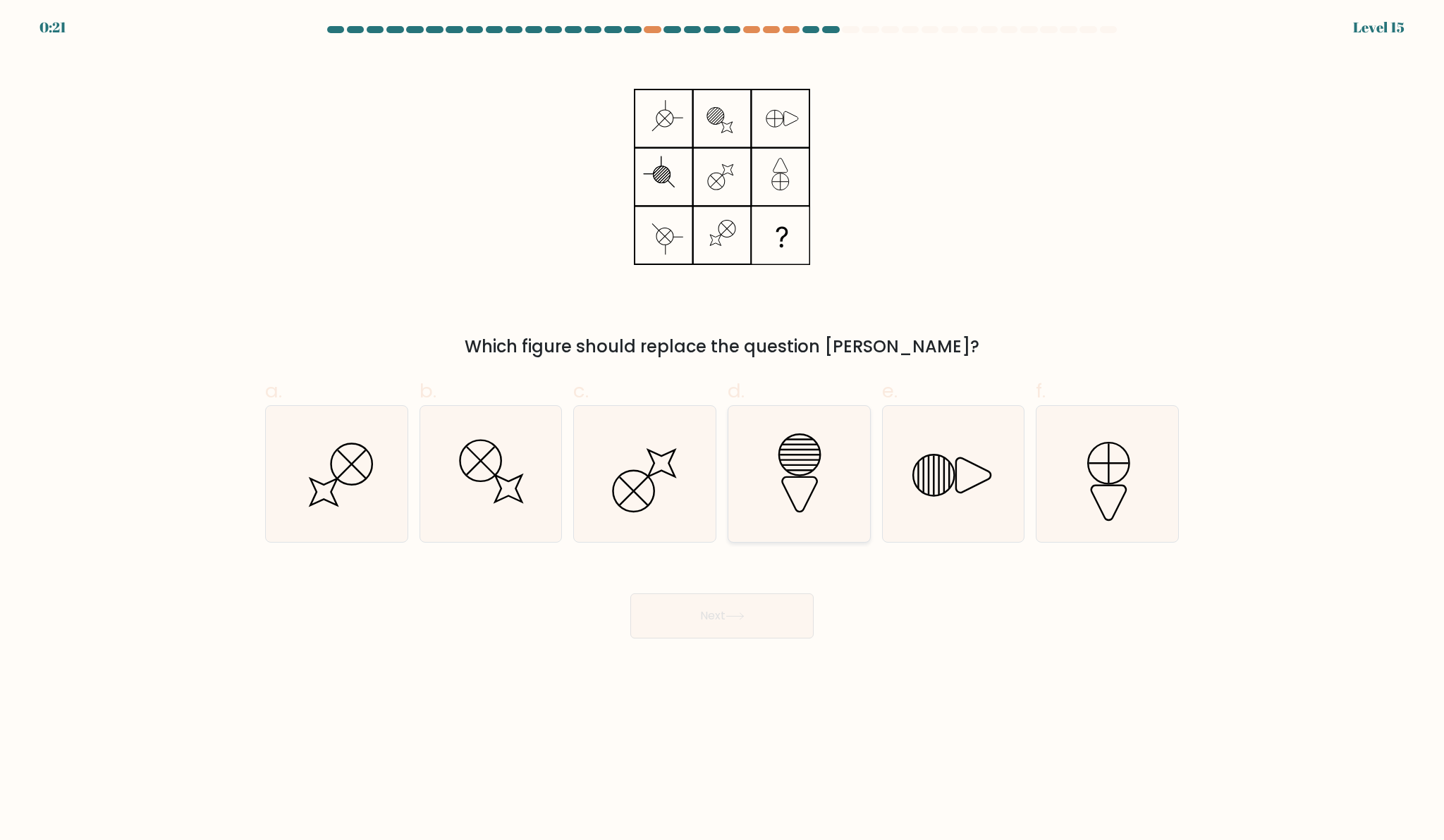
click at [793, 487] on icon at bounding box center [800, 474] width 136 height 136
click at [722, 429] on input "d." at bounding box center [722, 424] width 1 height 9
radio input "true"
click at [742, 604] on button "Next" at bounding box center [722, 616] width 184 height 45
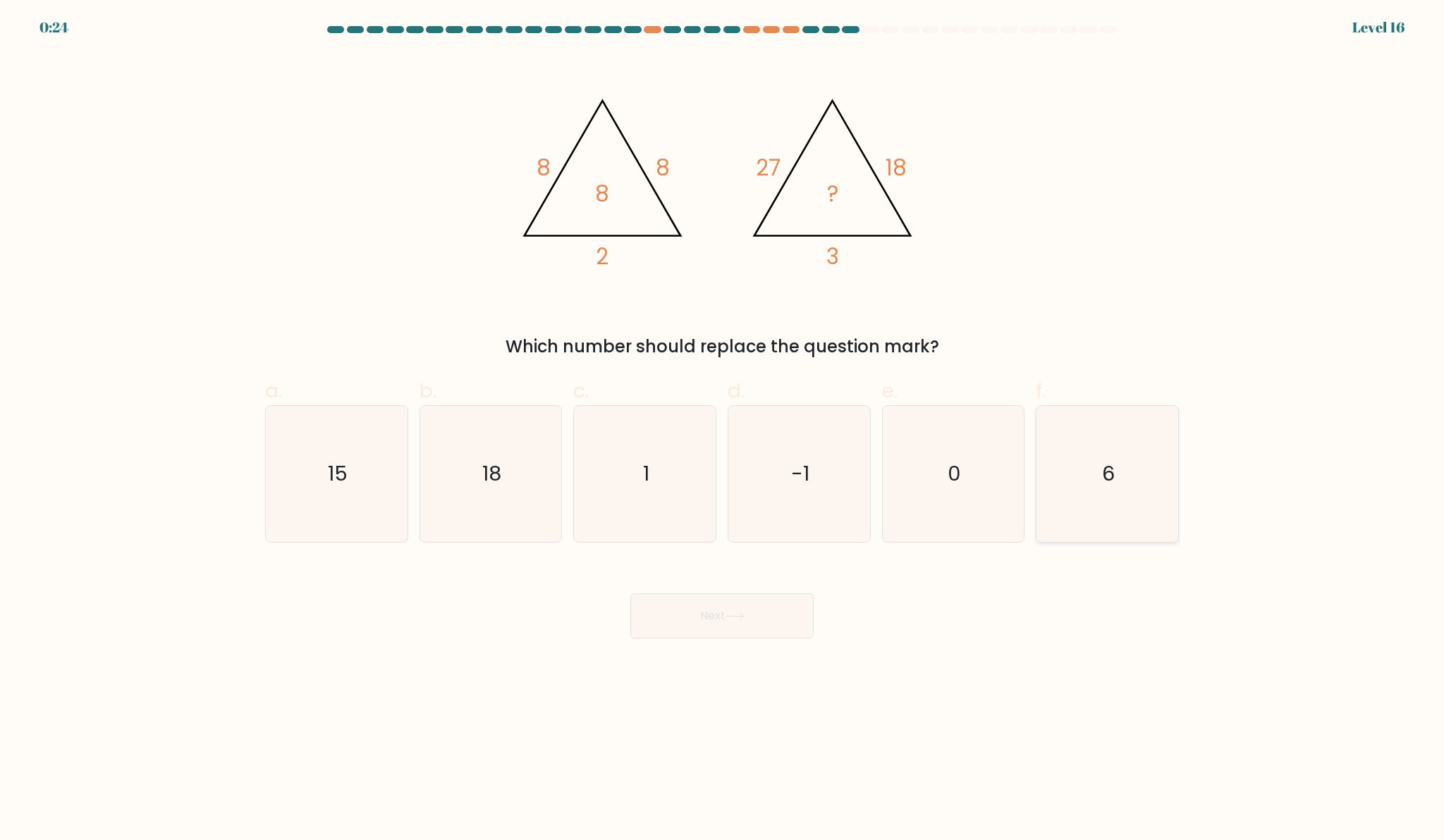
click at [1090, 484] on icon "6" at bounding box center [1108, 474] width 136 height 136
click at [722, 429] on input "f. 6" at bounding box center [722, 424] width 1 height 9
radio input "true"
click at [794, 631] on button "Next" at bounding box center [722, 616] width 184 height 45
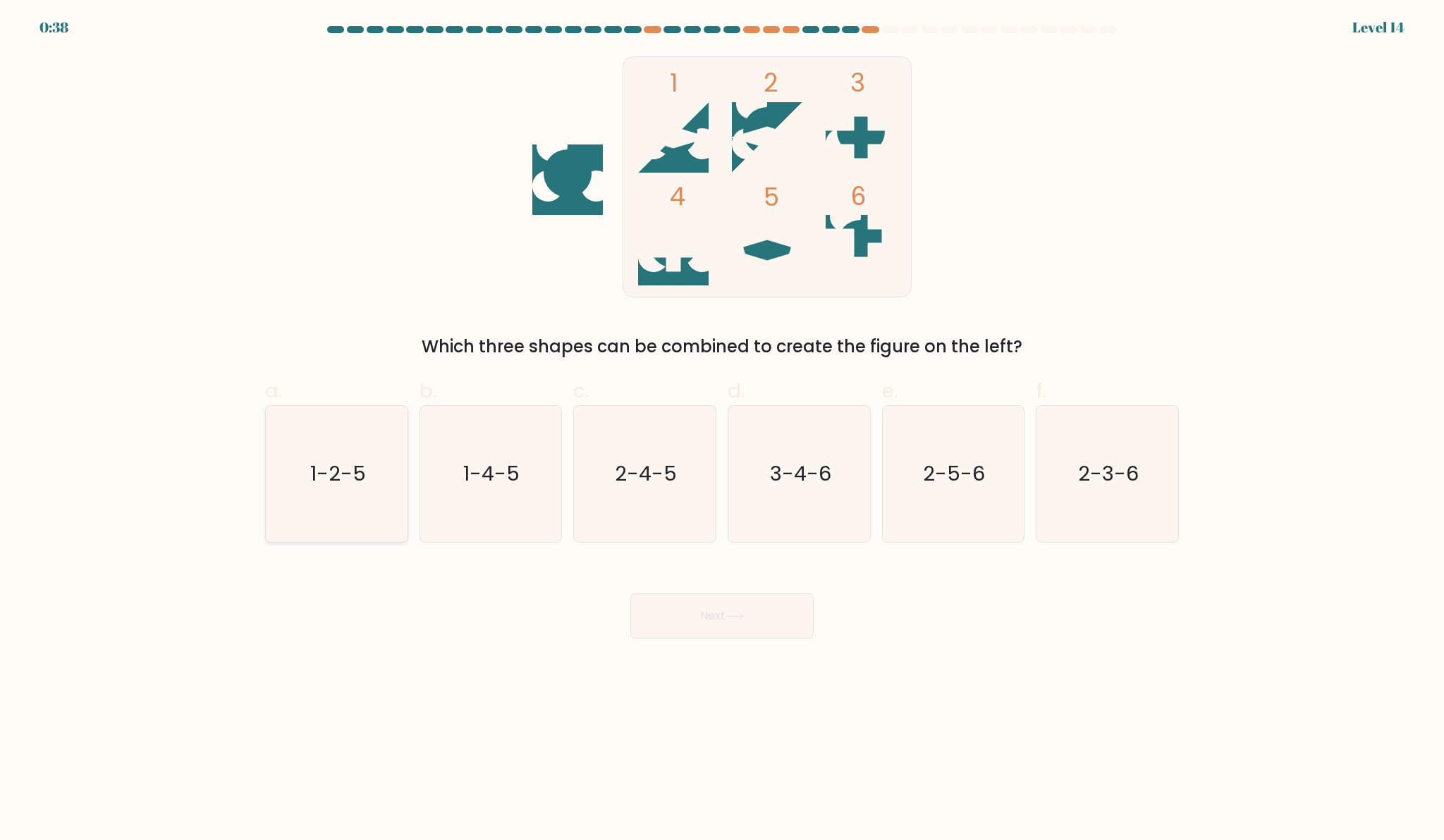
click at [381, 472] on icon "1-2-5" at bounding box center [337, 474] width 136 height 136
click at [722, 429] on input "a. 1-2-5" at bounding box center [722, 424] width 1 height 9
radio input "true"
click at [739, 613] on button "Next" at bounding box center [722, 616] width 184 height 45
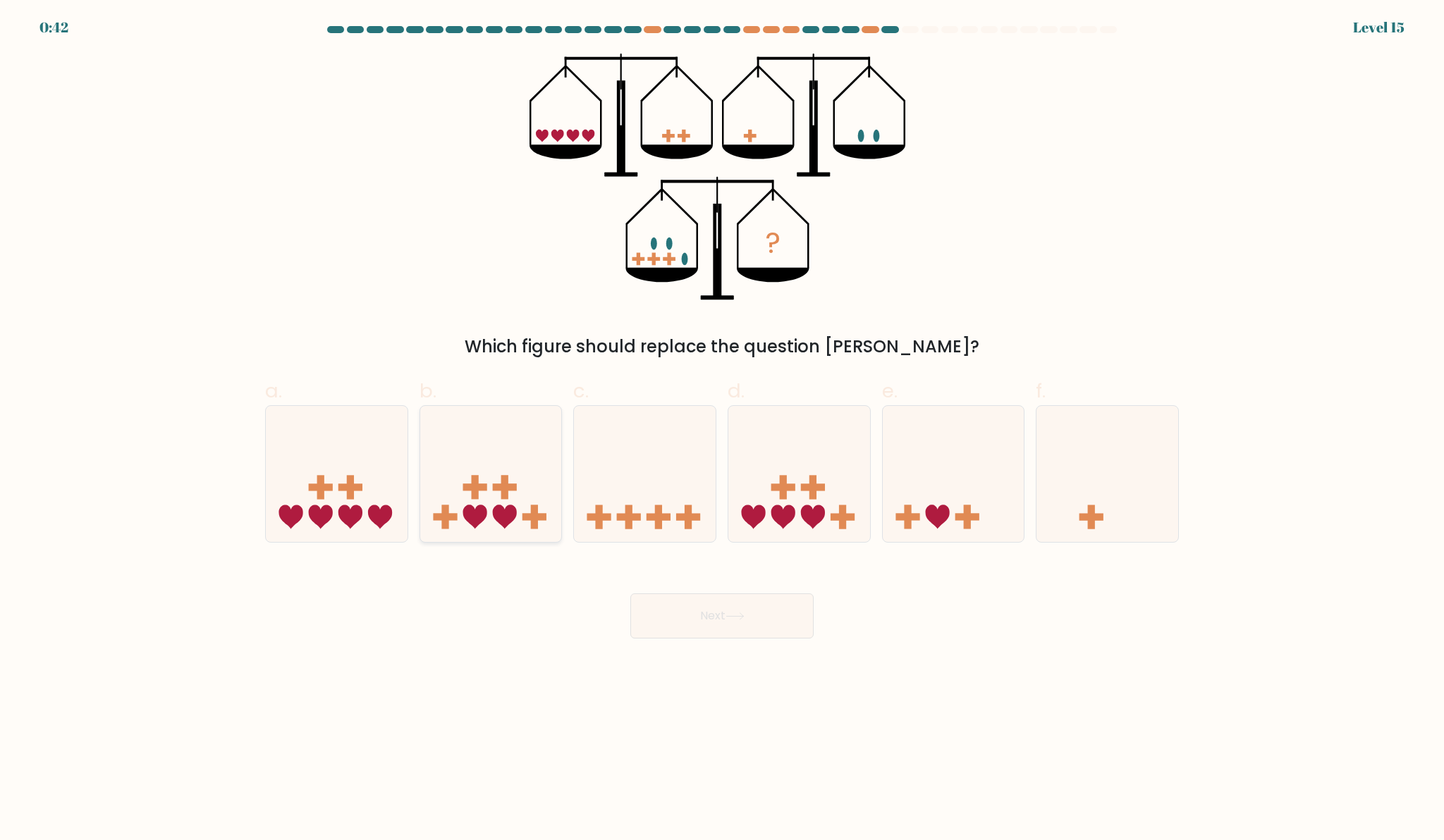
click at [540, 476] on icon at bounding box center [491, 474] width 142 height 117
click at [722, 429] on input "b." at bounding box center [722, 424] width 1 height 9
radio input "true"
click at [372, 483] on icon at bounding box center [336, 474] width 142 height 117
click at [722, 429] on input "a." at bounding box center [722, 424] width 1 height 9
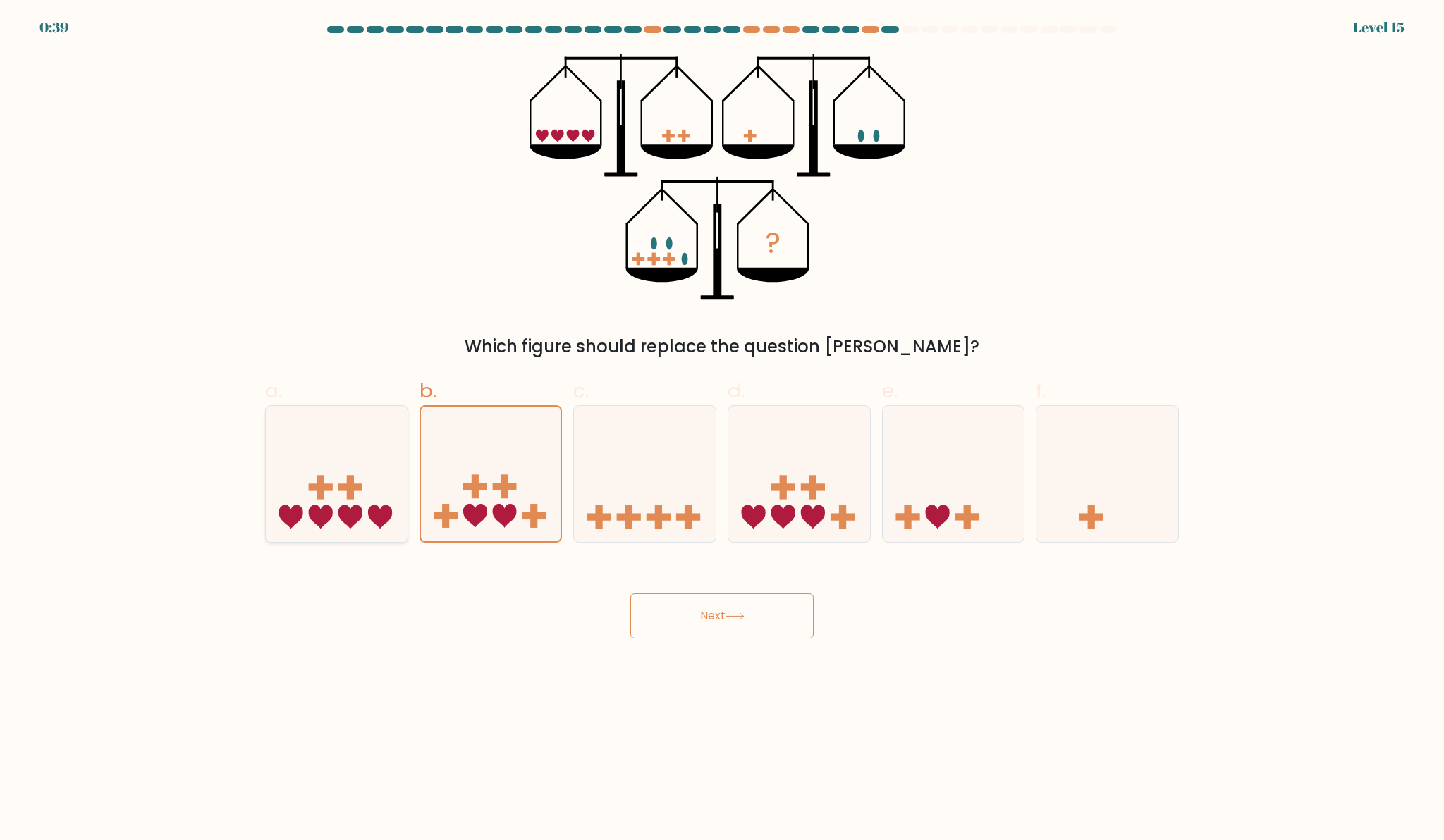
radio input "true"
click at [787, 496] on icon at bounding box center [799, 474] width 142 height 117
click at [722, 429] on input "d." at bounding box center [722, 424] width 1 height 9
radio input "true"
click at [767, 620] on button "Next" at bounding box center [722, 616] width 184 height 45
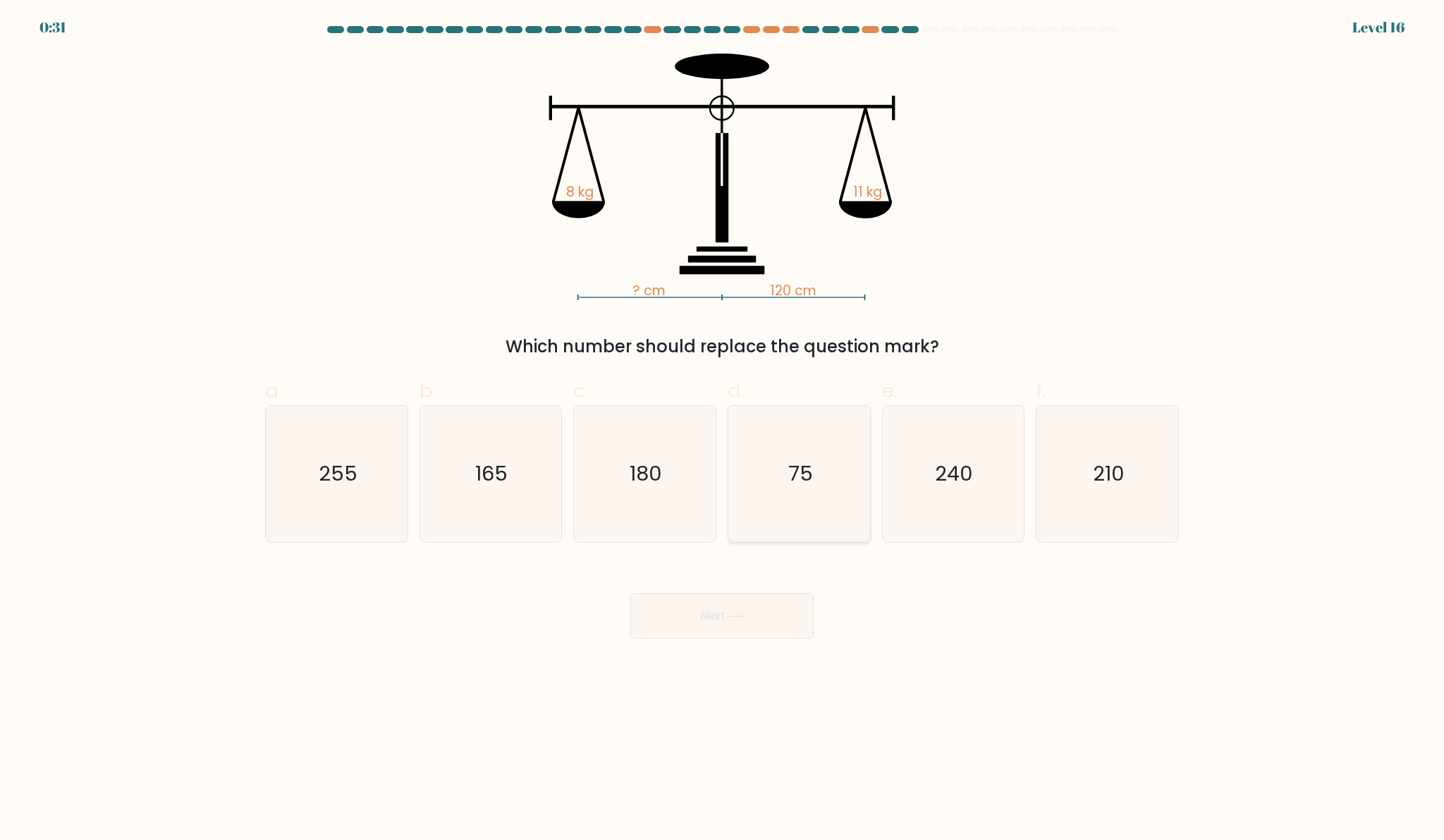
click at [810, 440] on icon "75" at bounding box center [800, 474] width 136 height 136
click at [722, 429] on input "d. 75" at bounding box center [722, 424] width 1 height 9
radio input "true"
click at [800, 609] on button "Next" at bounding box center [722, 616] width 184 height 45
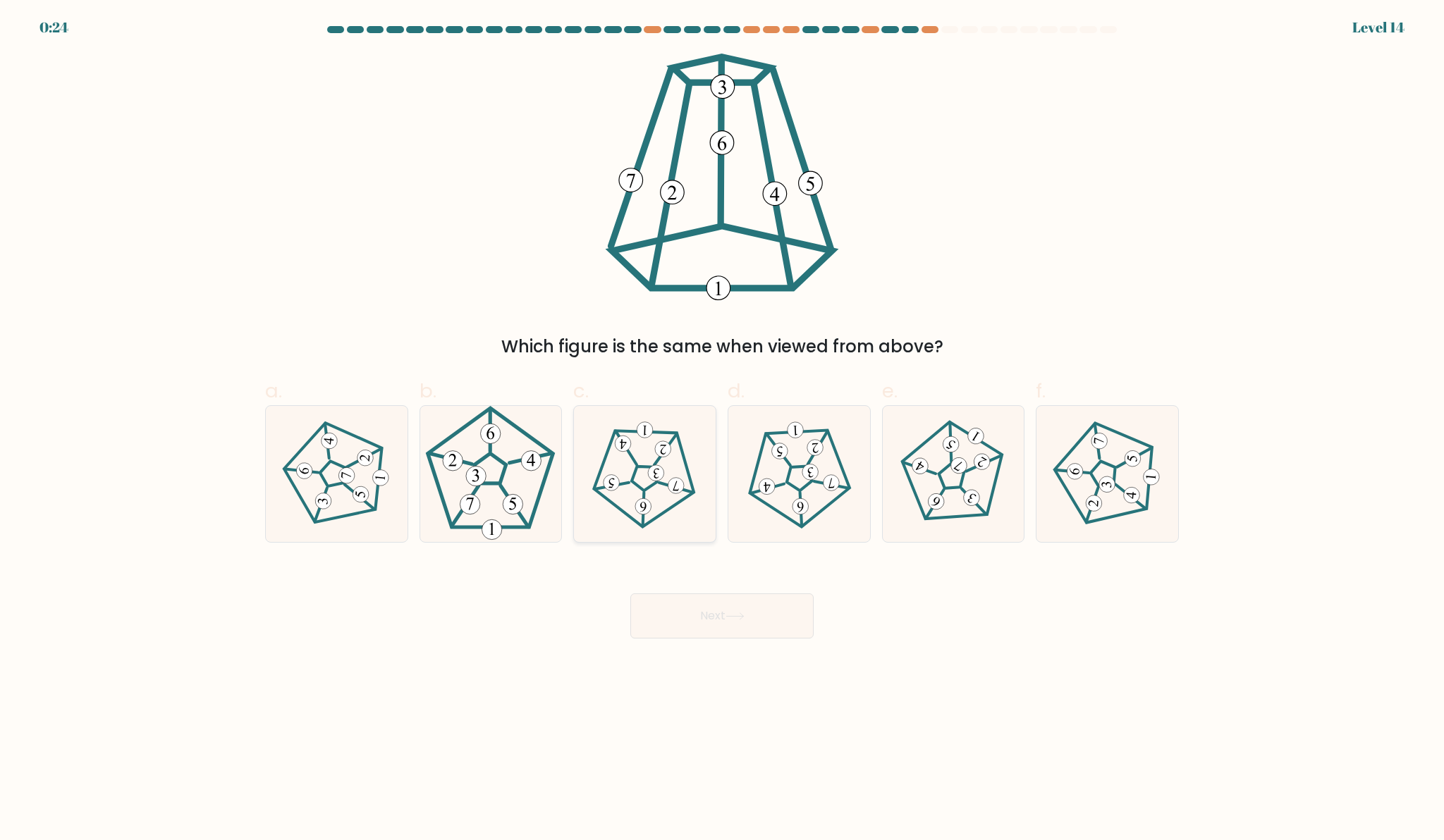
click at [662, 497] on icon at bounding box center [644, 474] width 109 height 109
click at [722, 429] on input "c." at bounding box center [722, 424] width 1 height 9
radio input "true"
click at [691, 585] on div "Next" at bounding box center [722, 598] width 931 height 79
click at [691, 626] on button "Next" at bounding box center [722, 616] width 184 height 45
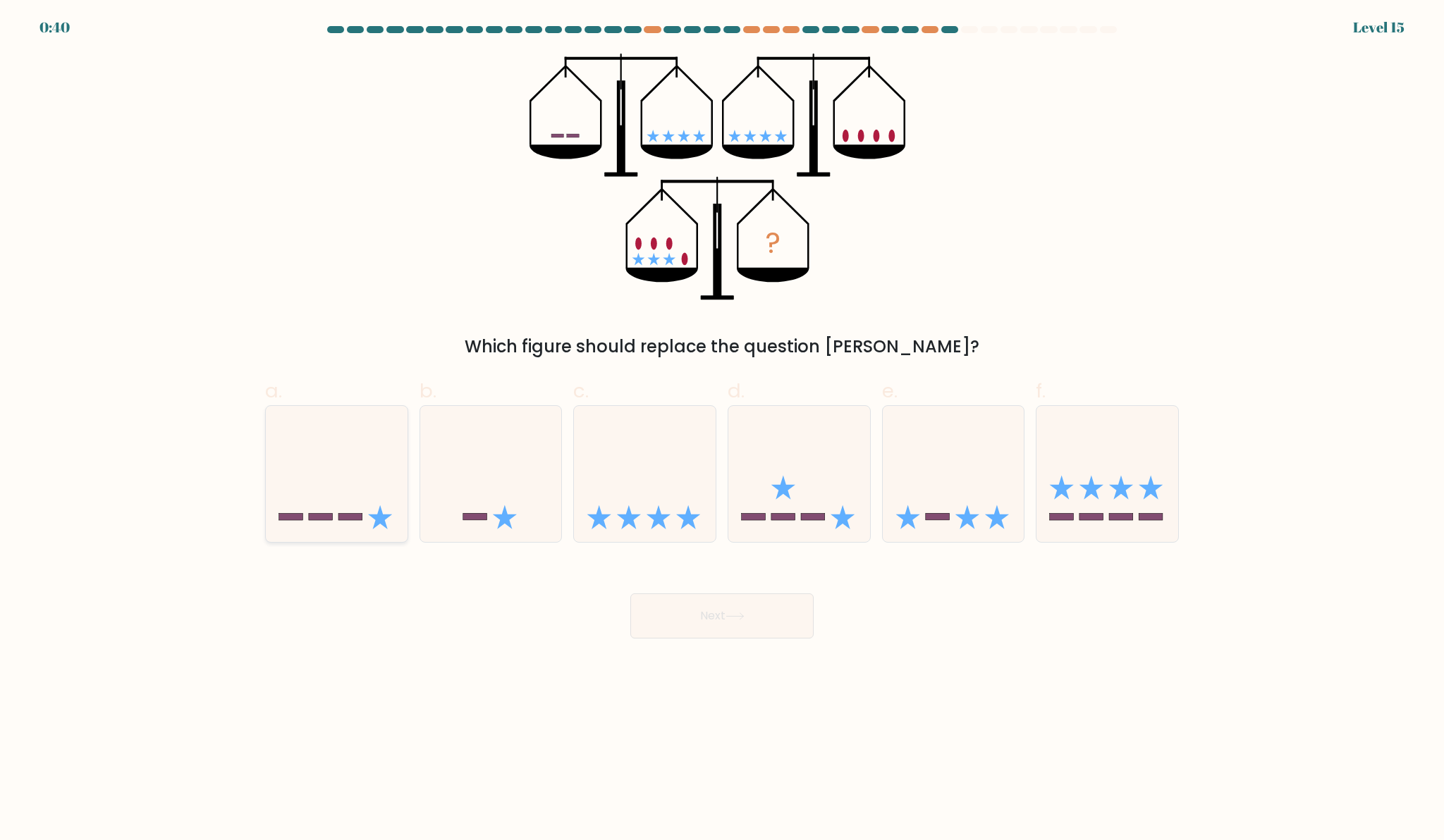
click at [343, 467] on icon at bounding box center [336, 474] width 142 height 117
click at [722, 429] on input "a." at bounding box center [722, 424] width 1 height 9
radio input "true"
click at [741, 629] on button "Next" at bounding box center [722, 616] width 184 height 45
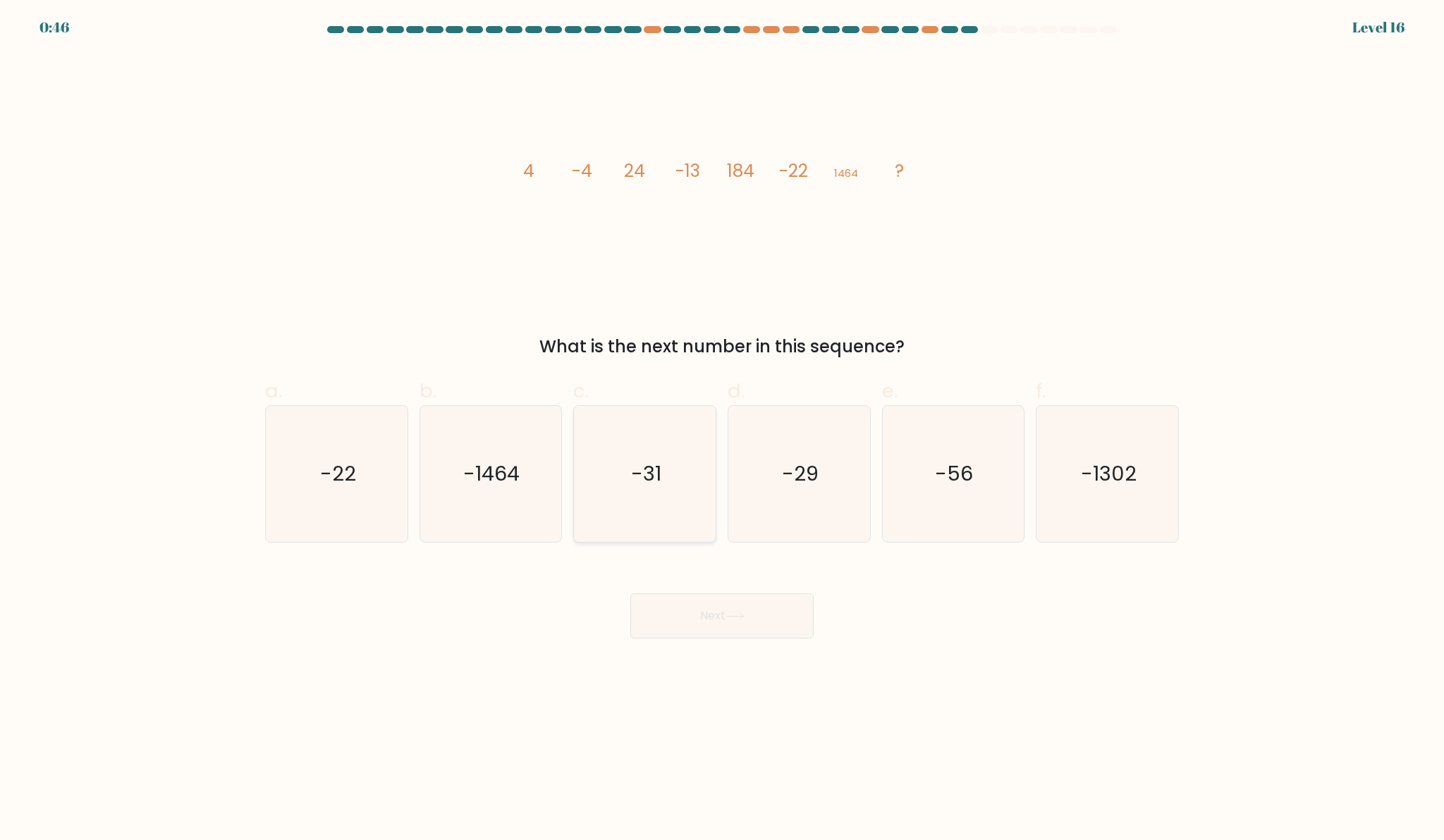
click at [600, 421] on icon "-31" at bounding box center [645, 474] width 136 height 136
click at [722, 421] on input "c. -31" at bounding box center [722, 424] width 1 height 9
radio input "true"
click at [952, 496] on icon "-56" at bounding box center [953, 474] width 136 height 136
click at [722, 429] on input "e. -56" at bounding box center [722, 424] width 1 height 9
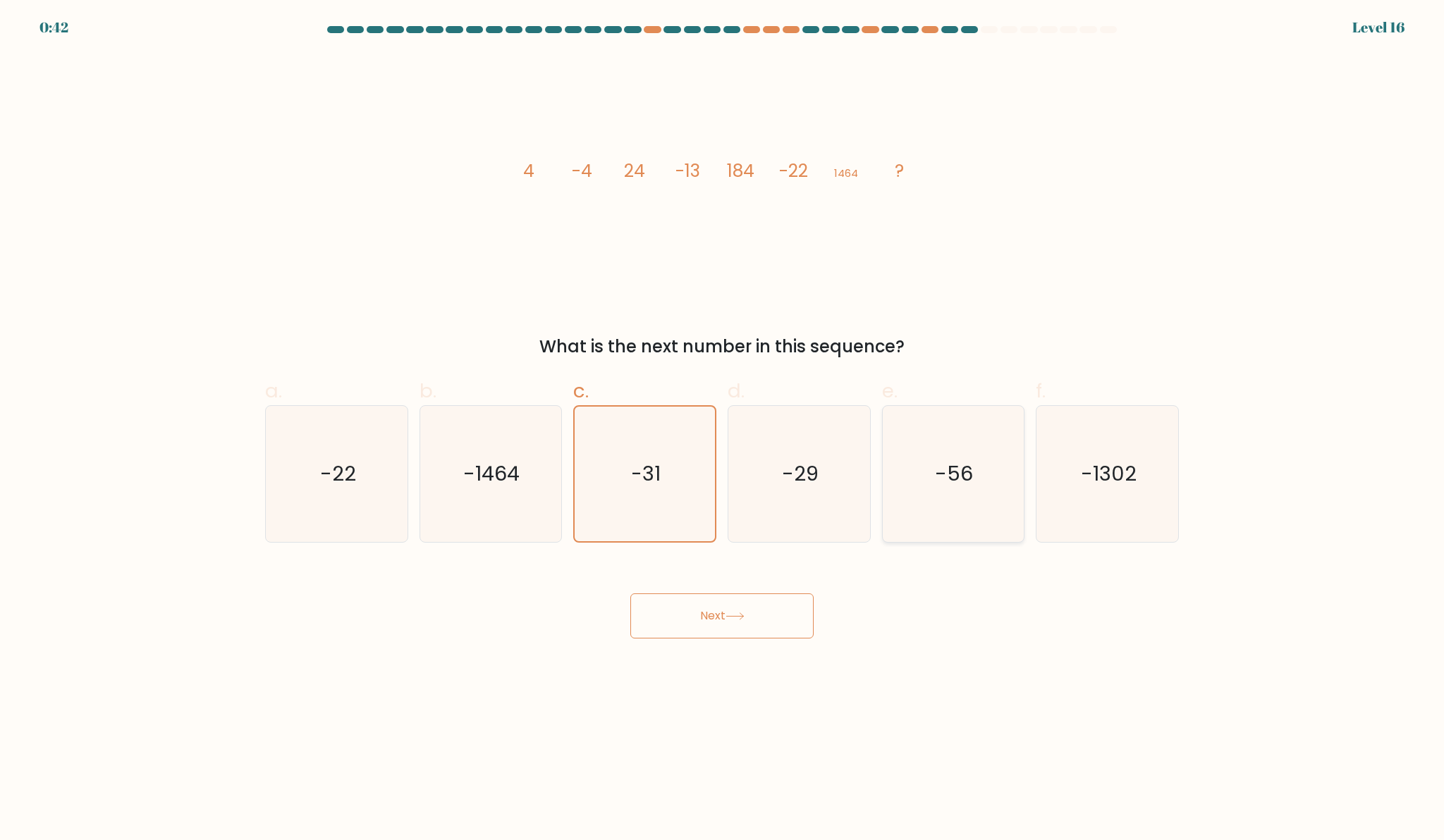
radio input "true"
click at [778, 615] on button "Next" at bounding box center [722, 616] width 184 height 45
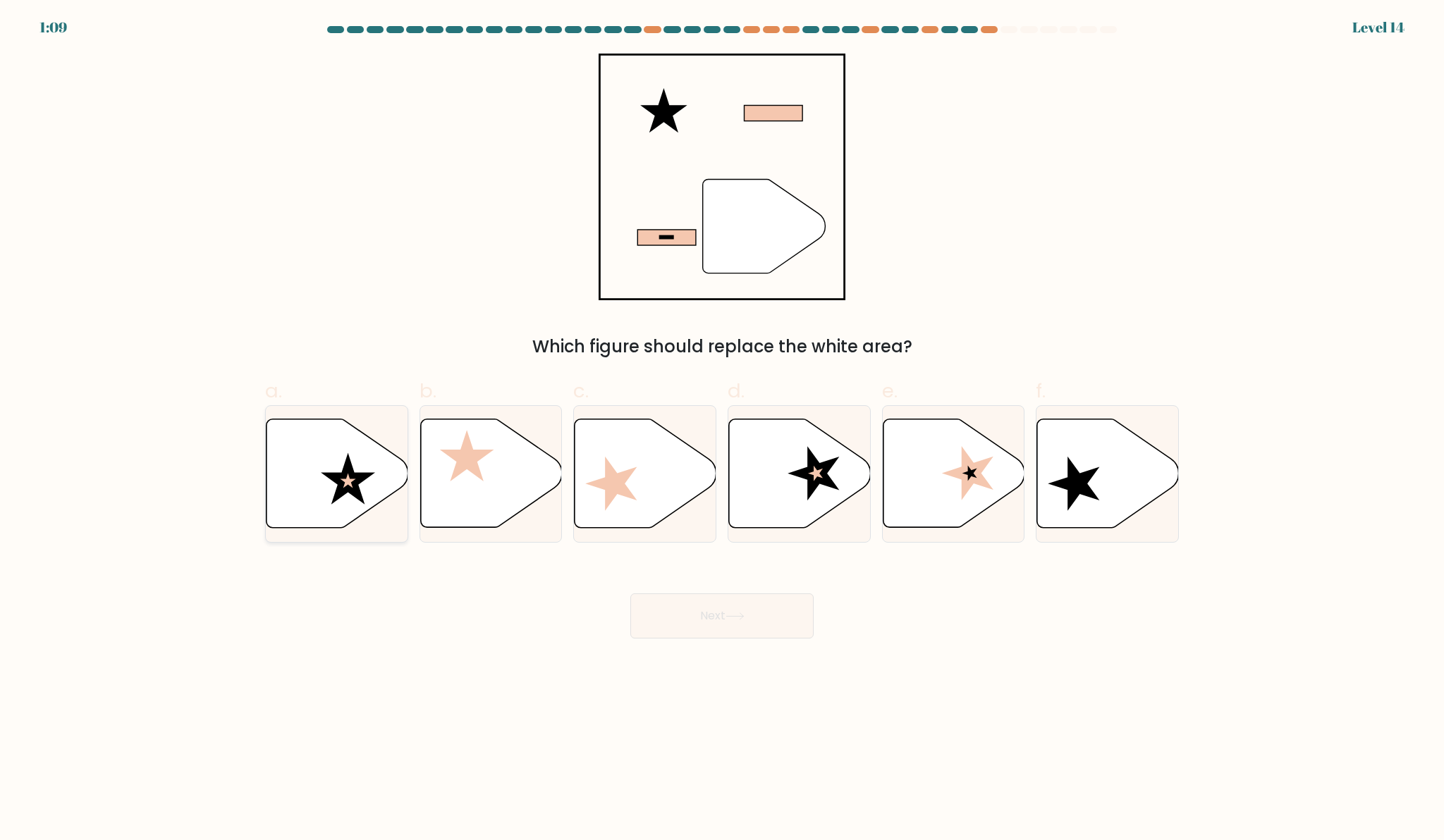
click at [352, 491] on icon at bounding box center [347, 479] width 54 height 51
click at [722, 429] on input "a." at bounding box center [722, 424] width 1 height 9
radio input "true"
click at [717, 618] on button "Next" at bounding box center [722, 616] width 184 height 45
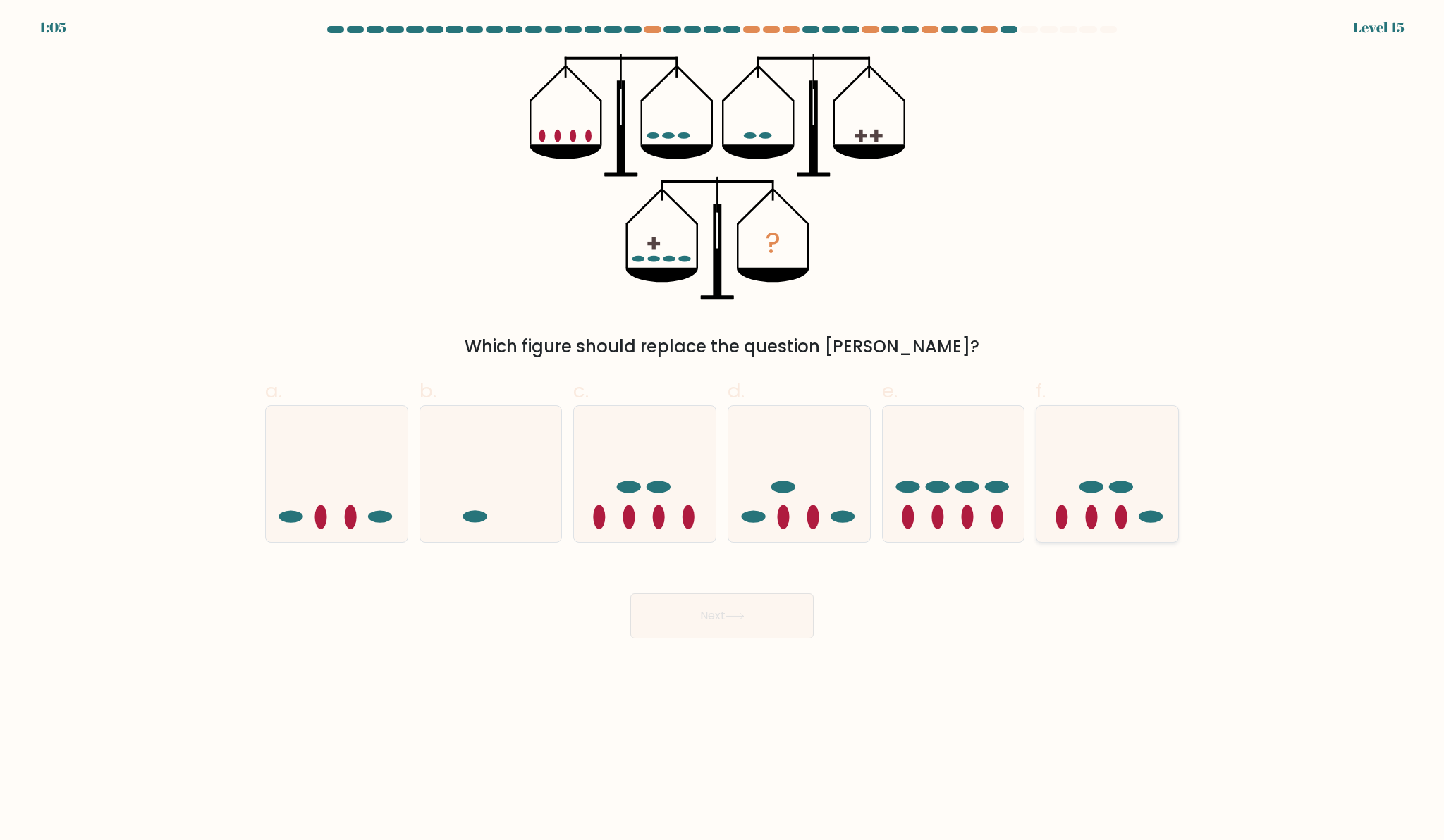
click at [1084, 478] on icon at bounding box center [1107, 474] width 142 height 117
click at [722, 429] on input "f." at bounding box center [722, 424] width 1 height 9
radio input "true"
click at [754, 625] on button "Next" at bounding box center [722, 616] width 184 height 45
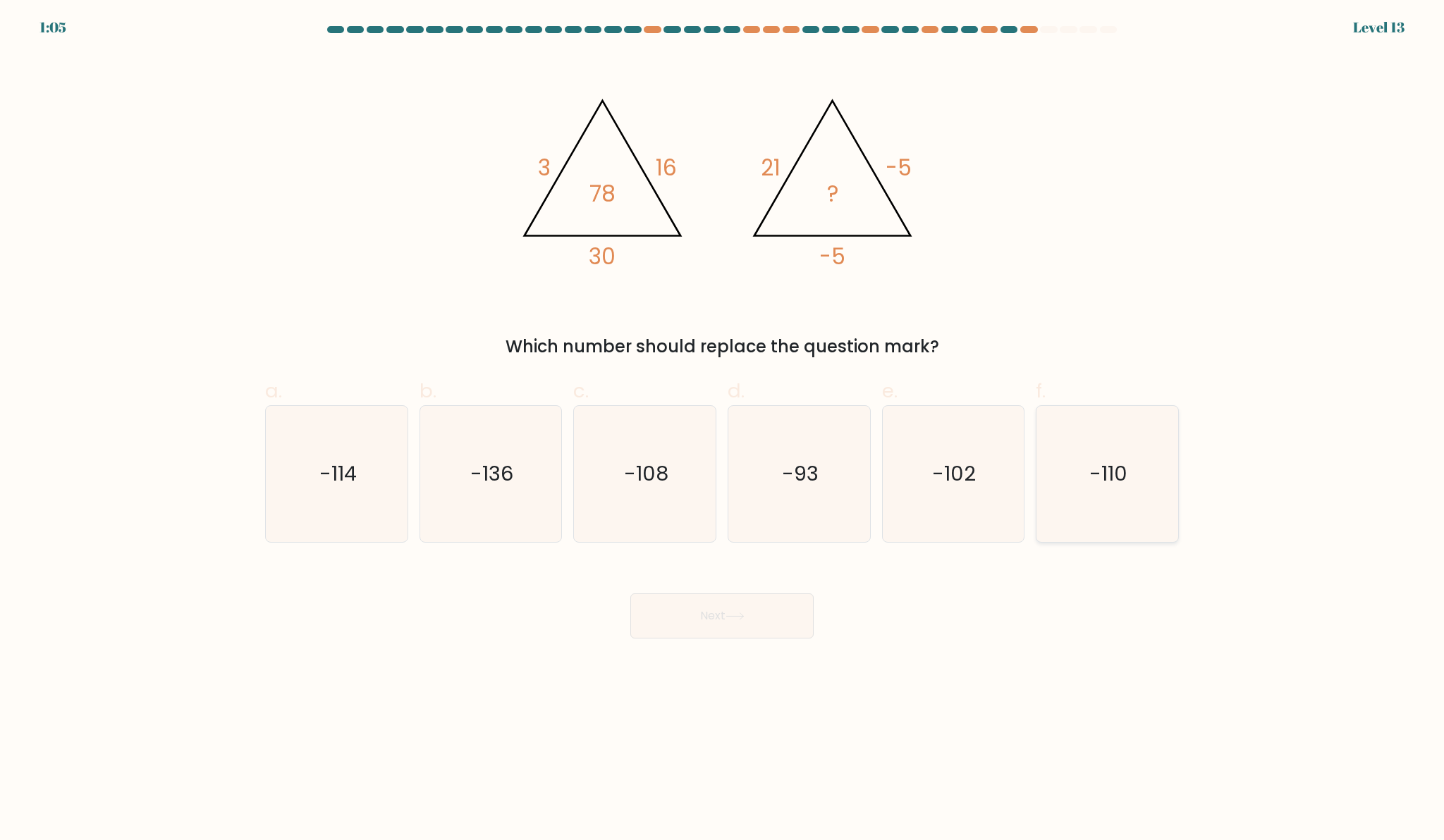
click at [1077, 474] on icon "-110" at bounding box center [1108, 474] width 136 height 136
click at [722, 429] on input "f. -110" at bounding box center [722, 424] width 1 height 9
radio input "true"
click at [768, 631] on button "Next" at bounding box center [722, 616] width 184 height 45
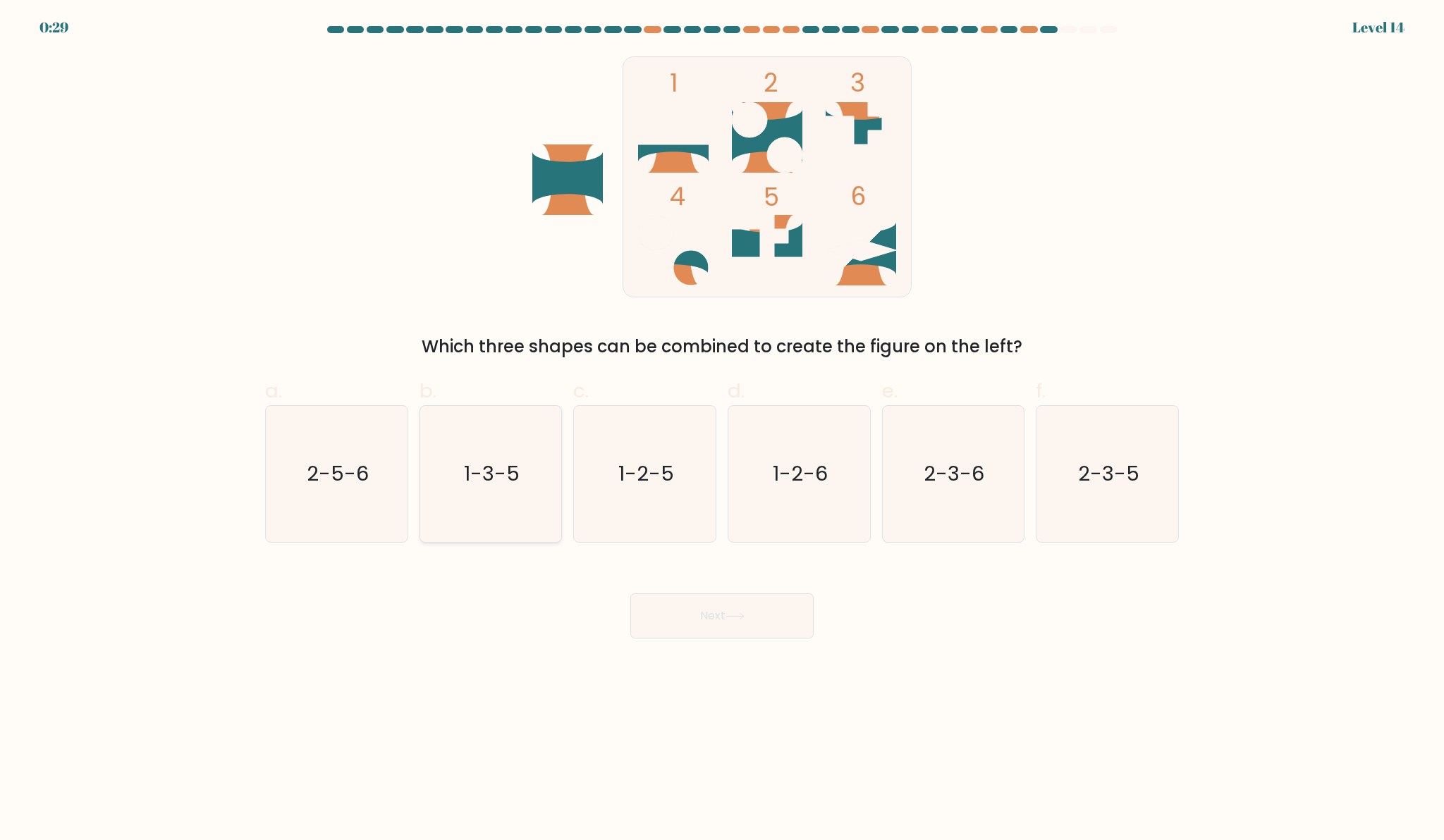
click at [491, 460] on text "1-3-5" at bounding box center [492, 474] width 56 height 28
click at [722, 429] on input "b. 1-3-5" at bounding box center [722, 424] width 1 height 9
radio input "true"
click at [669, 621] on button "Next" at bounding box center [722, 616] width 184 height 45
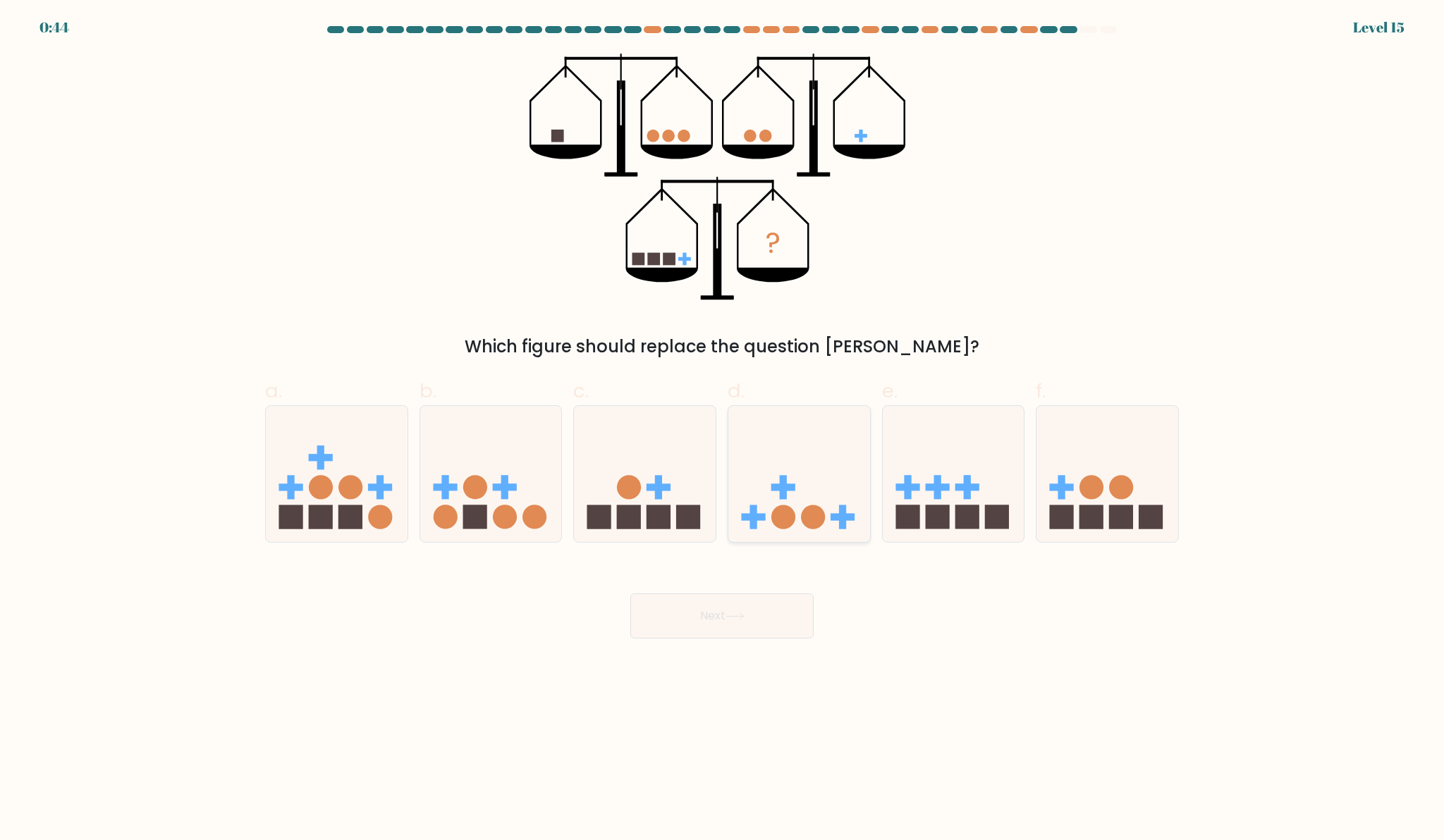
click at [764, 474] on icon at bounding box center [799, 474] width 142 height 117
click at [722, 429] on input "d." at bounding box center [722, 424] width 1 height 9
radio input "true"
click at [748, 608] on button "Next" at bounding box center [722, 616] width 184 height 45
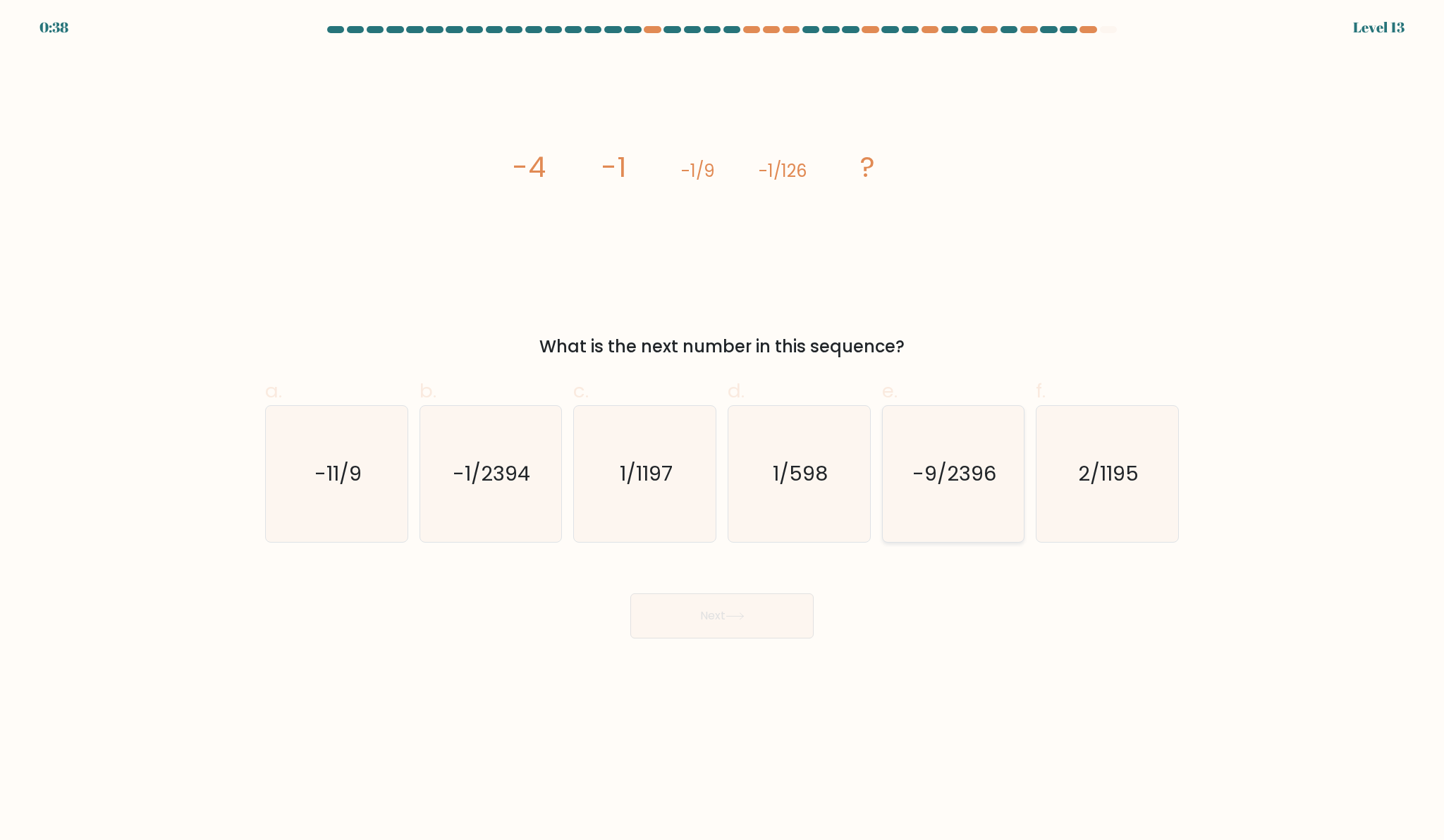
click at [961, 430] on icon "-9/2396" at bounding box center [953, 474] width 136 height 136
click at [722, 429] on input "e. -9/2396" at bounding box center [722, 424] width 1 height 9
radio input "true"
click at [853, 447] on icon "1/598" at bounding box center [800, 474] width 136 height 136
click at [722, 429] on input "d. 1/598" at bounding box center [722, 424] width 1 height 9
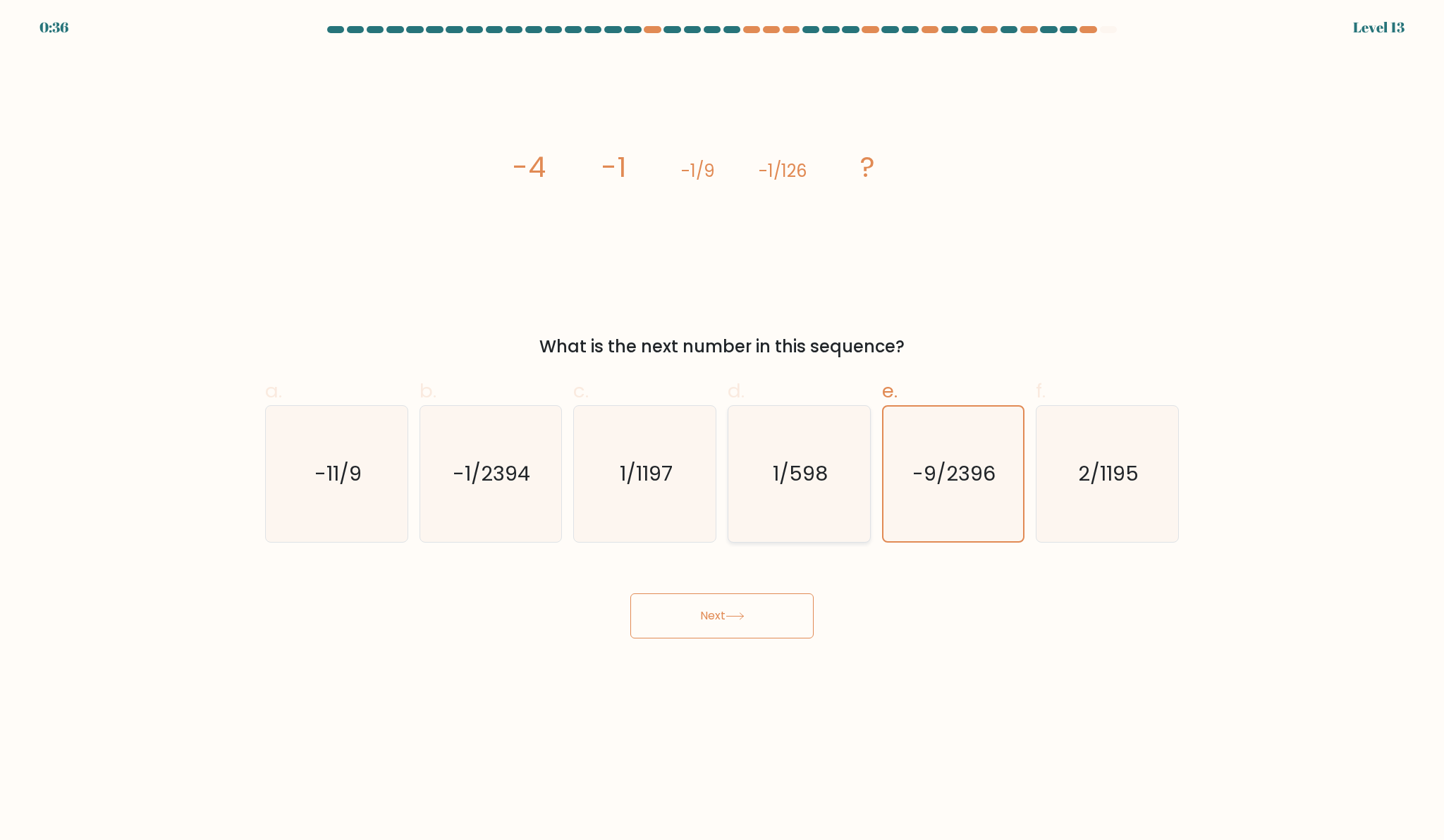
radio input "true"
click at [706, 457] on icon "1/1197" at bounding box center [645, 474] width 136 height 136
click at [722, 429] on input "c. 1/1197" at bounding box center [722, 424] width 1 height 9
radio input "true"
click at [504, 469] on text "-1/2394" at bounding box center [492, 474] width 77 height 28
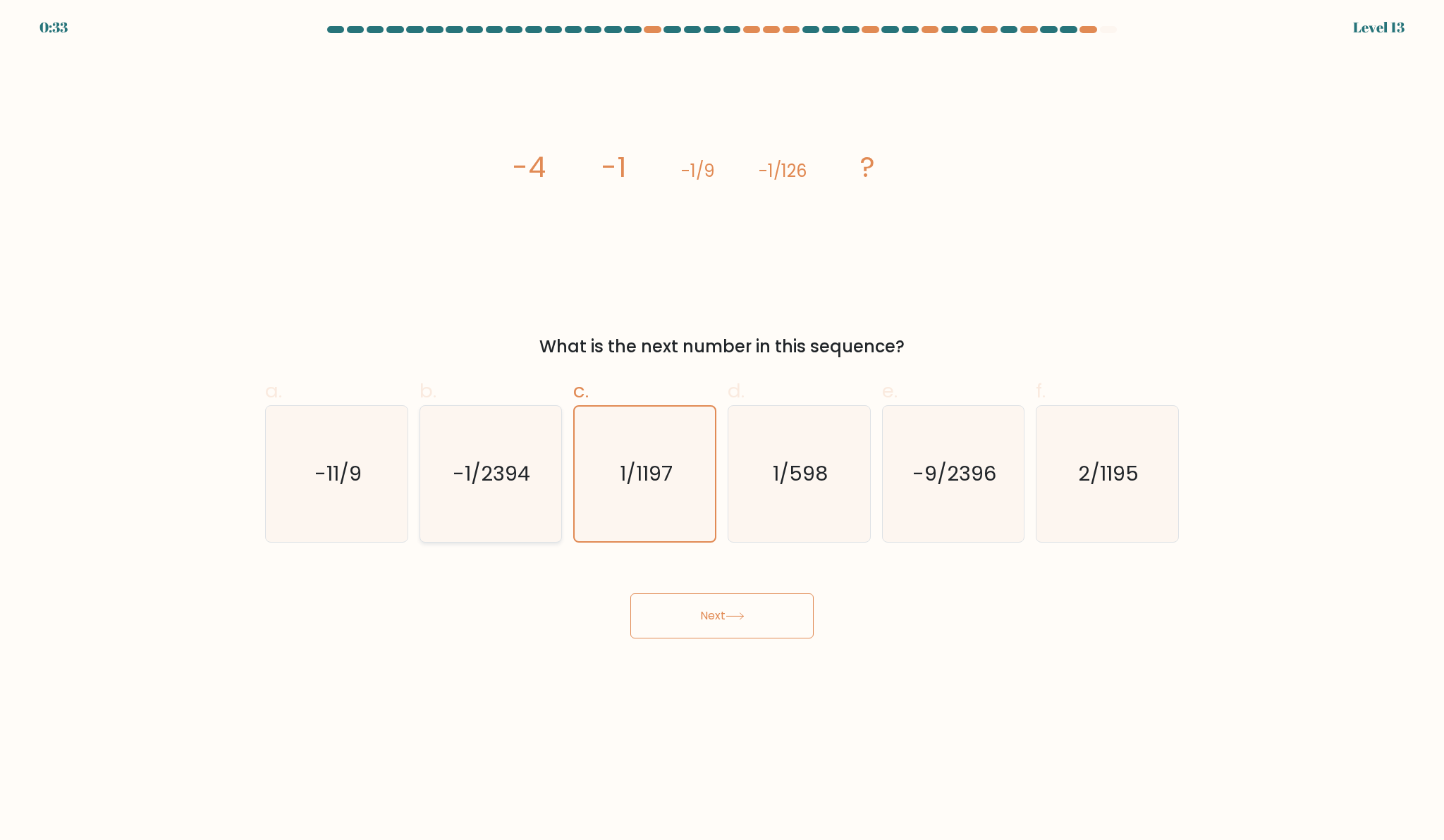
click at [722, 429] on input "b. -1/2394" at bounding box center [722, 424] width 1 height 9
radio input "true"
click at [648, 618] on button "Next" at bounding box center [722, 616] width 184 height 45
click at [677, 614] on button "Next" at bounding box center [722, 616] width 184 height 45
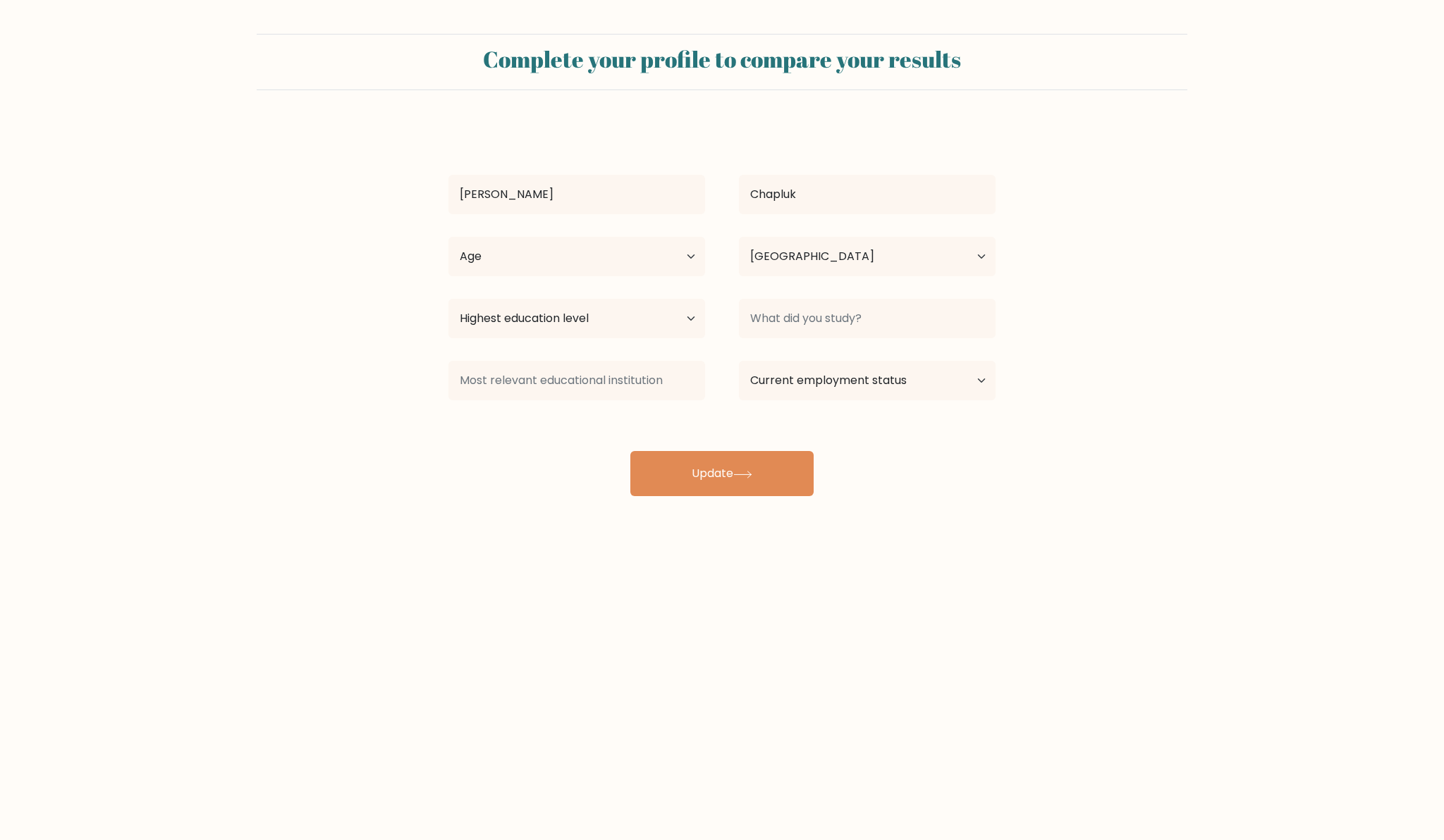
select select "GB"
click at [772, 310] on input at bounding box center [867, 319] width 257 height 40
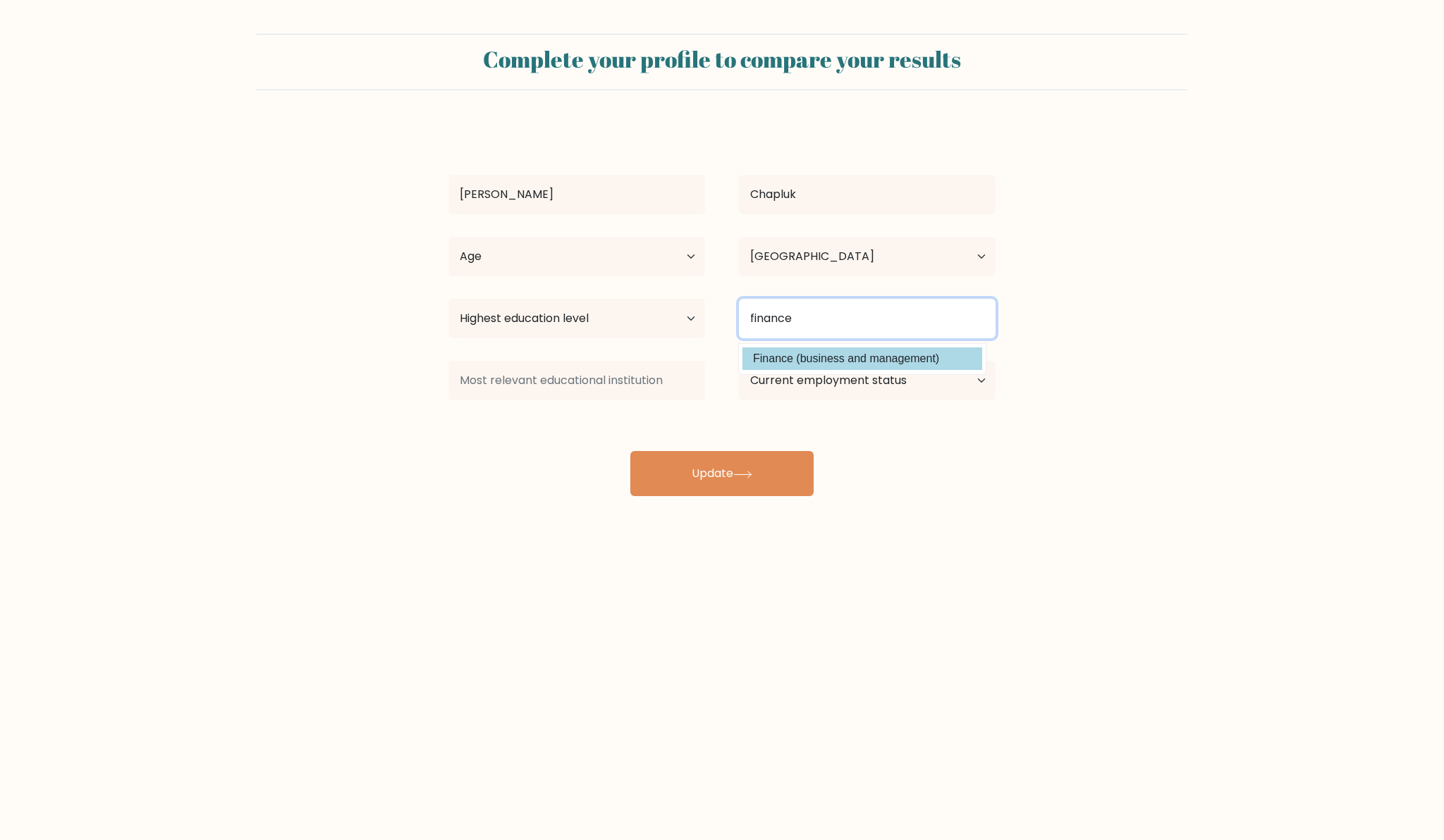
type input "finance"
click at [844, 361] on div "Vladyslav Chapluk Age Under 18 years old 18-24 years old 25-34 years old 35-44 …" at bounding box center [722, 310] width 564 height 372
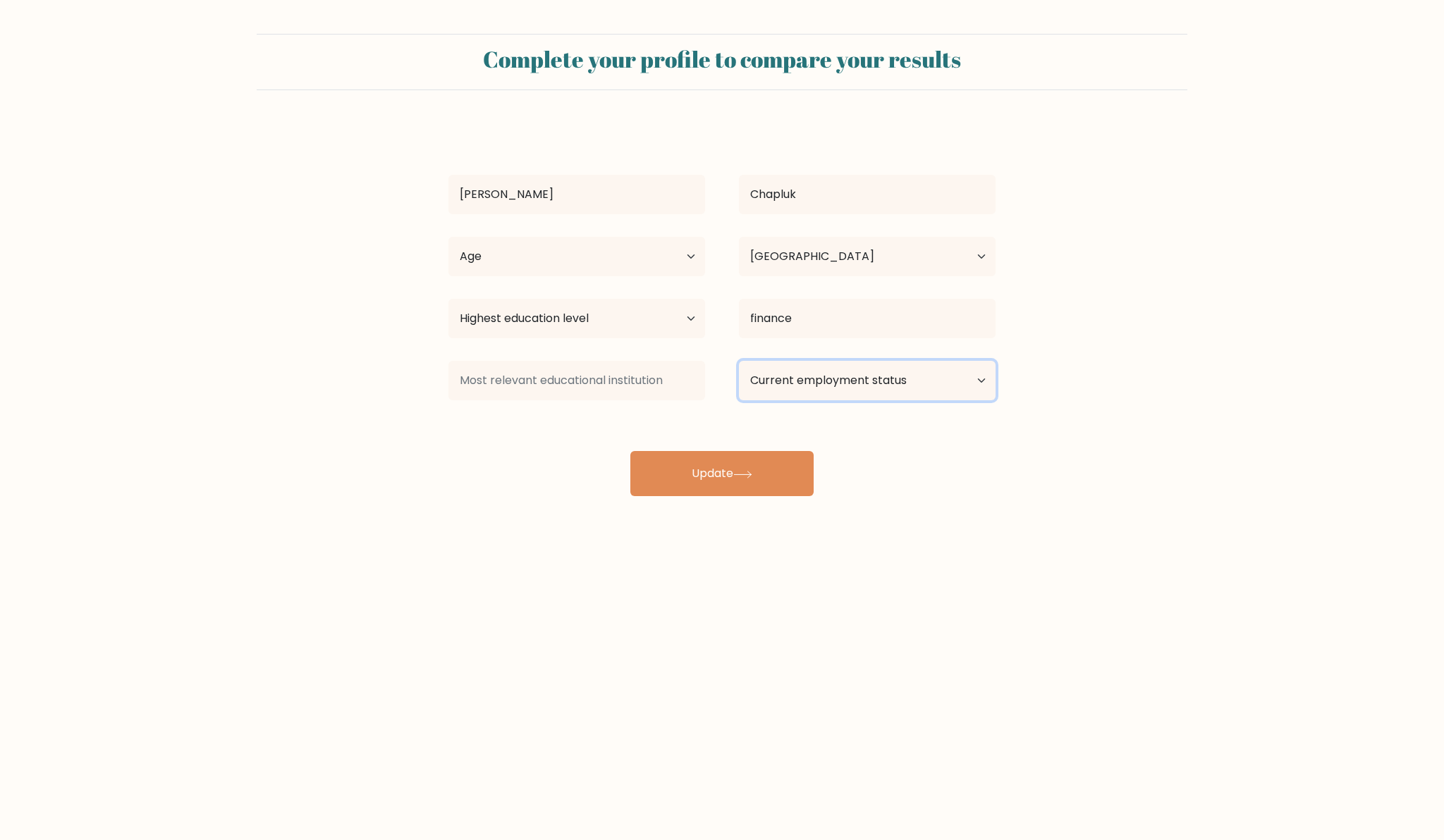
click at [772, 379] on select "Current employment status Employed Student Retired Other / prefer not to answer" at bounding box center [867, 381] width 257 height 40
select select "student"
click at [739, 361] on select "Current employment status Employed Student Retired Other / prefer not to answer" at bounding box center [867, 381] width 257 height 40
click at [687, 378] on input at bounding box center [576, 381] width 257 height 40
click at [620, 429] on option "Aston University (United Kingdom)" at bounding box center [571, 420] width 240 height 22
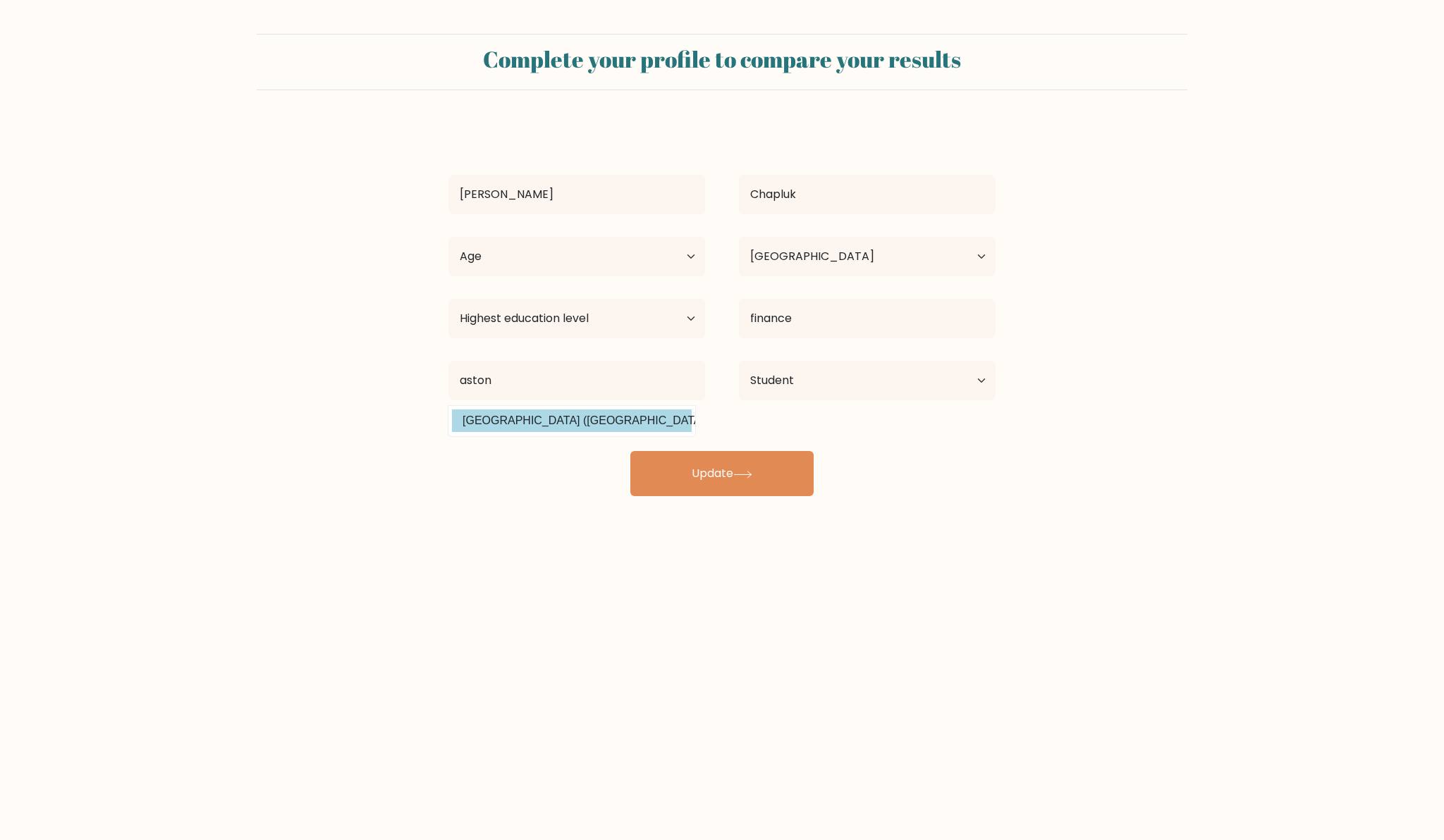
type input "Aston University"
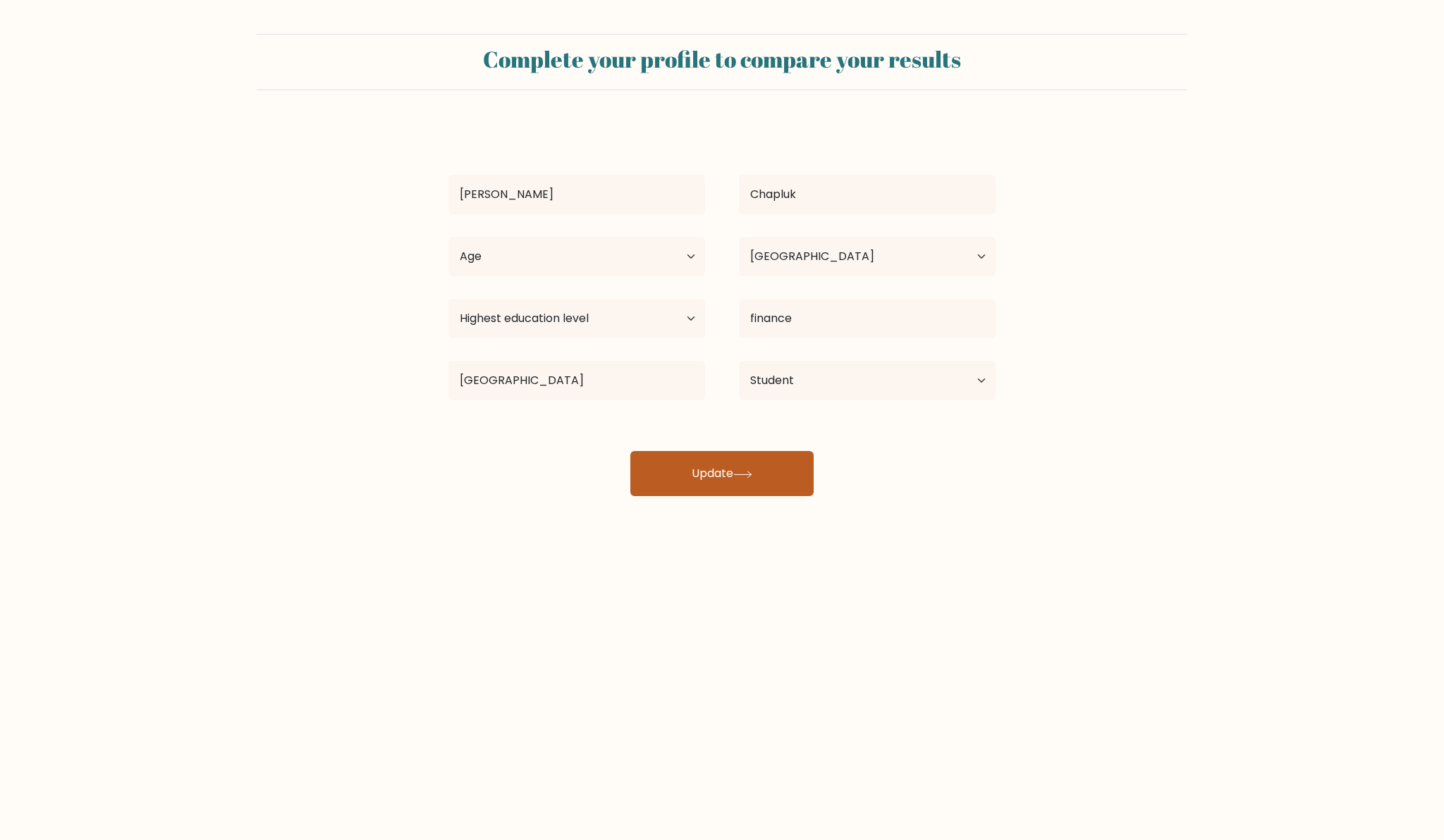
click at [696, 479] on button "Update" at bounding box center [722, 473] width 184 height 45
click at [572, 248] on select "Age Under 18 years old 18-24 years old 25-34 years old 35-44 years old 45-54 ye…" at bounding box center [576, 256] width 257 height 40
select select "18_24"
click at [448, 237] on select "Age Under 18 years old 18-24 years old 25-34 years old 35-44 years old 45-54 ye…" at bounding box center [576, 256] width 257 height 40
click at [706, 493] on button "Update" at bounding box center [722, 473] width 184 height 45
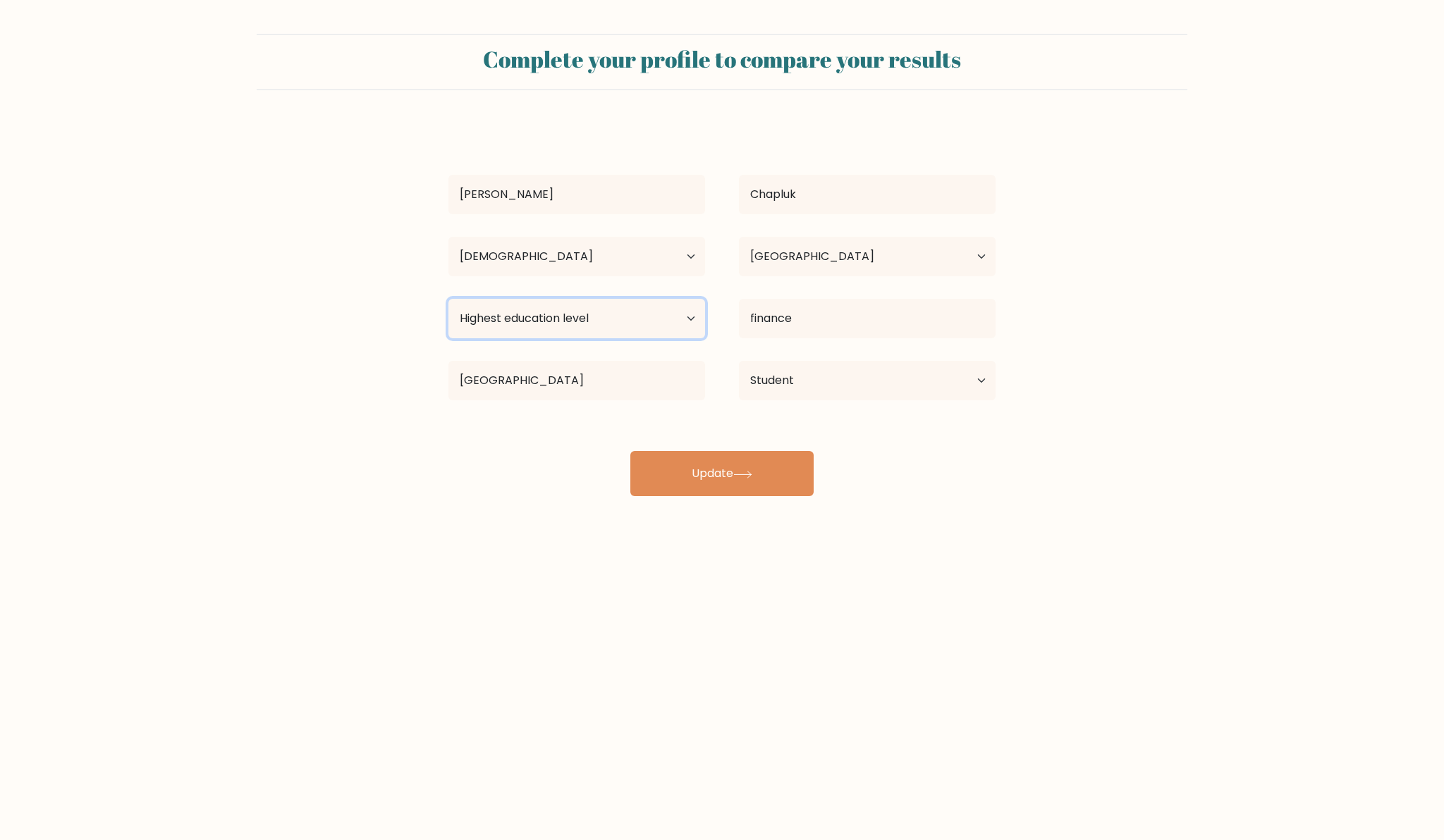
click at [597, 322] on select "Highest education level No schooling Primary Lower Secondary Upper Secondary Oc…" at bounding box center [576, 319] width 257 height 40
select select "occupation_specific"
click at [448, 299] on select "Highest education level No schooling Primary Lower Secondary Upper Secondary Oc…" at bounding box center [576, 319] width 257 height 40
click at [680, 479] on button "Update" at bounding box center [722, 473] width 184 height 45
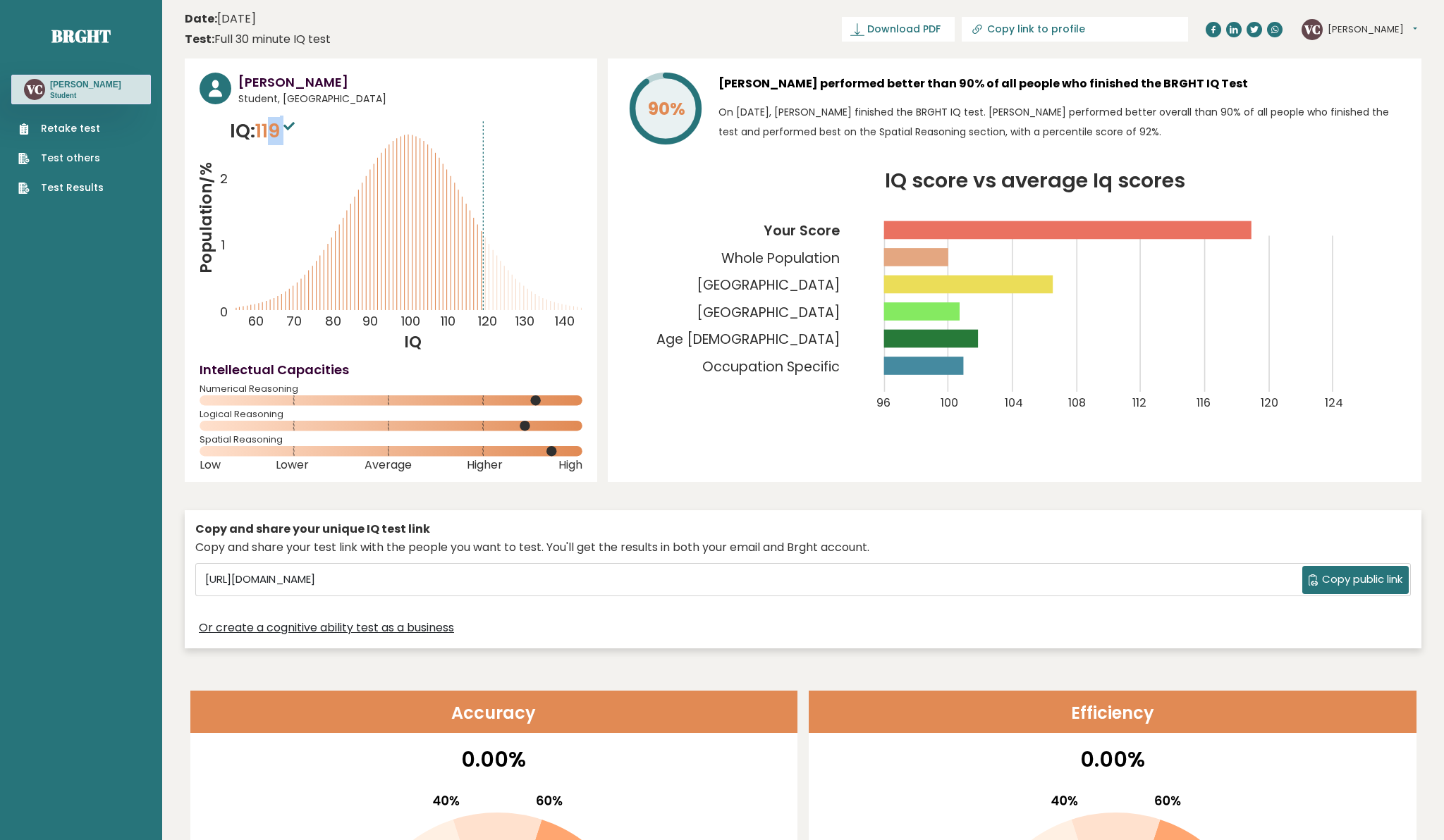
drag, startPoint x: 294, startPoint y: 126, endPoint x: 278, endPoint y: 126, distance: 16.0
click at [278, 126] on span "119" at bounding box center [277, 130] width 43 height 26
click at [284, 126] on span "119" at bounding box center [277, 130] width 43 height 26
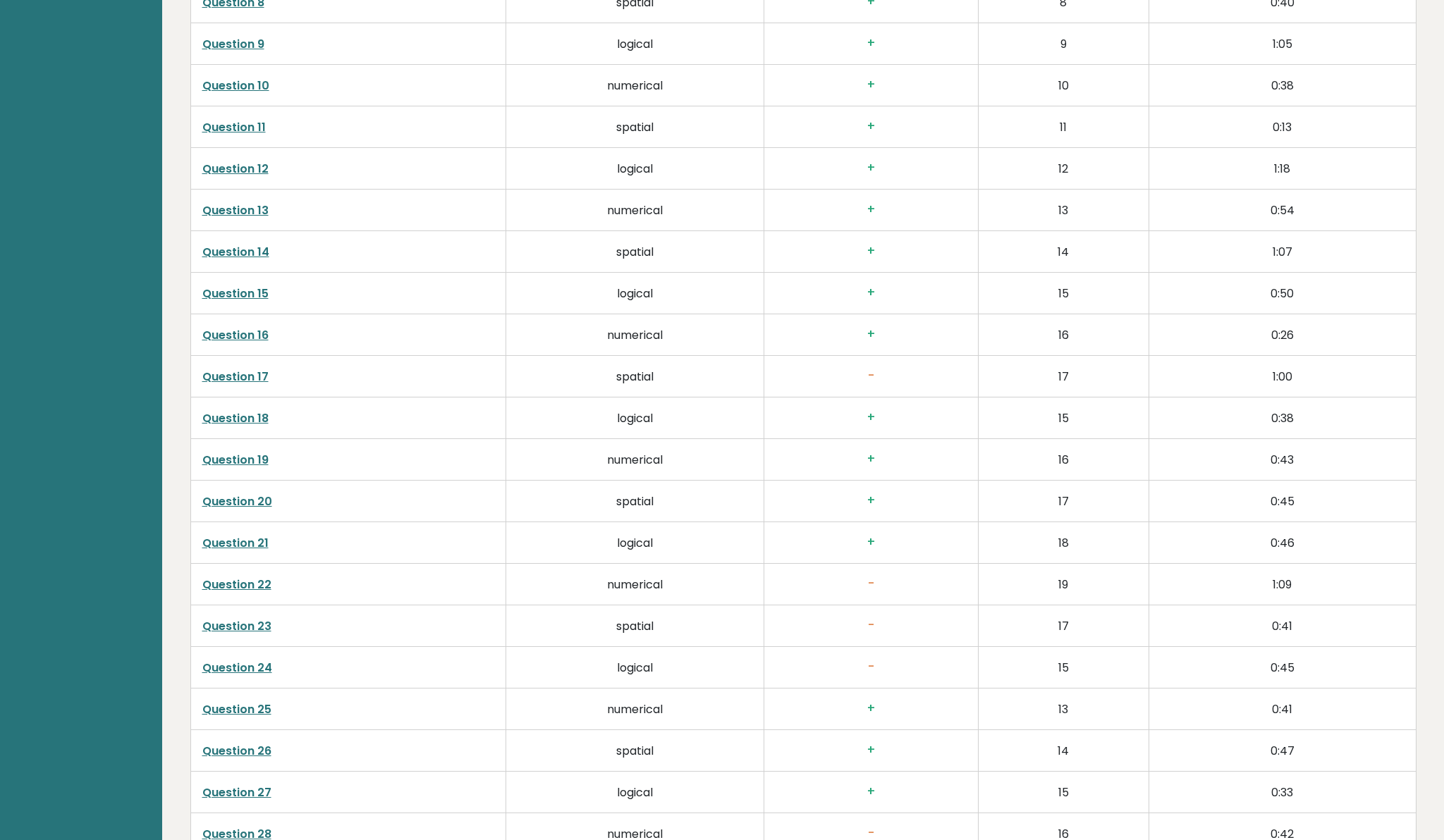
scroll to position [2780, 0]
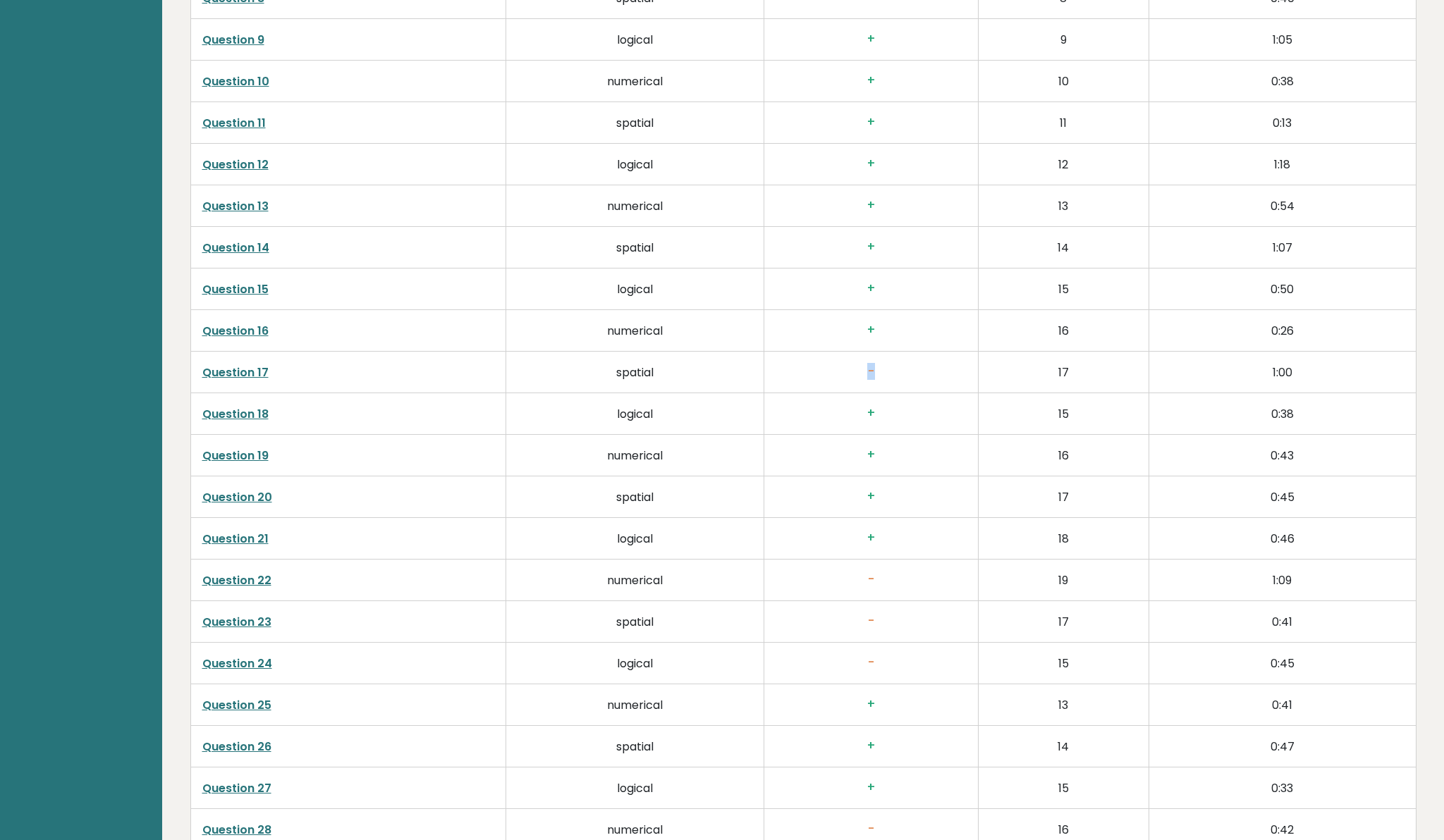
drag, startPoint x: 885, startPoint y: 377, endPoint x: 862, endPoint y: 376, distance: 23.0
click at [862, 376] on h3 "-" at bounding box center [871, 372] width 191 height 15
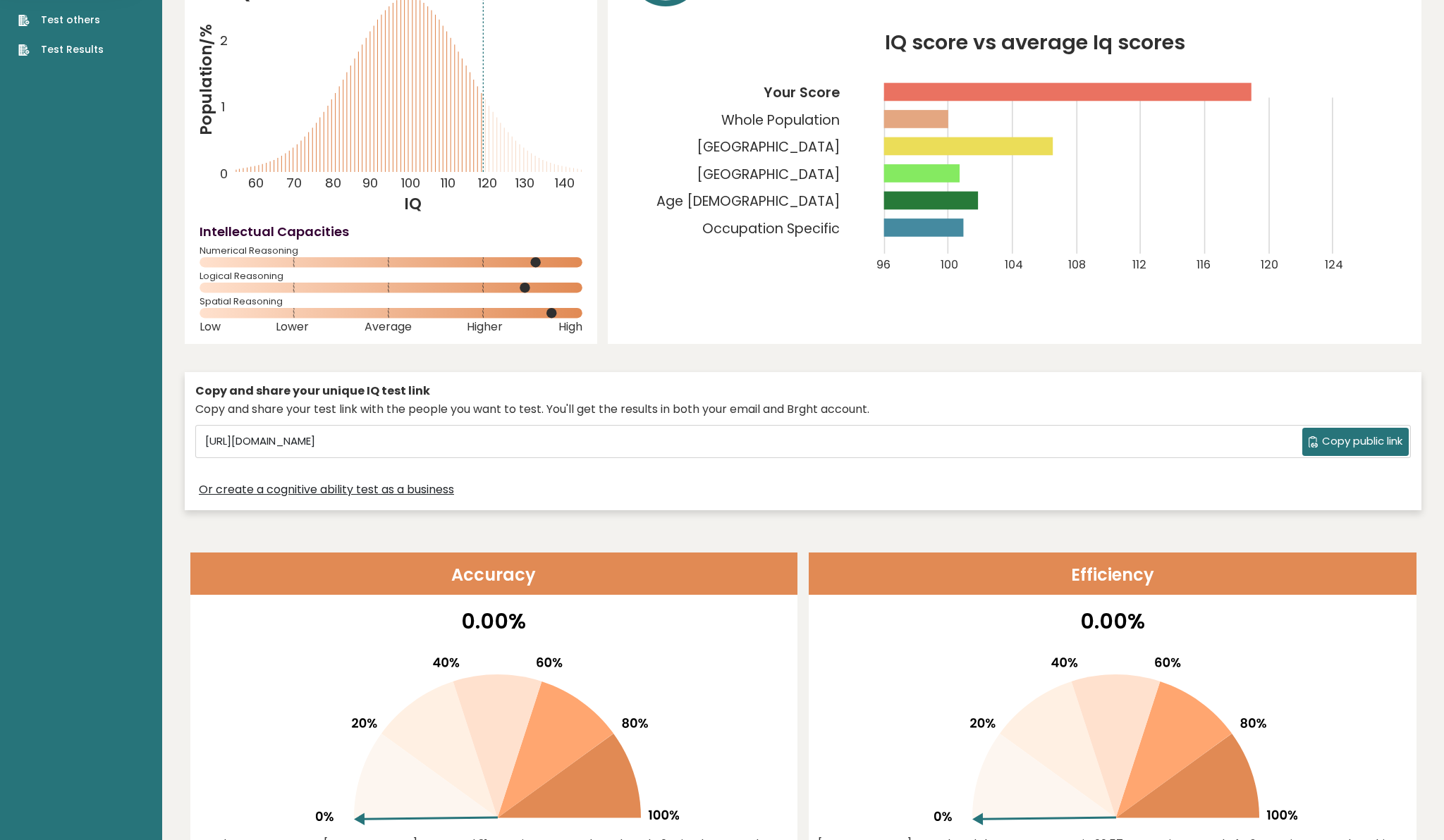
scroll to position [0, 0]
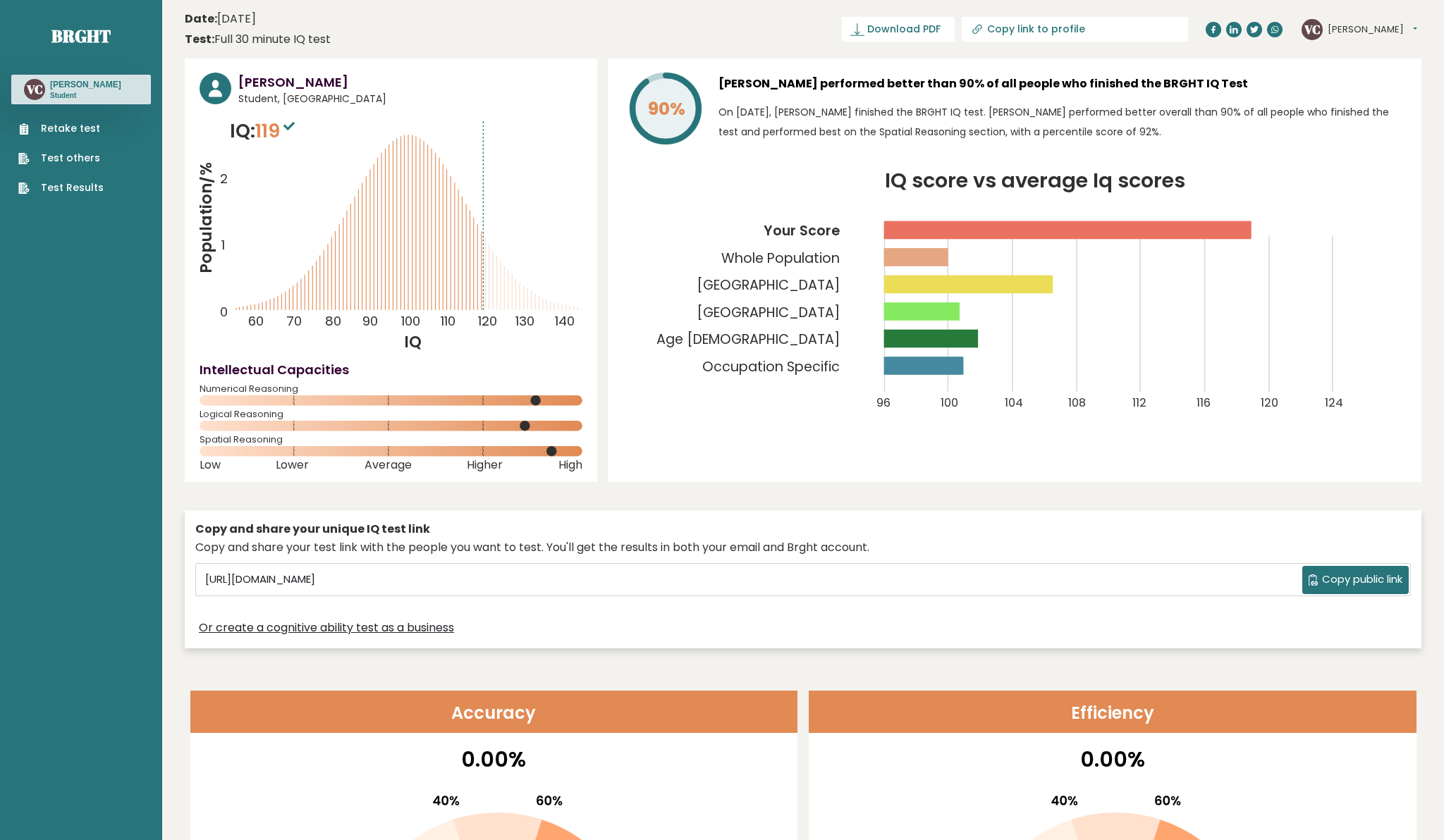
click at [1353, 579] on span "Copy public link" at bounding box center [1362, 580] width 81 height 17
copy h3 "-"
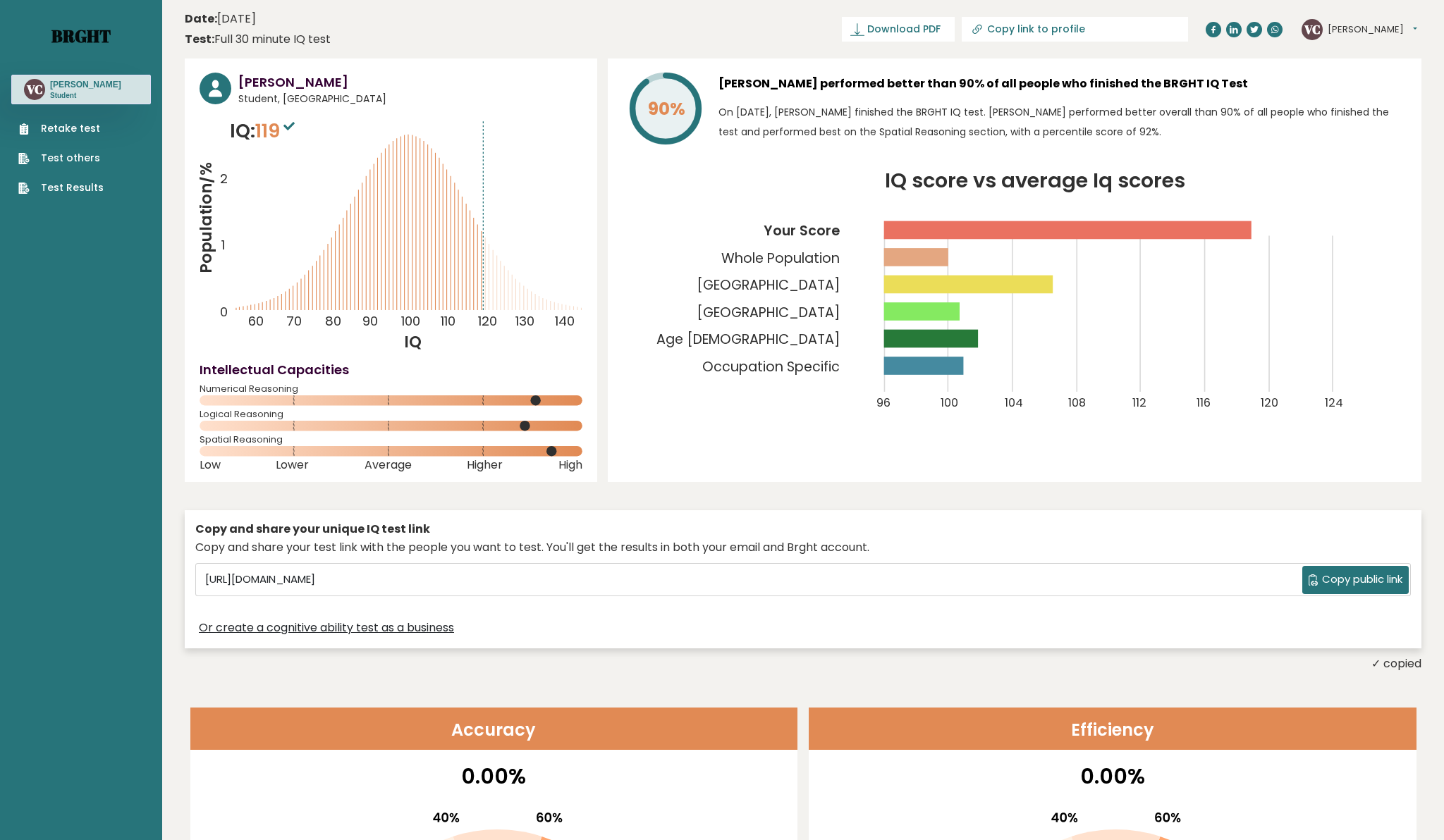
click at [109, 40] on link "Brght" at bounding box center [81, 36] width 59 height 22
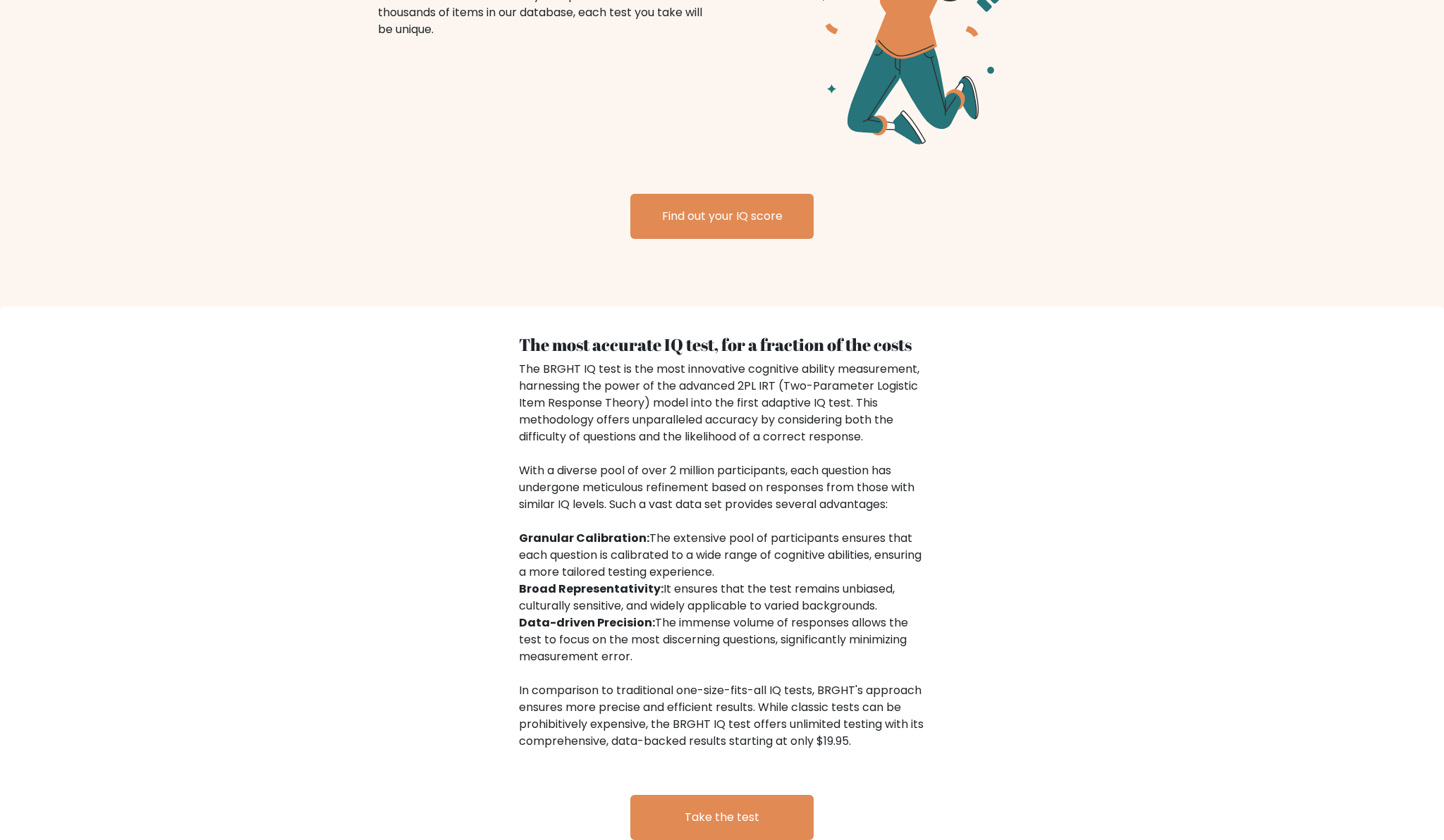
scroll to position [1997, 0]
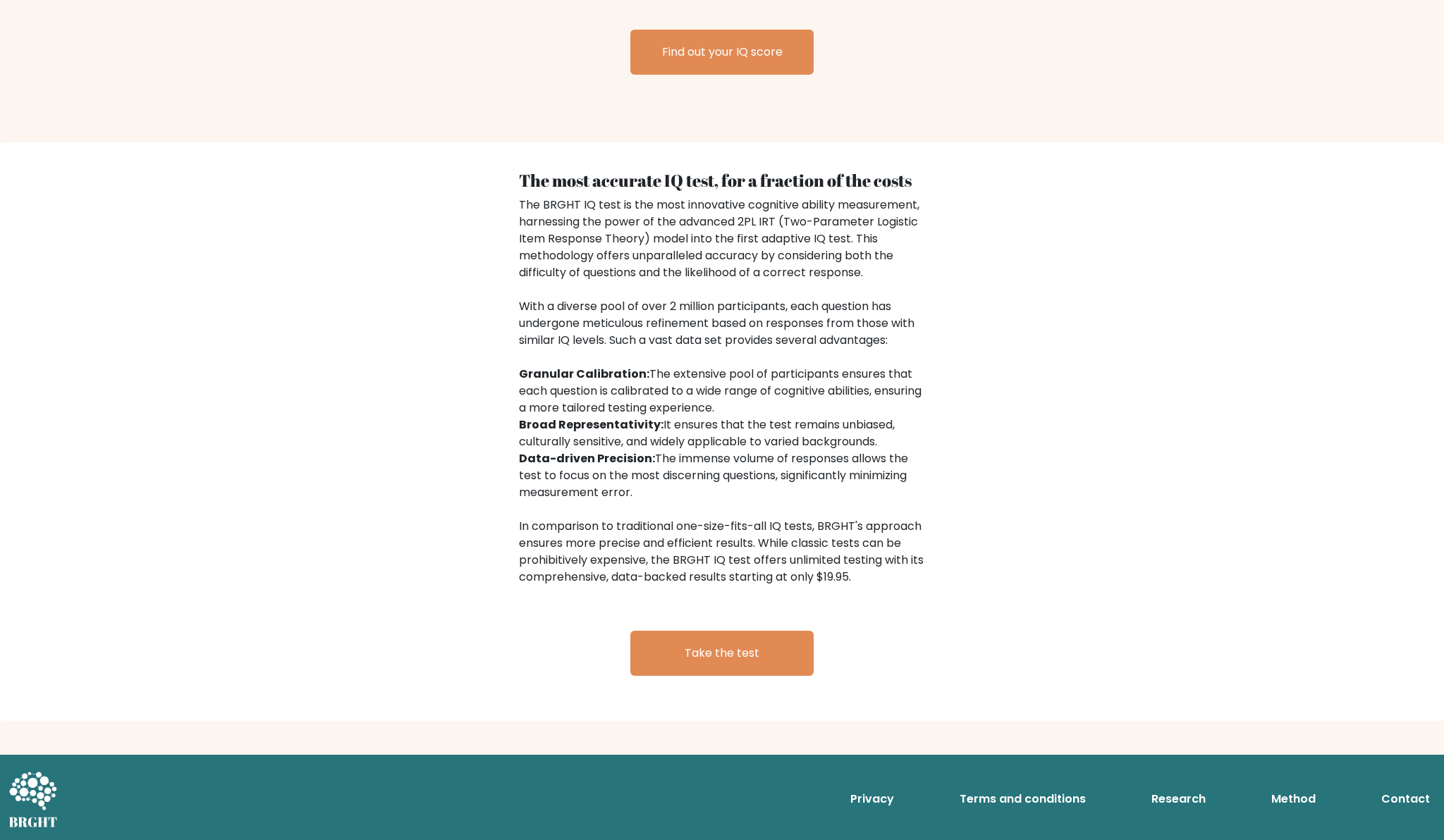
click at [1191, 803] on link "Research" at bounding box center [1178, 799] width 66 height 28
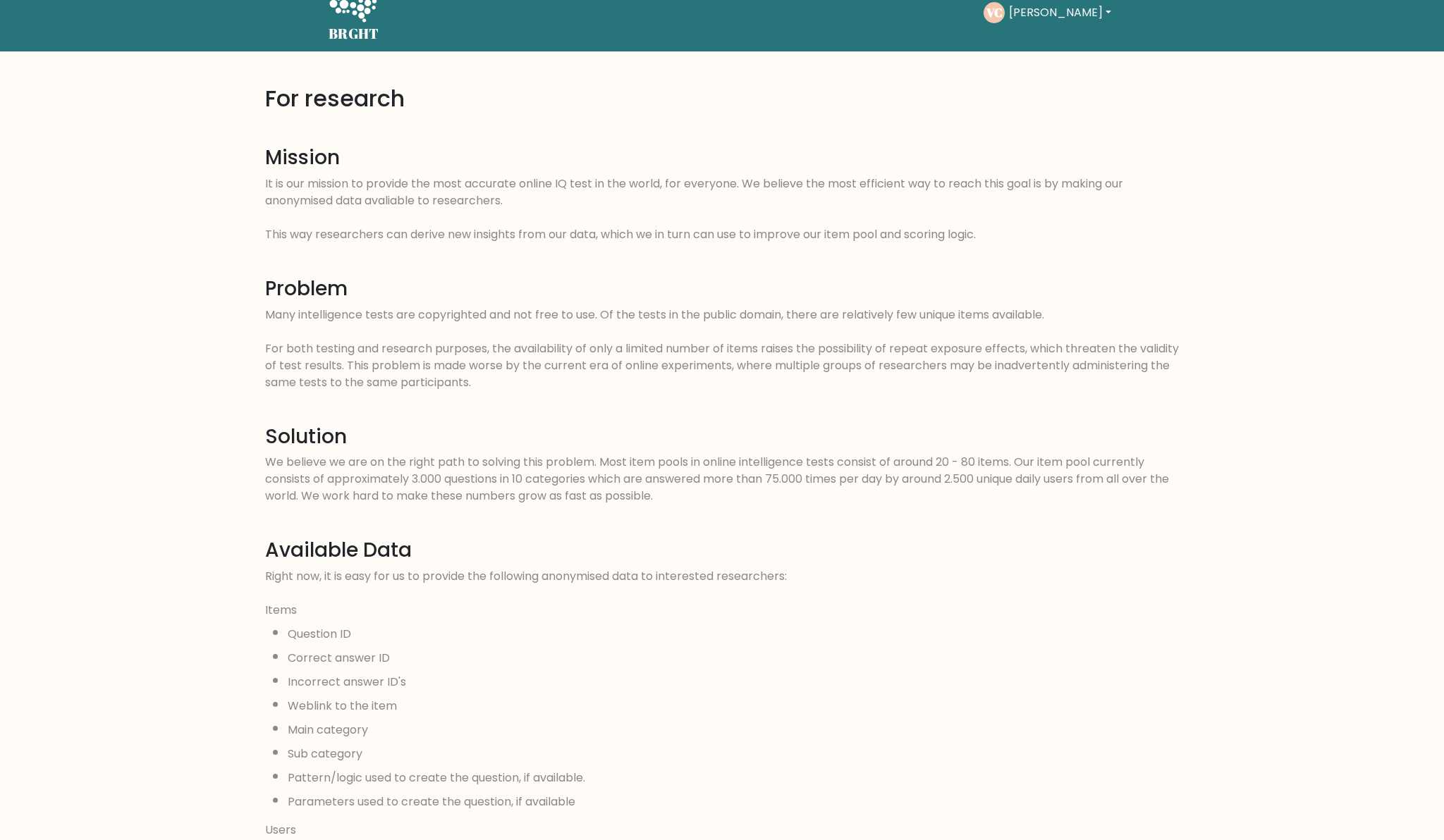
scroll to position [31, 0]
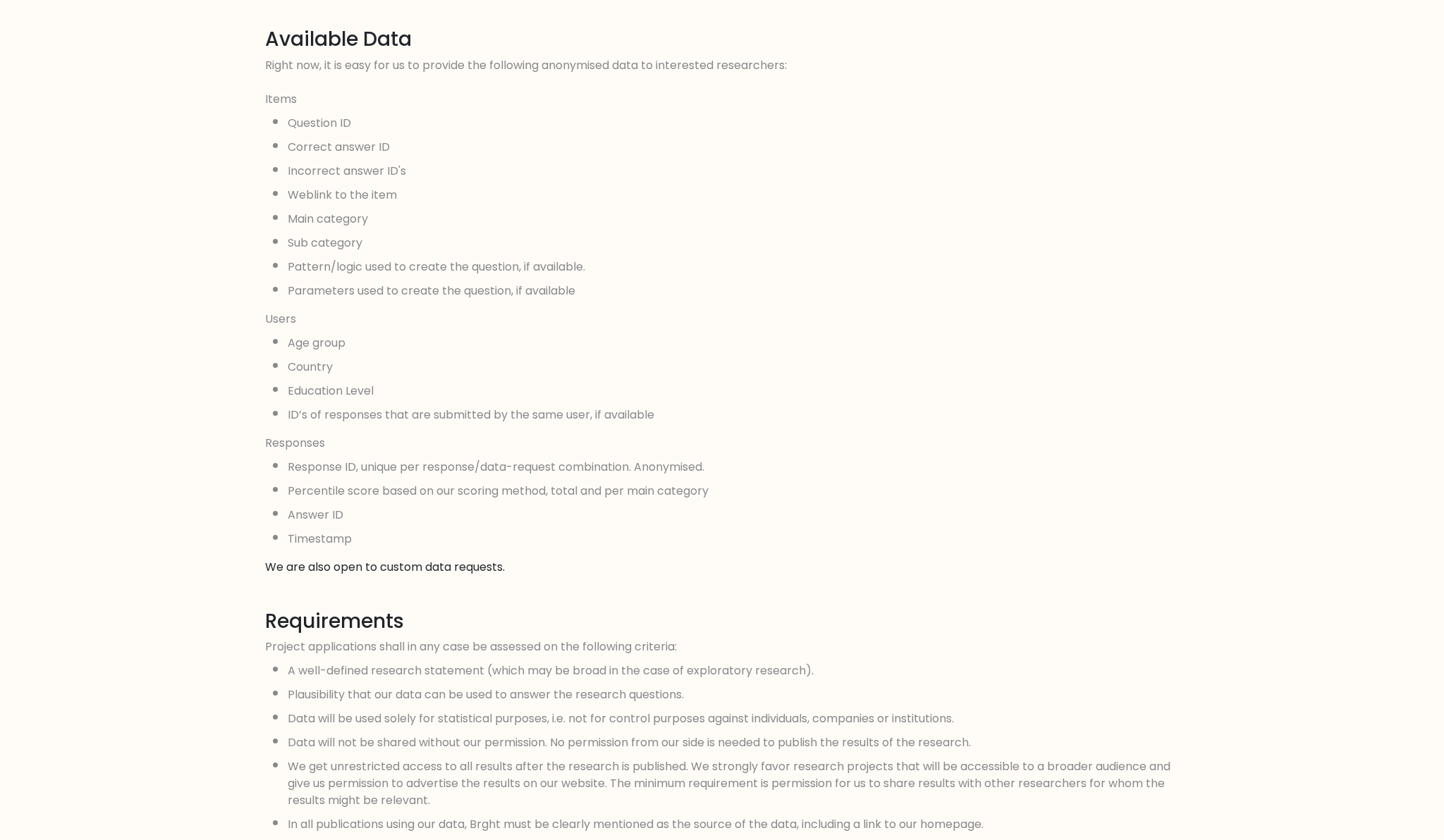
scroll to position [539, 0]
drag, startPoint x: 523, startPoint y: 564, endPoint x: 479, endPoint y: 546, distance: 47.5
click at [479, 546] on div "For research Mission It is our mission to provide the most accurate online IQ t…" at bounding box center [722, 401] width 931 height 1658
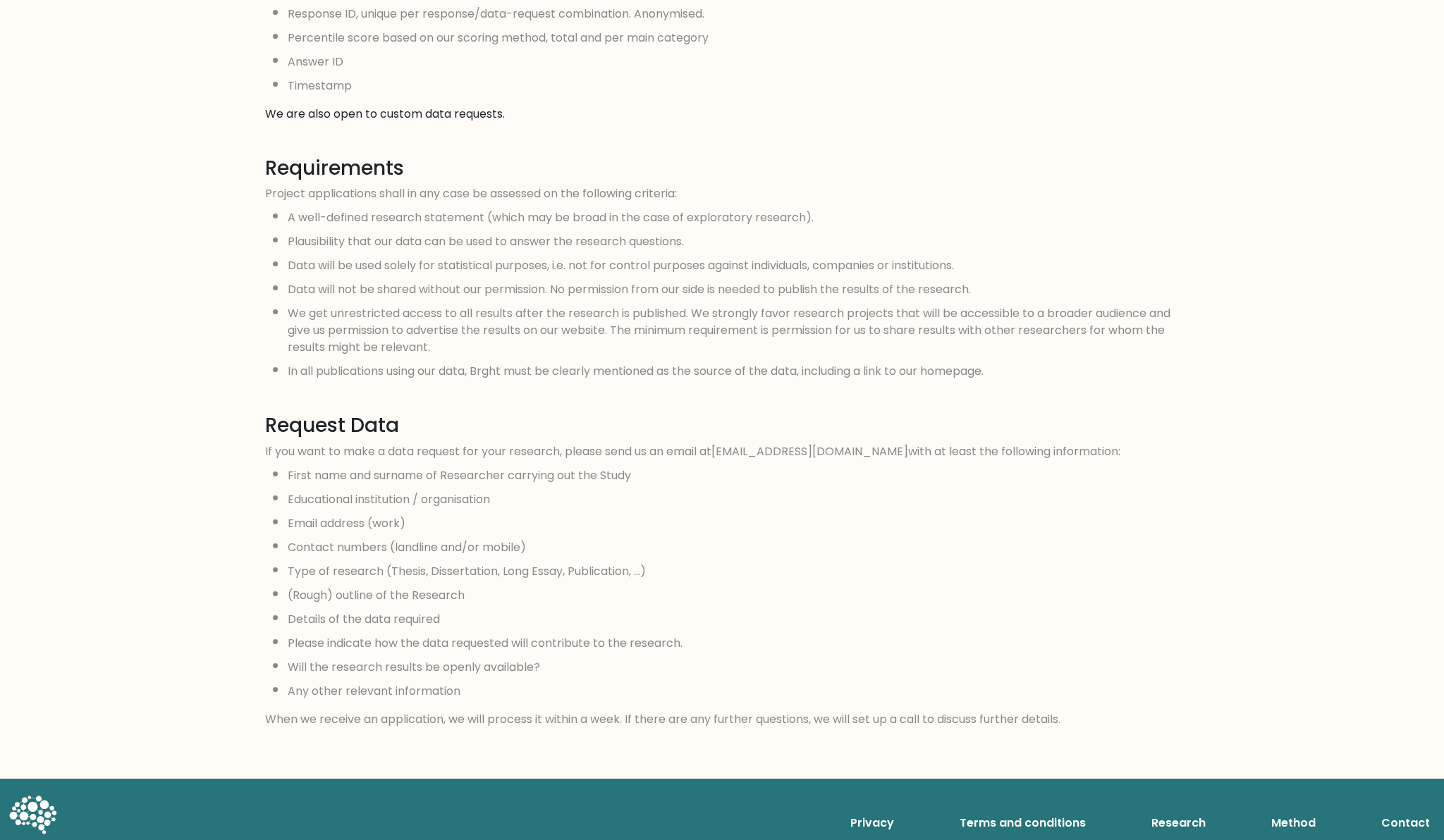
scroll to position [1004, 0]
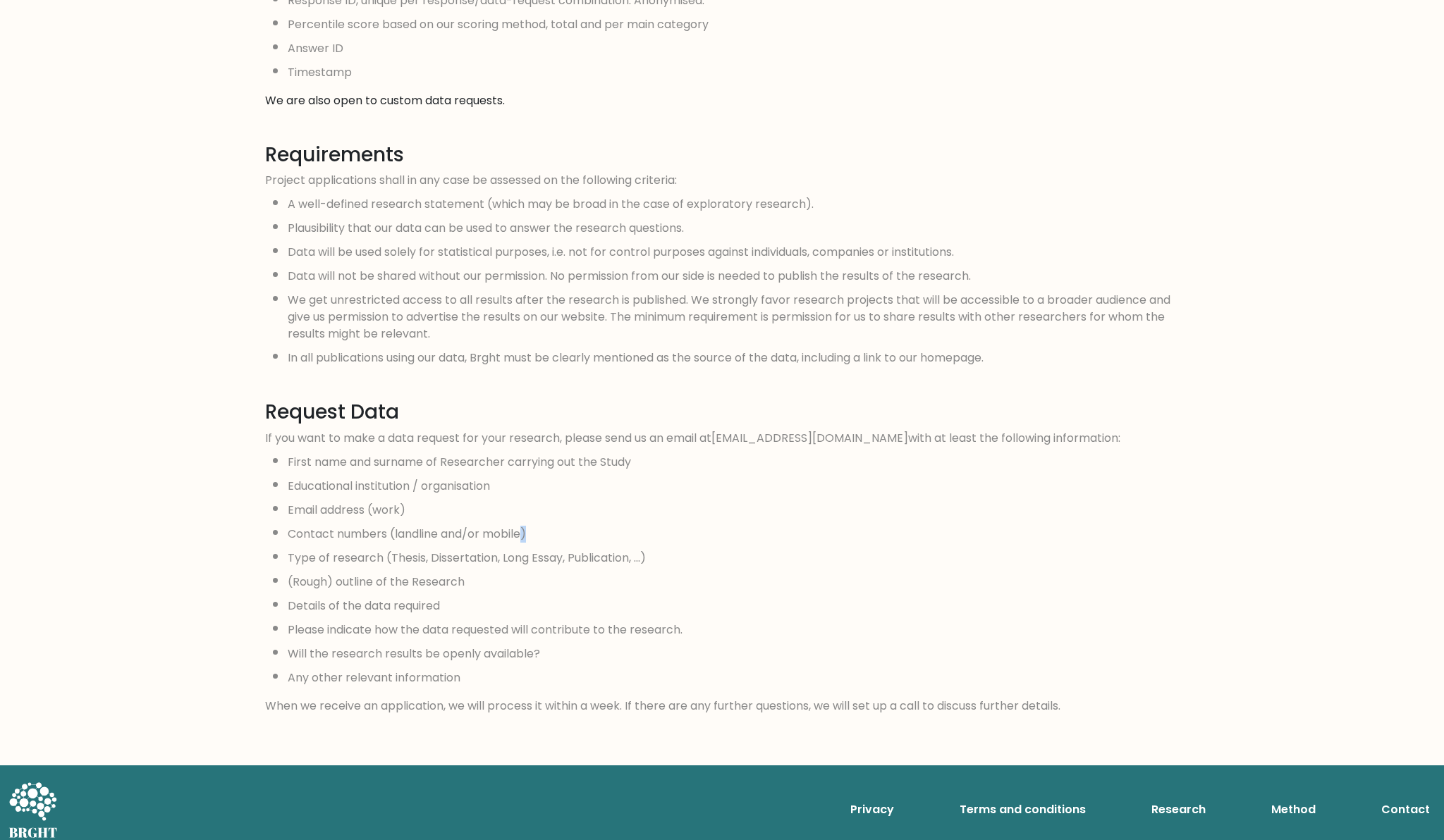
drag, startPoint x: 531, startPoint y: 524, endPoint x: 522, endPoint y: 522, distance: 9.2
click at [522, 522] on li "Contact numbers (landline and/or mobile)" at bounding box center [732, 530] width 891 height 24
click at [549, 525] on li "Contact numbers (landline and/or mobile)" at bounding box center [732, 530] width 891 height 24
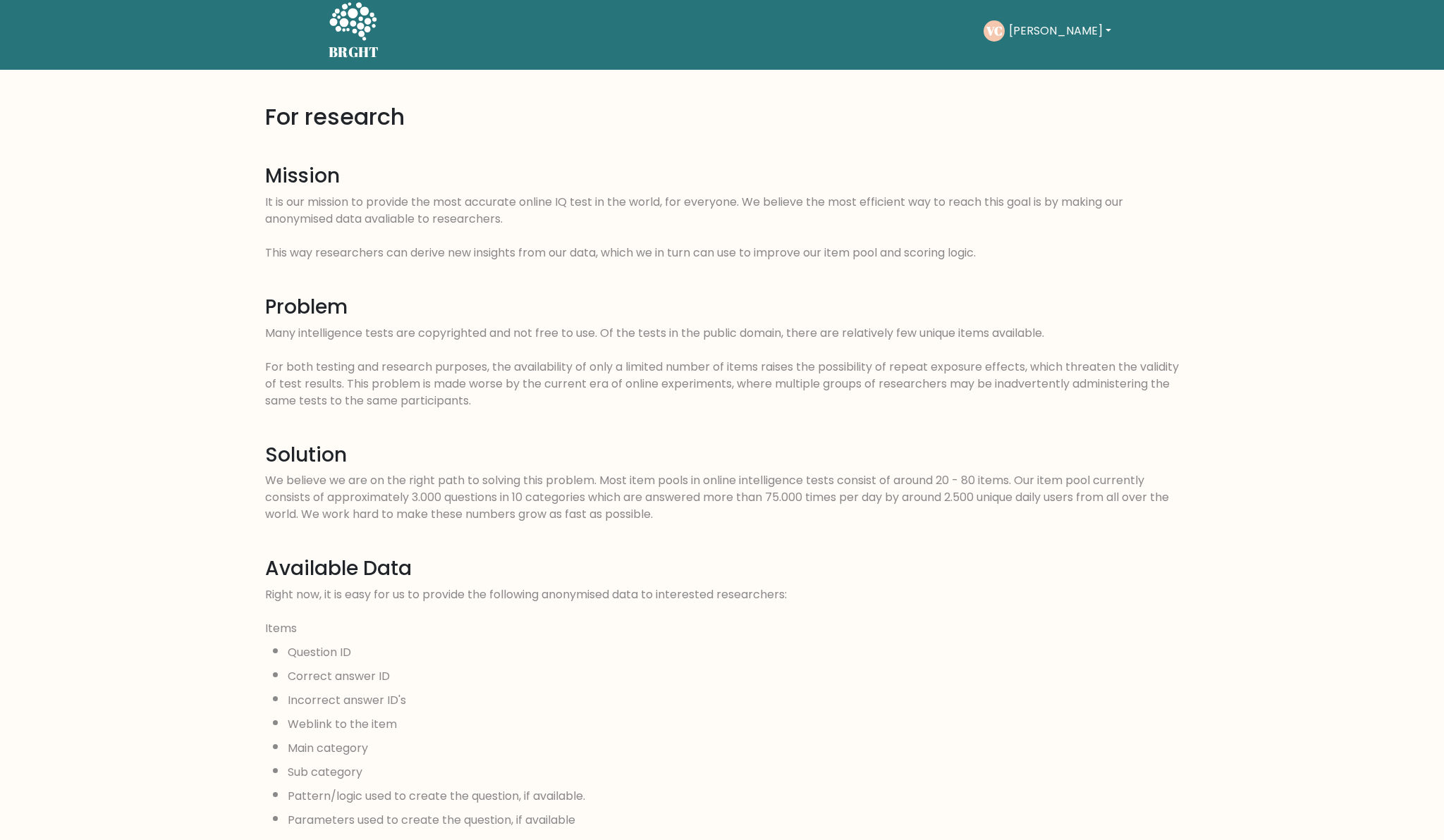
scroll to position [0, 0]
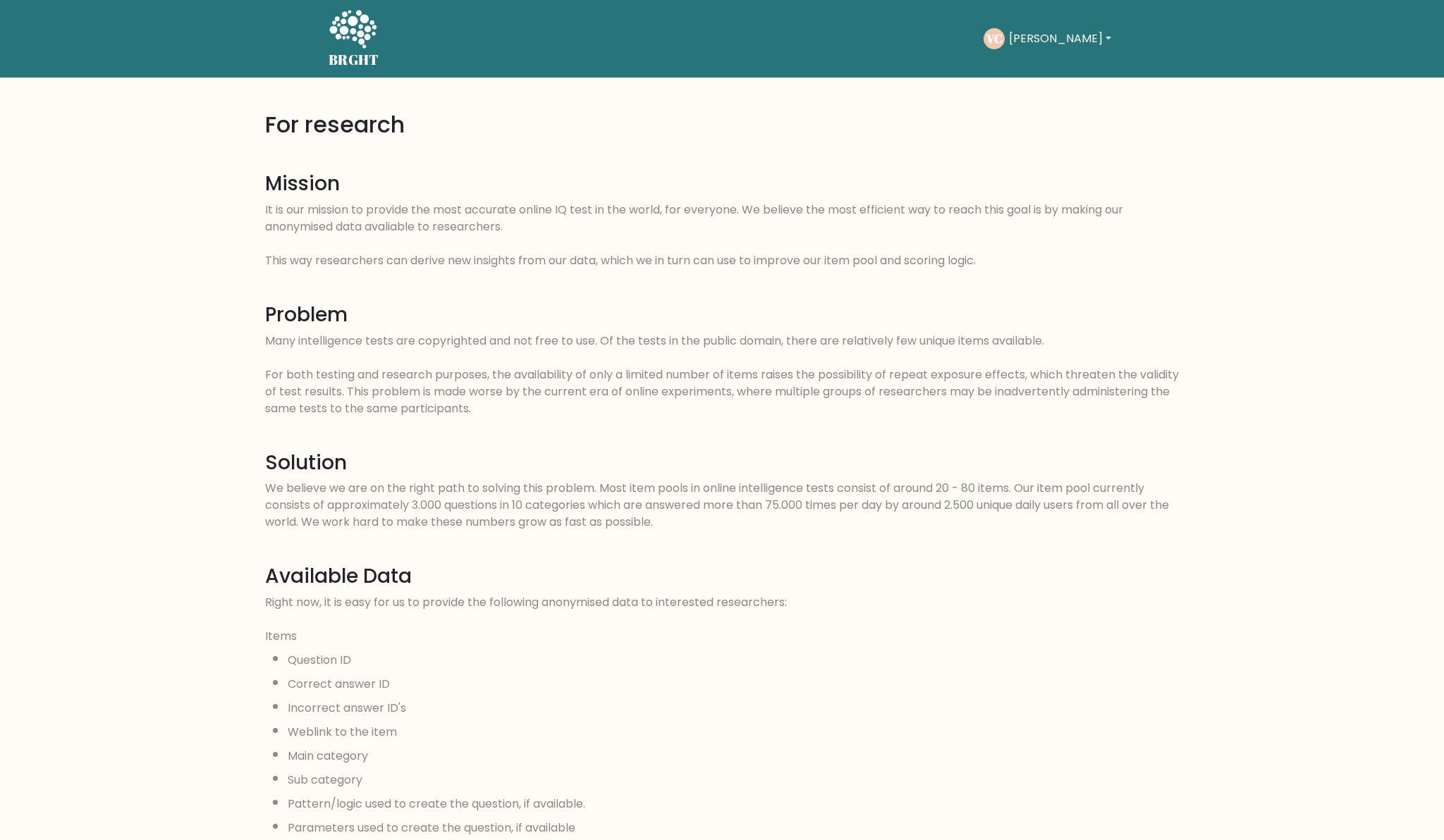
click at [340, 63] on h5 "BRGHT" at bounding box center [354, 60] width 51 height 17
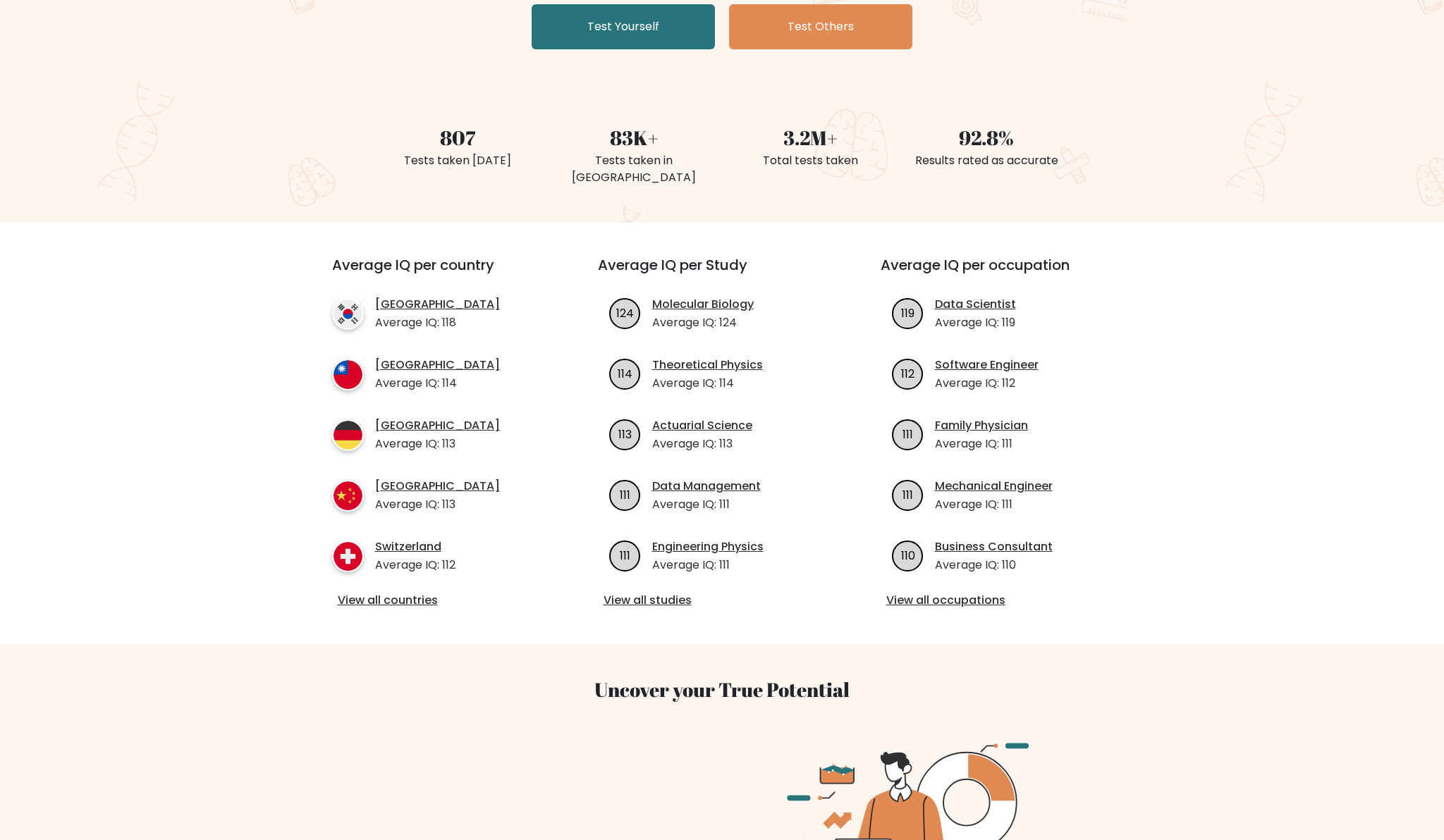
scroll to position [297, 0]
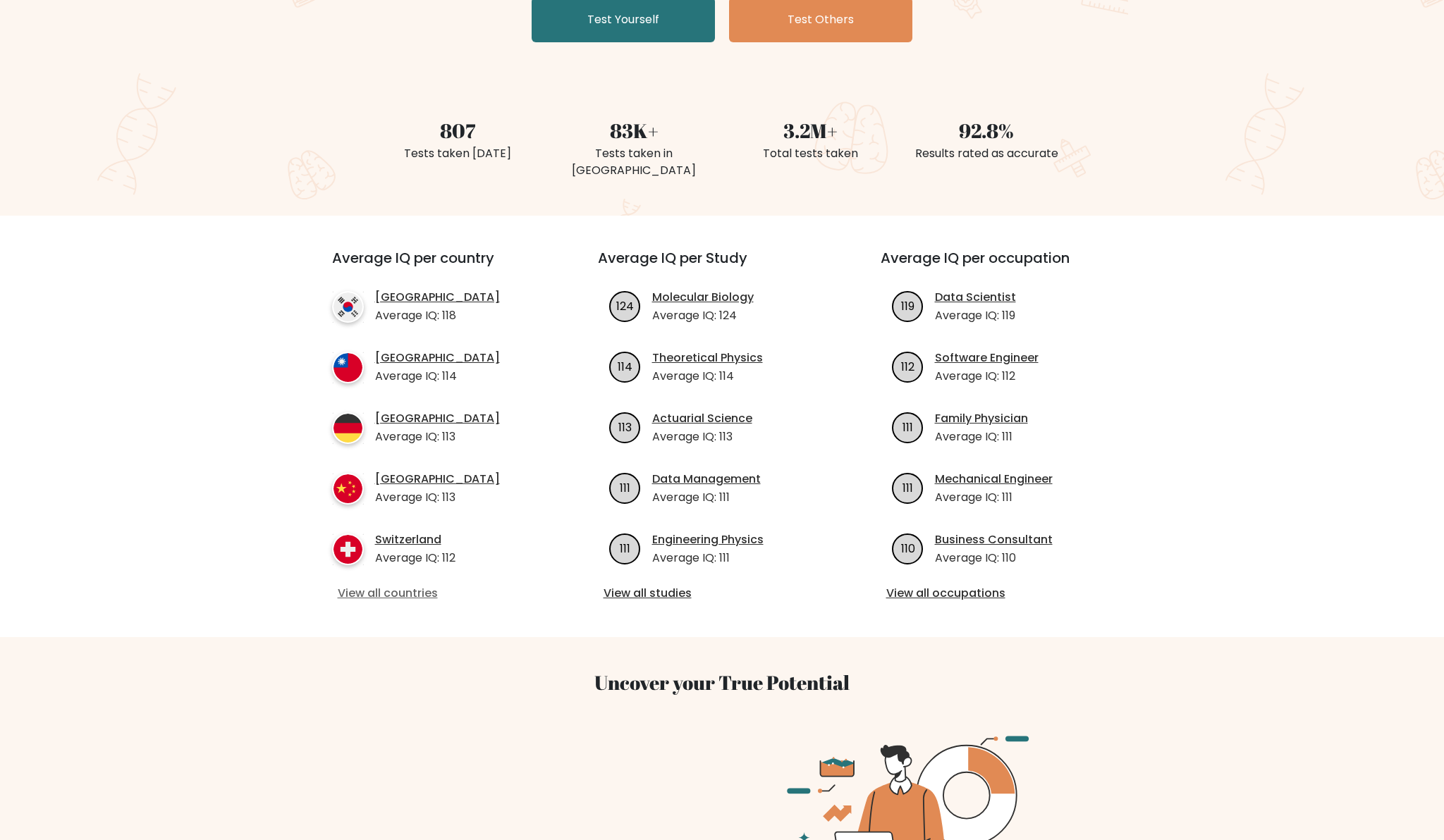
click at [412, 598] on link "View all countries" at bounding box center [439, 593] width 203 height 17
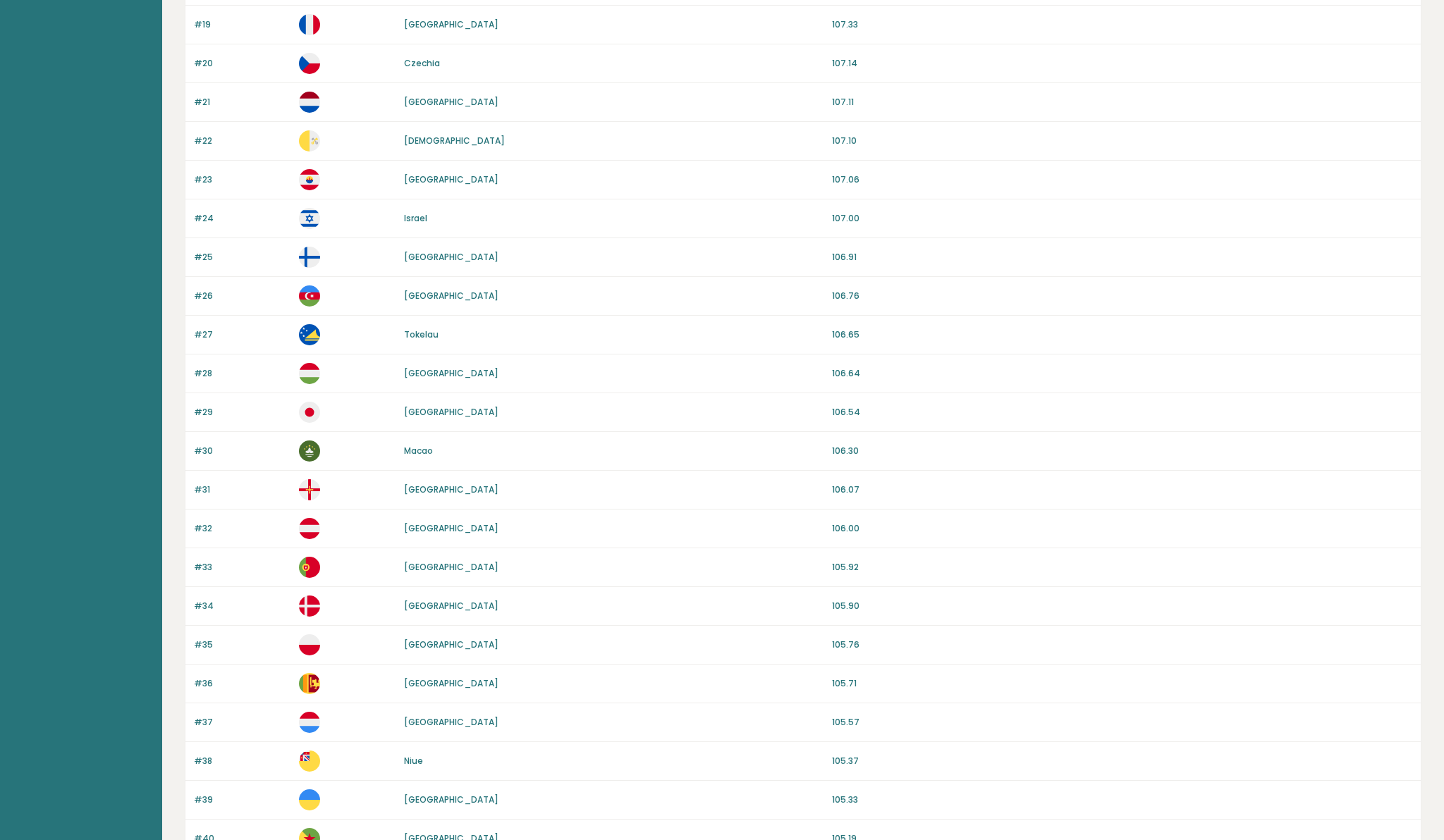
scroll to position [1011, 0]
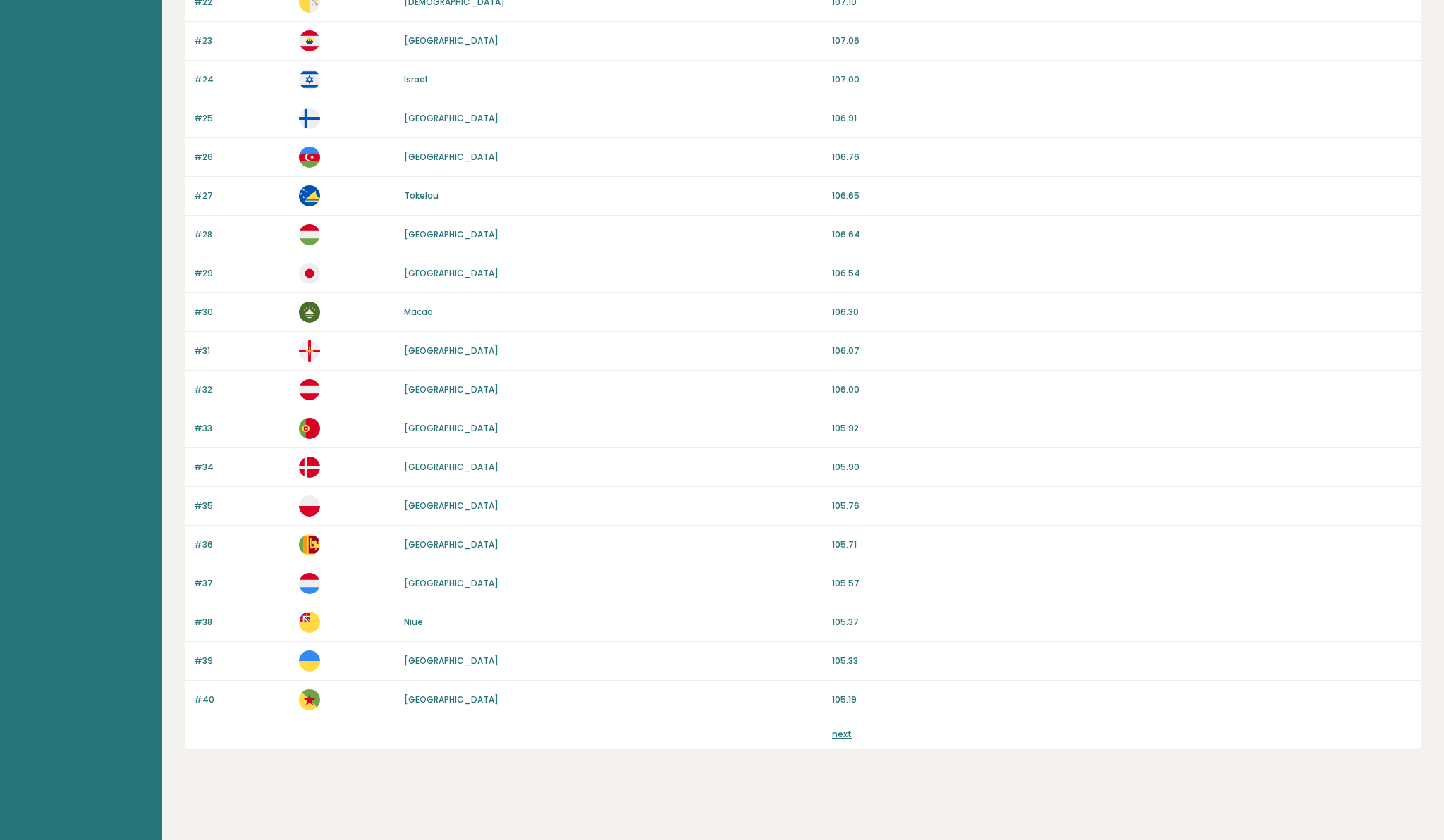
click at [427, 663] on link "[GEOGRAPHIC_DATA]" at bounding box center [452, 661] width 95 height 12
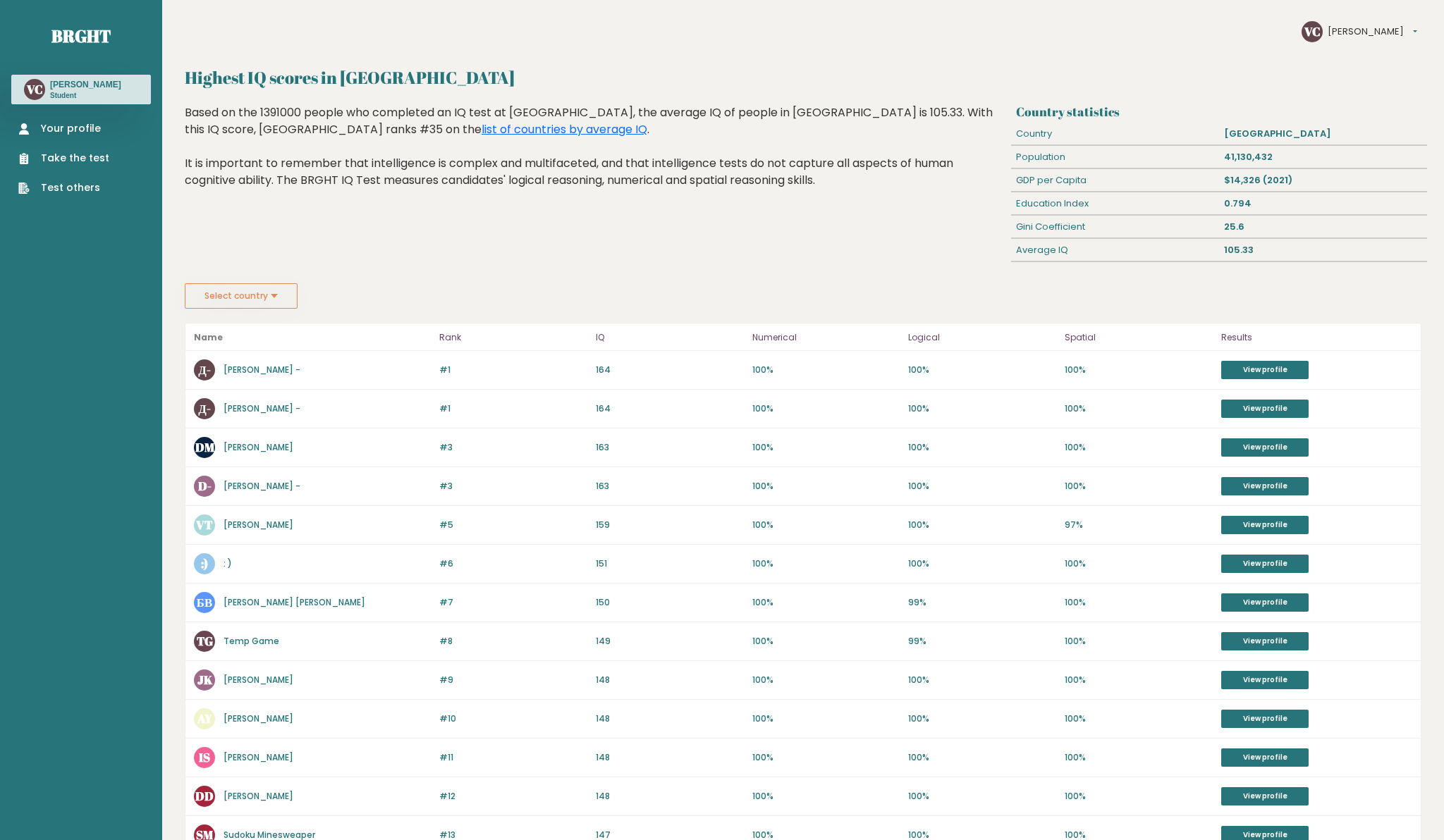
click at [1059, 232] on div "Gini Coefficient" at bounding box center [1115, 227] width 208 height 22
click at [241, 305] on button "Select country" at bounding box center [241, 295] width 113 height 26
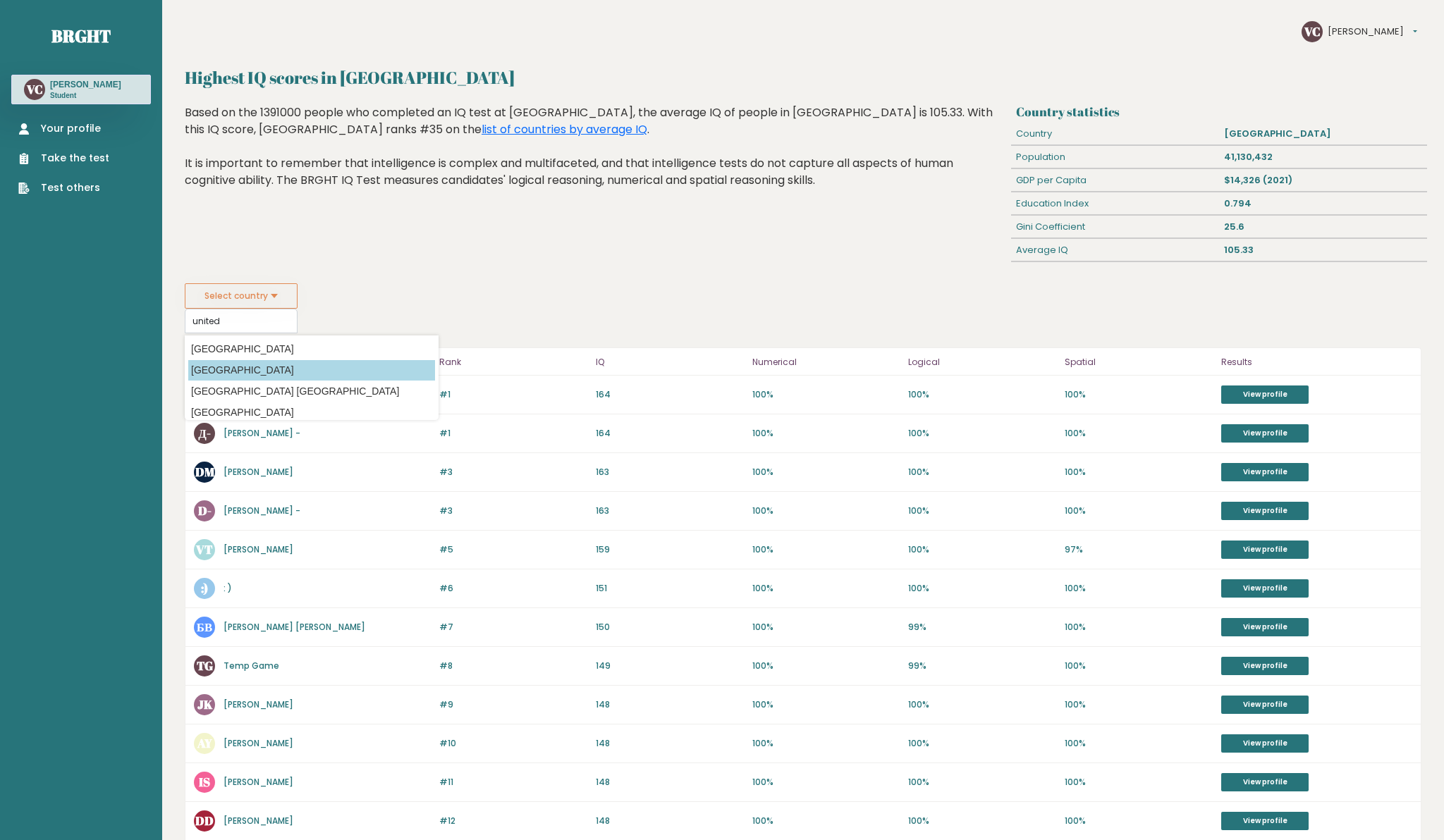
click at [260, 369] on option "[GEOGRAPHIC_DATA]" at bounding box center [311, 370] width 247 height 21
type input "[GEOGRAPHIC_DATA]"
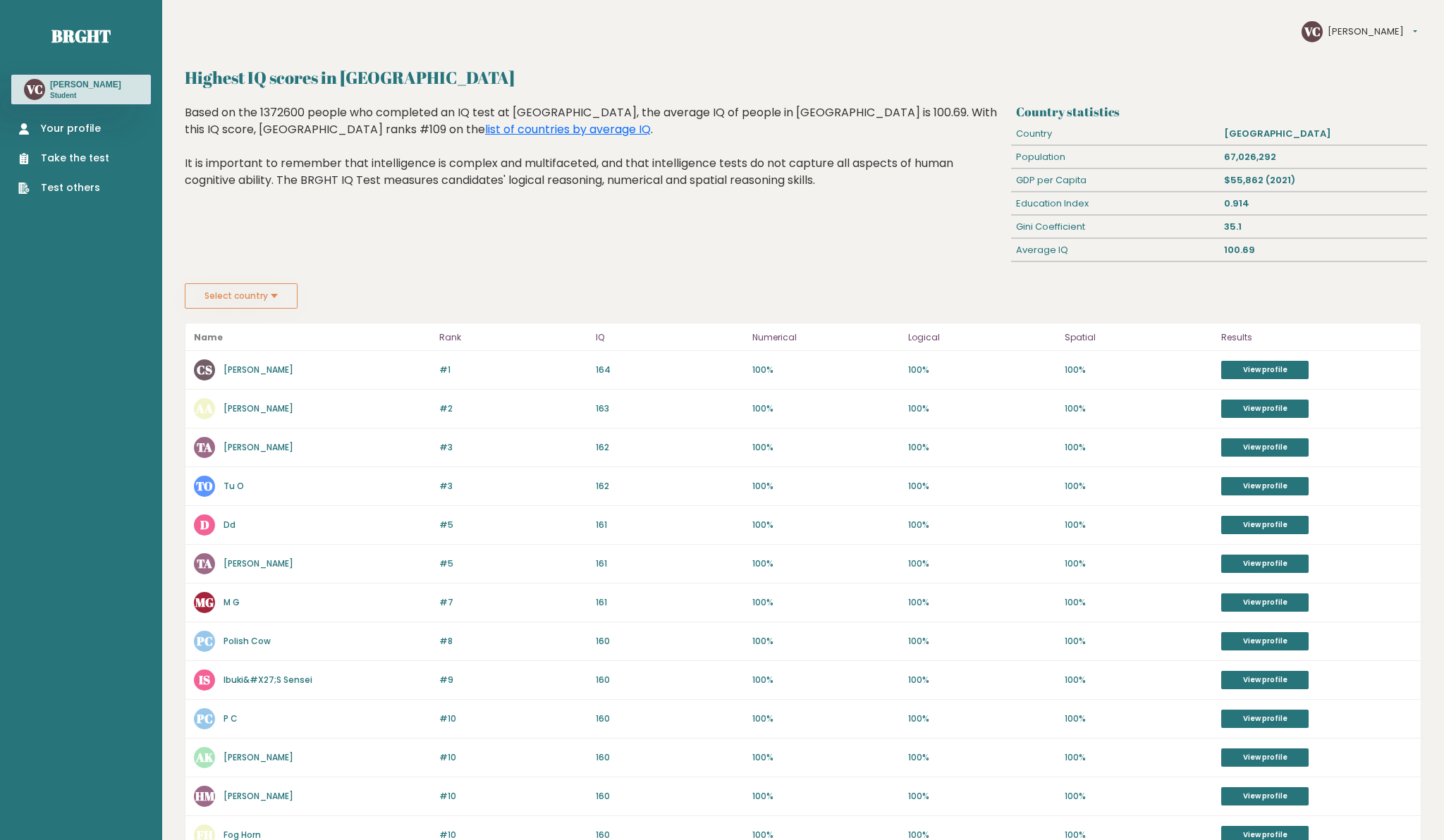
click at [239, 291] on button "Select country" at bounding box center [241, 295] width 113 height 26
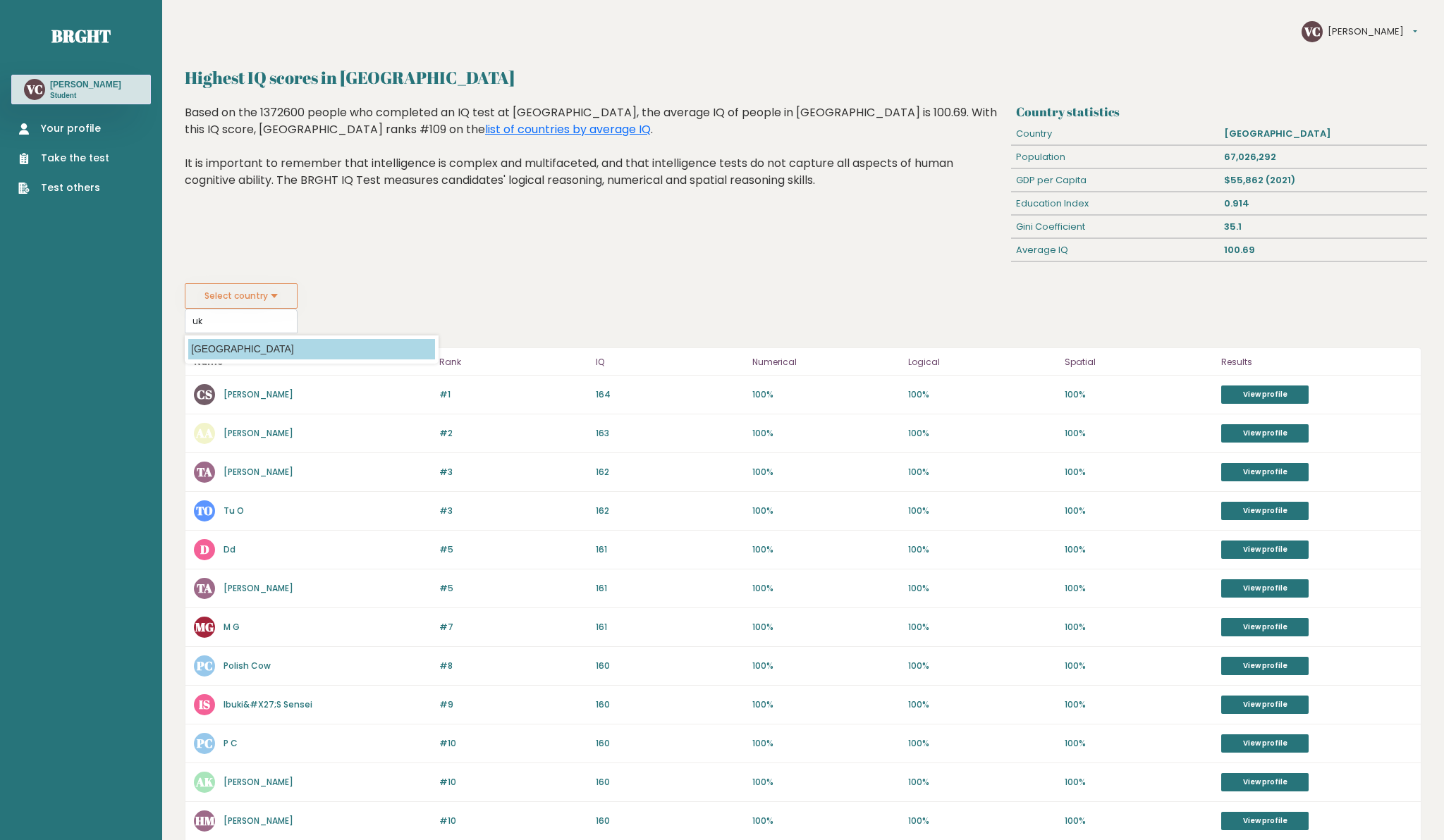
click at [220, 355] on option "[GEOGRAPHIC_DATA]" at bounding box center [311, 349] width 247 height 21
type input "[GEOGRAPHIC_DATA]"
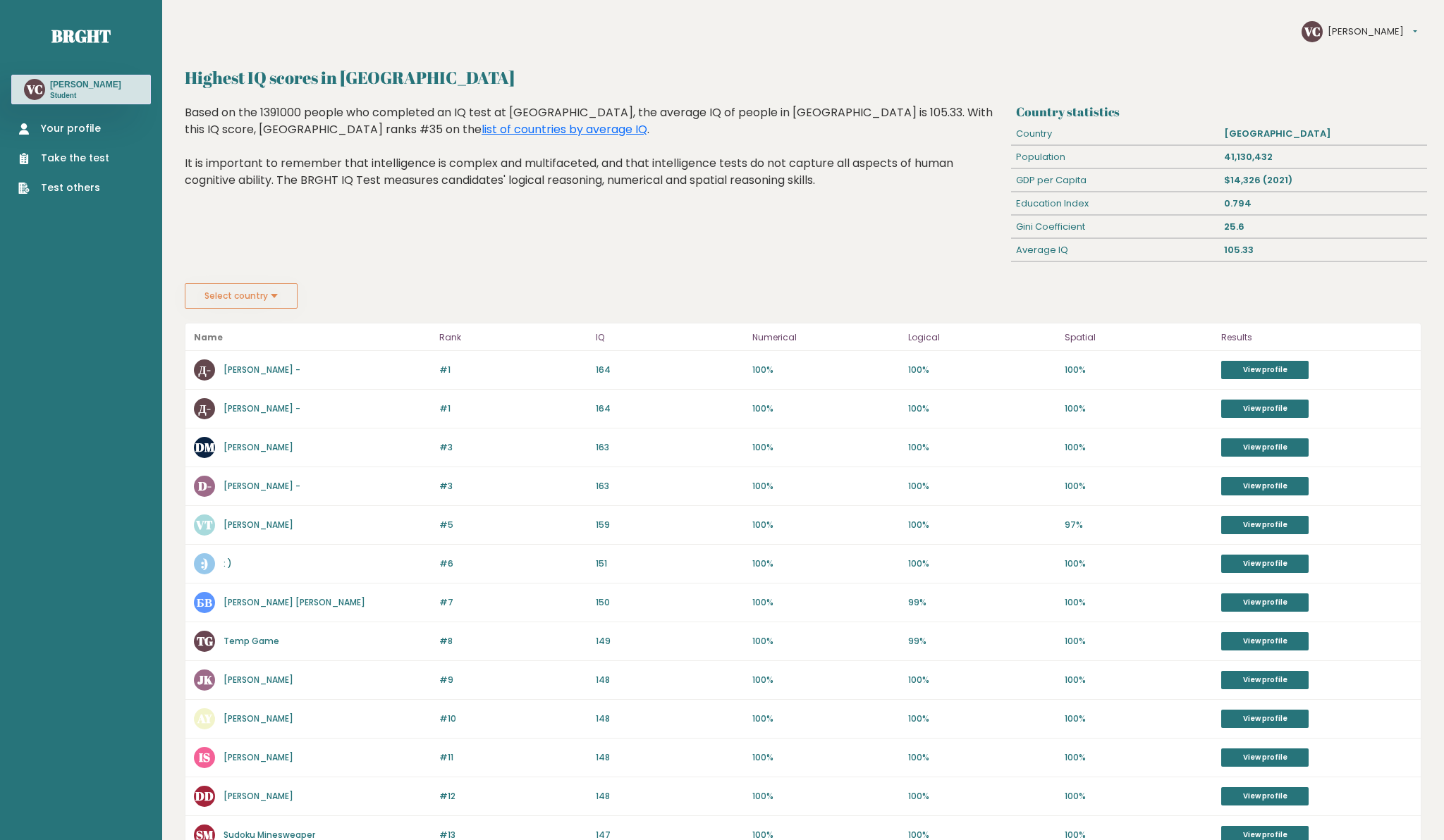
click at [232, 313] on div "Highest IQ scores in Ukraine Country statistics Country Ukraine Population 41,1…" at bounding box center [802, 595] width 1236 height 1062
click at [240, 307] on button "Select country" at bounding box center [241, 295] width 113 height 26
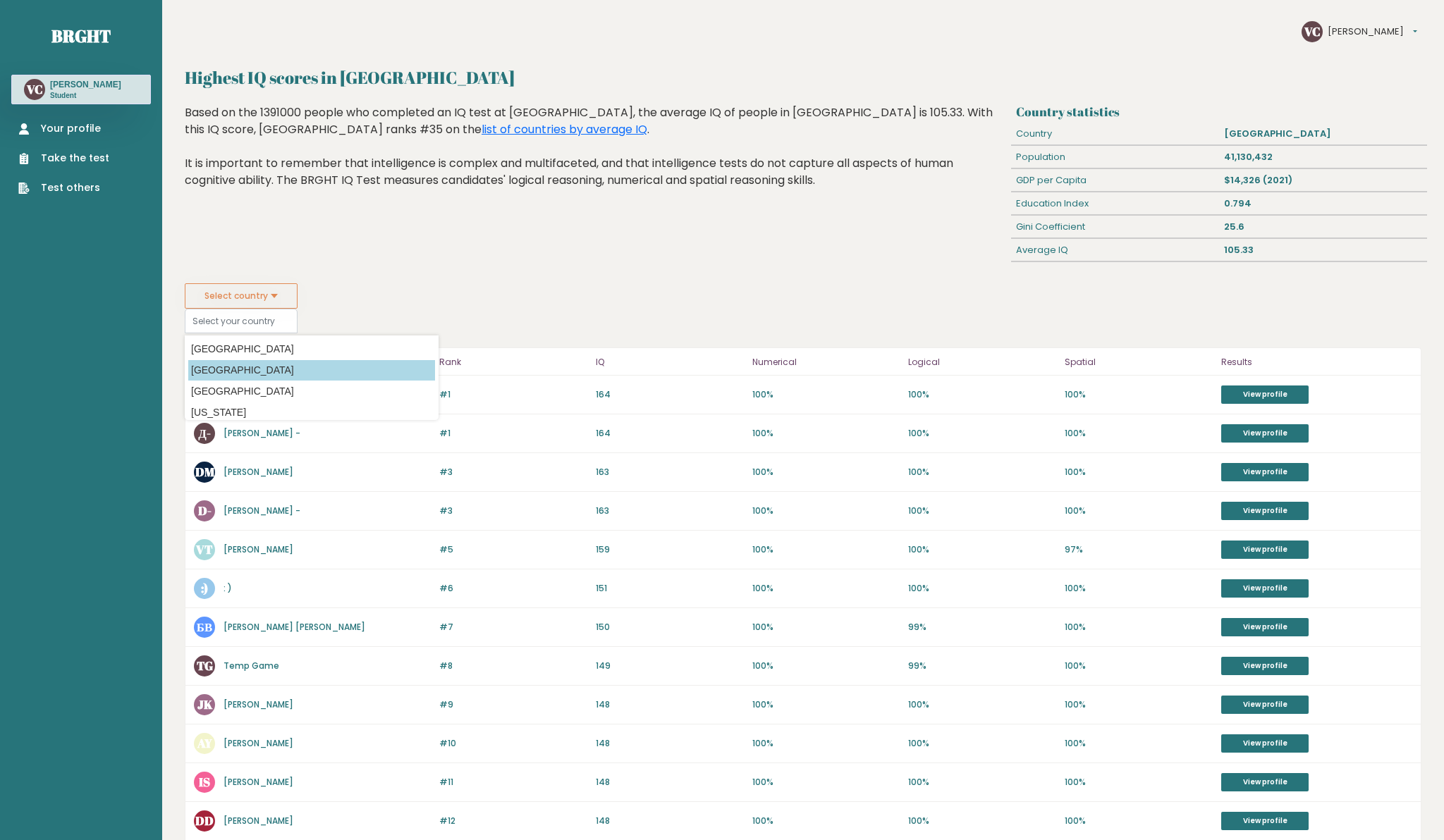
click at [239, 375] on option "[GEOGRAPHIC_DATA]" at bounding box center [311, 370] width 247 height 21
type input "[GEOGRAPHIC_DATA]"
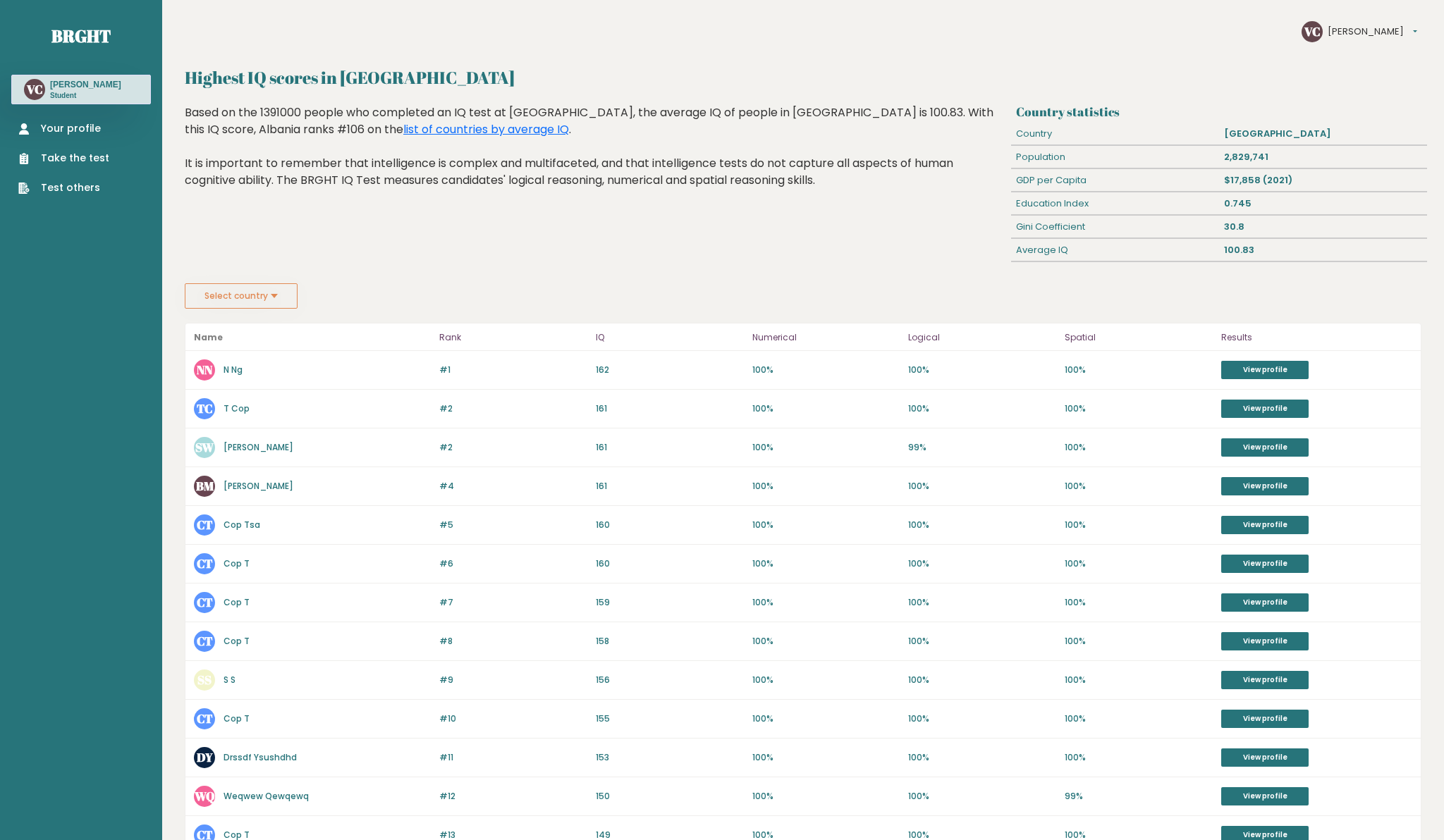
click at [245, 301] on button "Select country" at bounding box center [241, 295] width 113 height 26
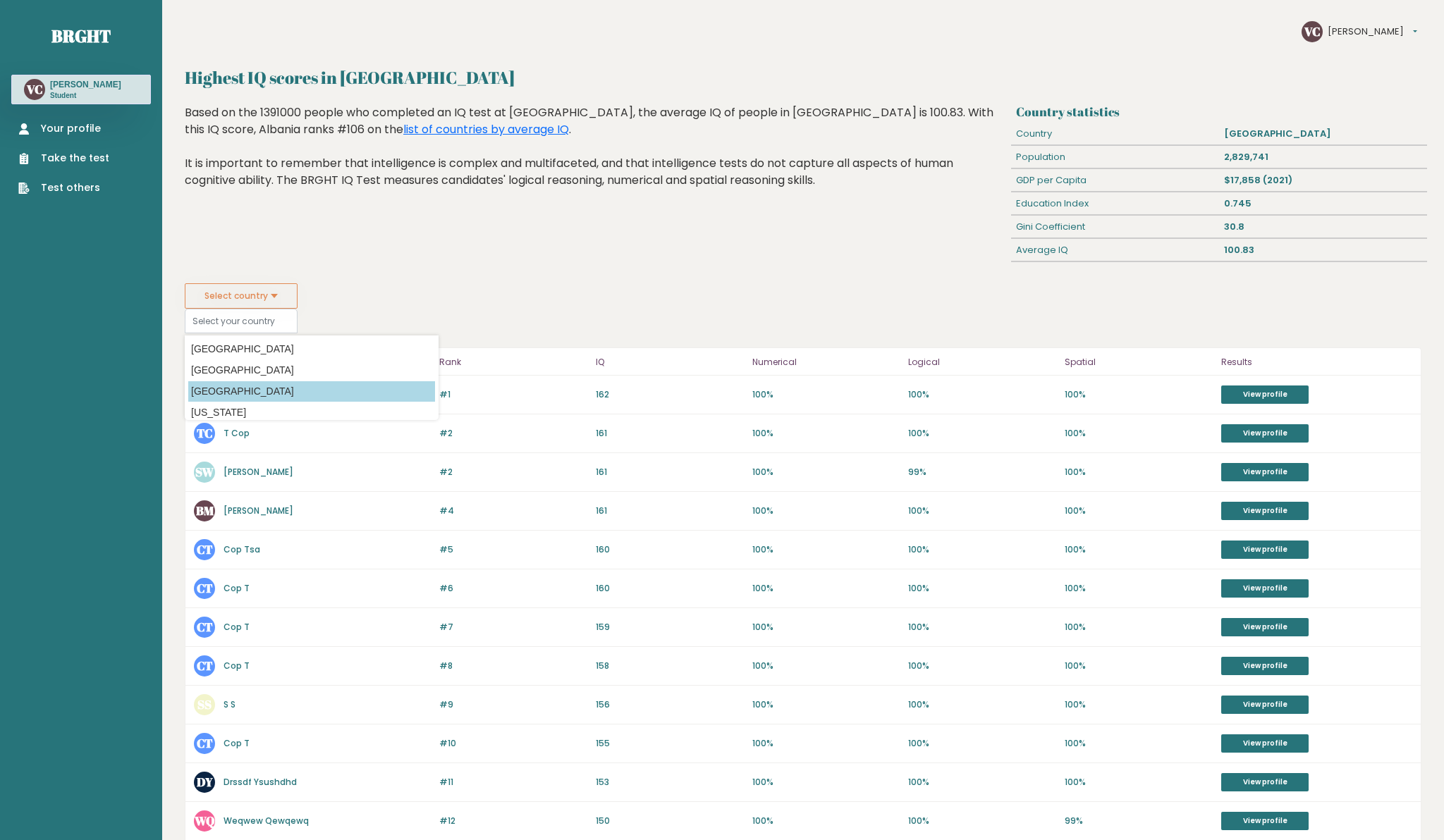
click at [240, 398] on option "[GEOGRAPHIC_DATA]" at bounding box center [311, 391] width 247 height 21
type input "[GEOGRAPHIC_DATA]"
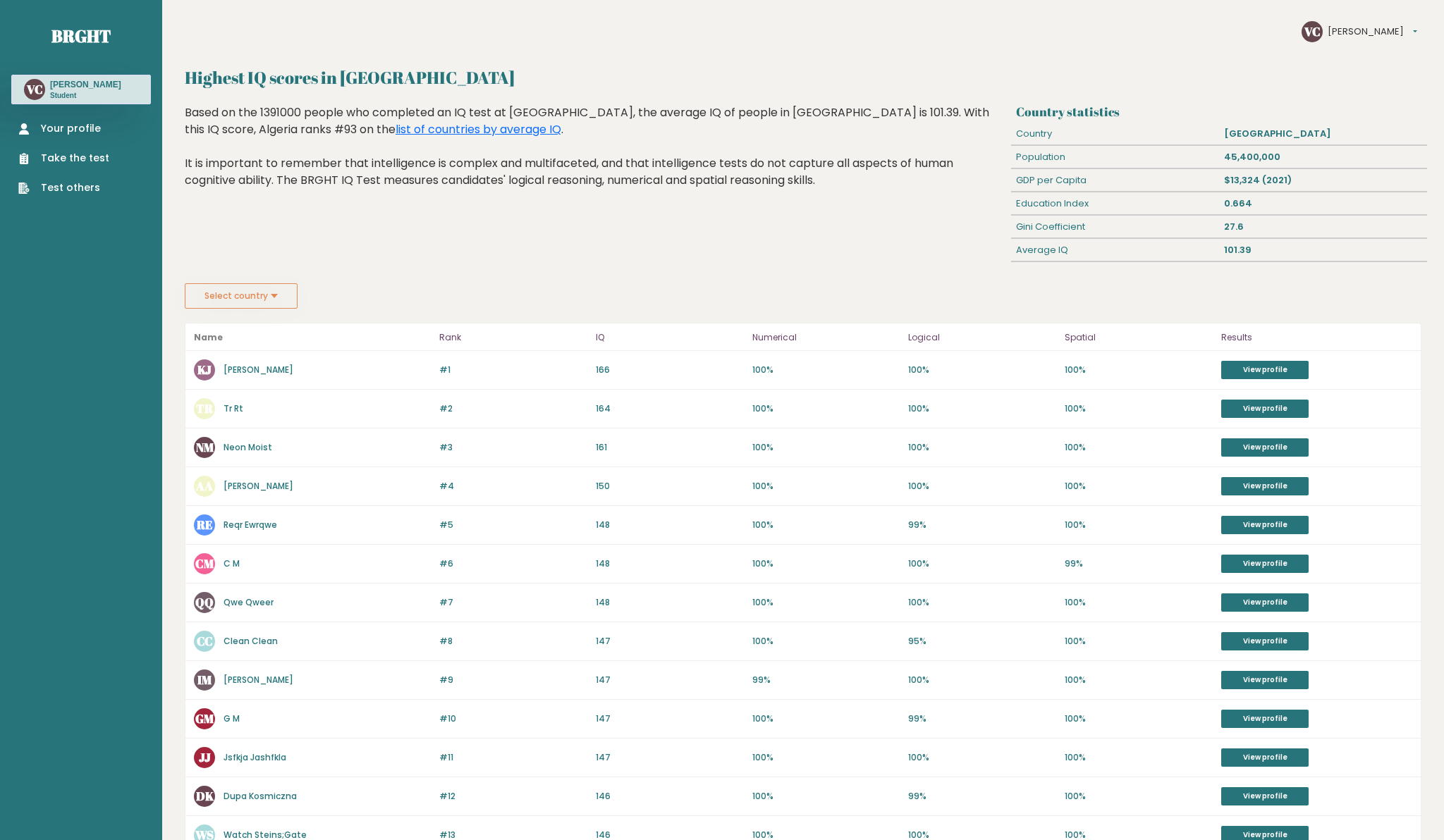
click at [259, 294] on button "Select country" at bounding box center [241, 295] width 113 height 26
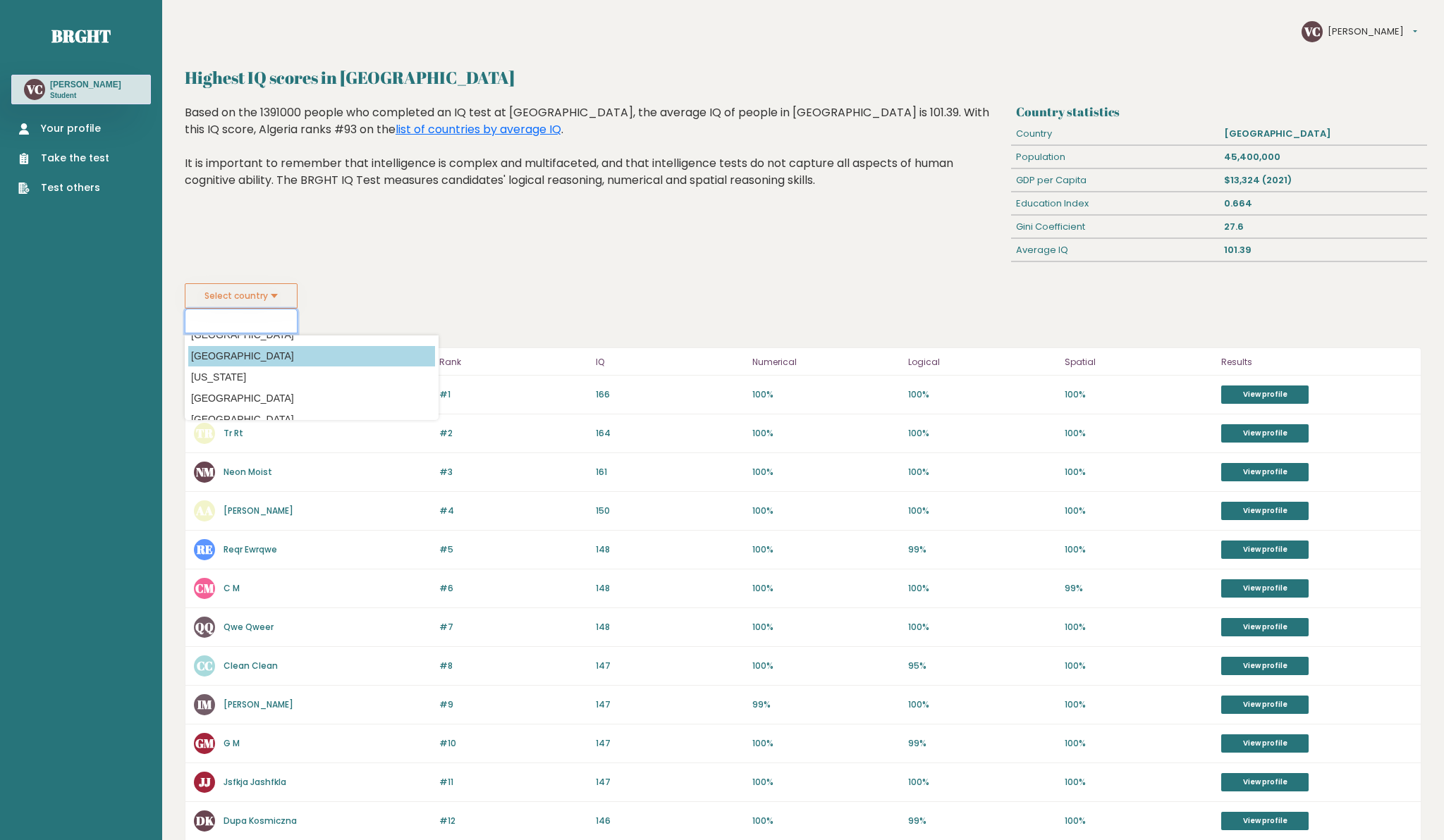
scroll to position [38, 0]
click at [256, 391] on option "[GEOGRAPHIC_DATA]" at bounding box center [311, 395] width 247 height 21
type input "[GEOGRAPHIC_DATA]"
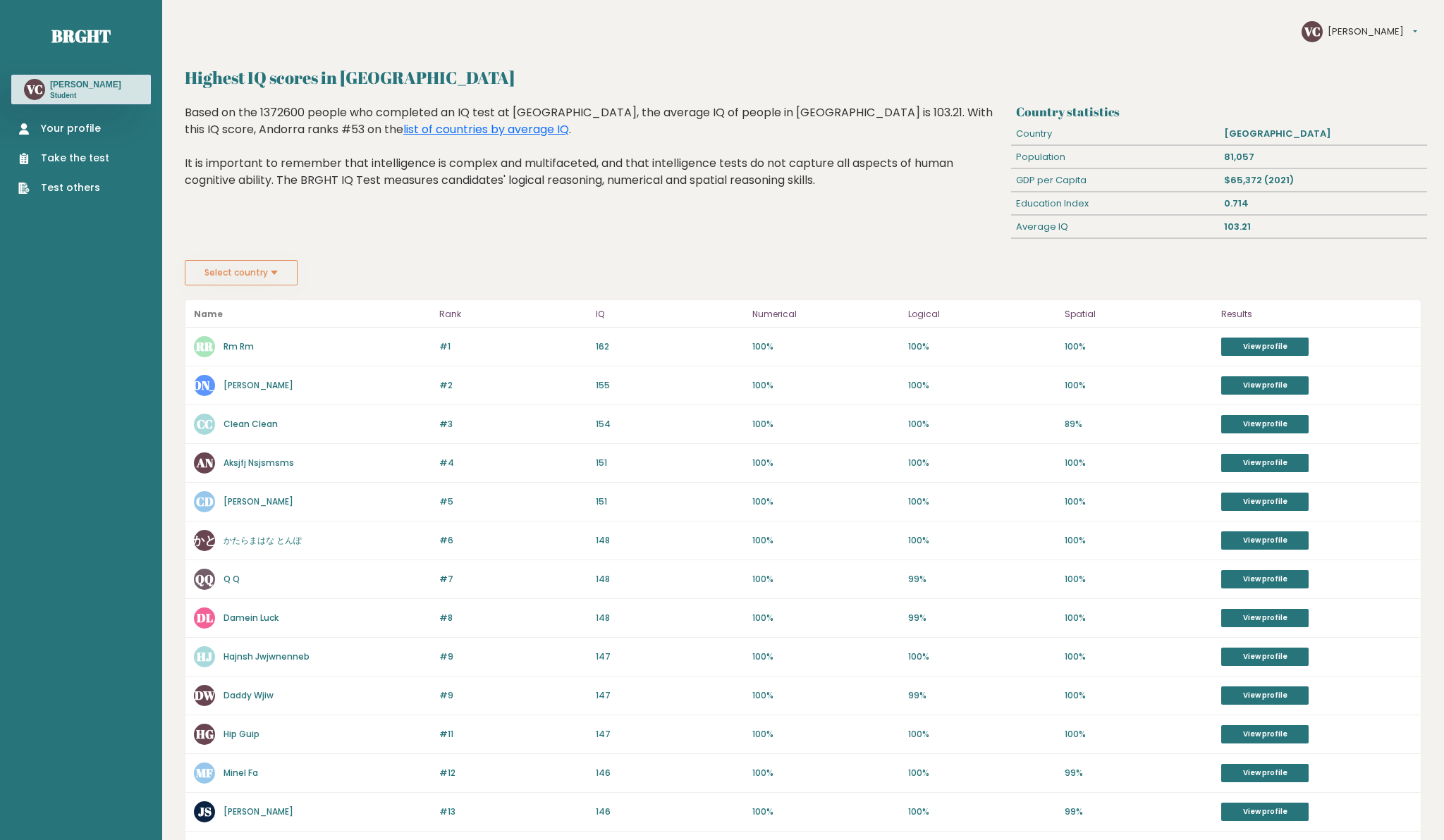
click at [76, 130] on link "Your profile" at bounding box center [64, 129] width 91 height 15
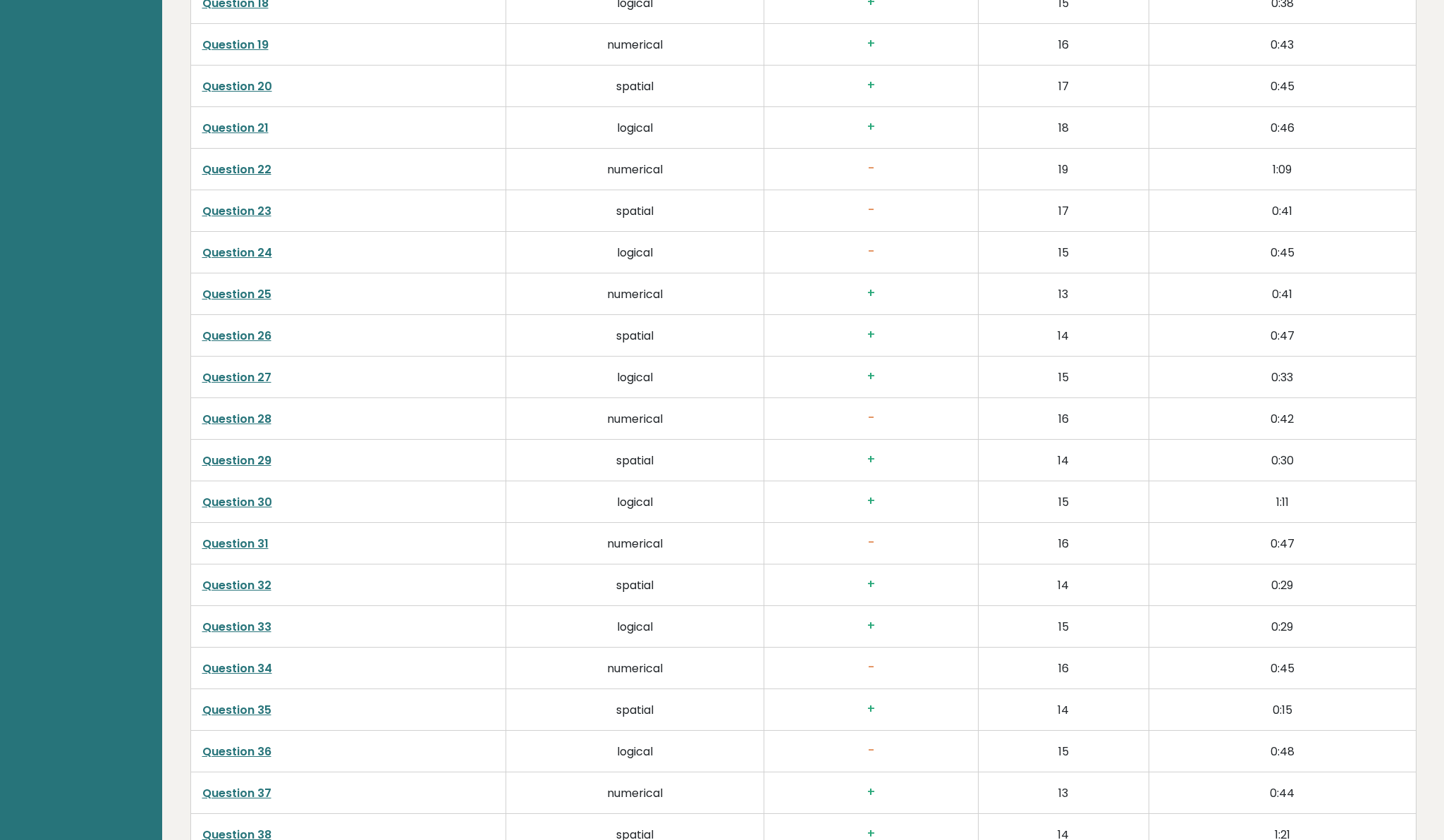
scroll to position [3487, 0]
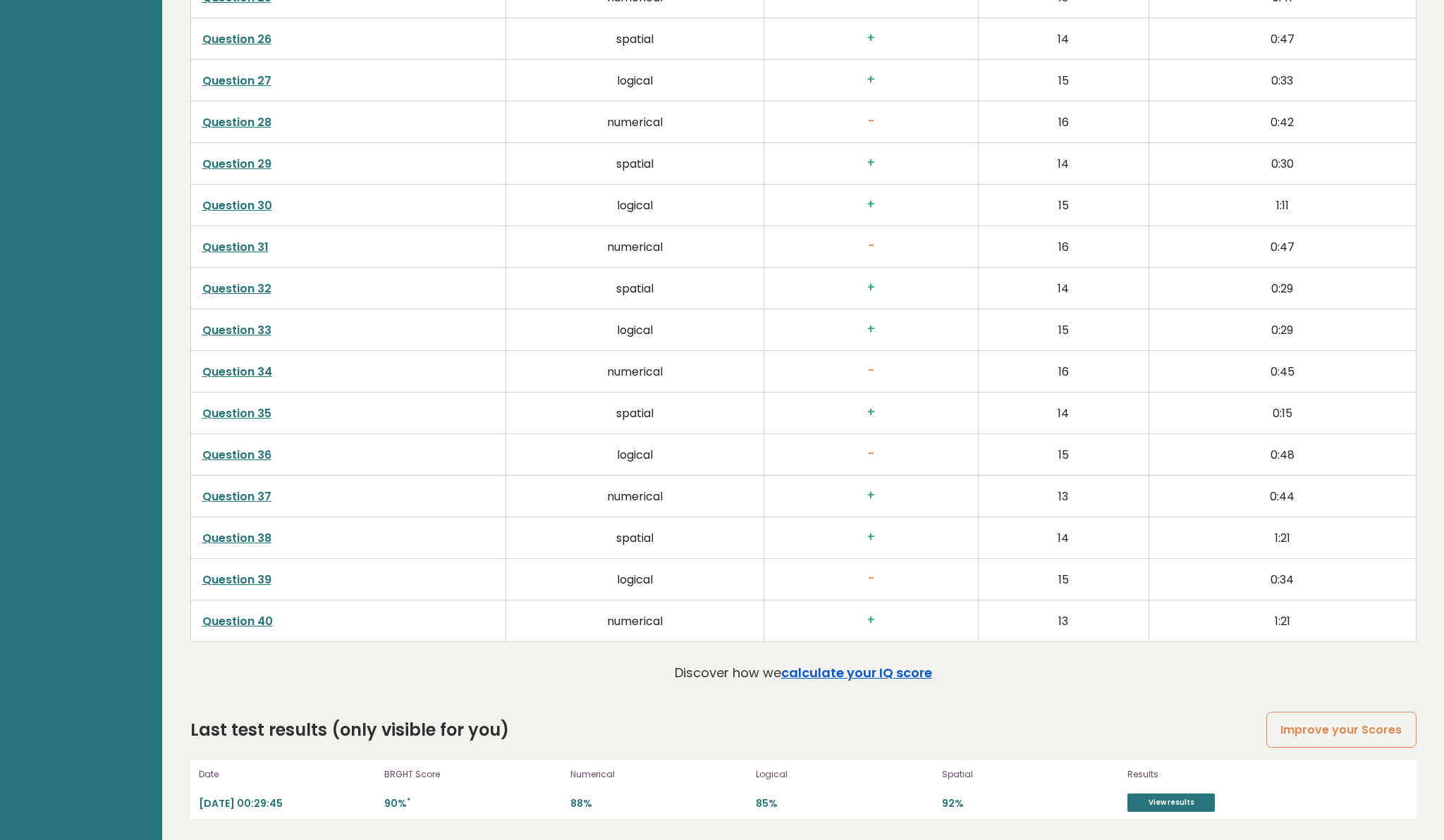
click at [810, 678] on link "calculate your IQ score" at bounding box center [857, 672] width 151 height 17
